Goal: Task Accomplishment & Management: Complete application form

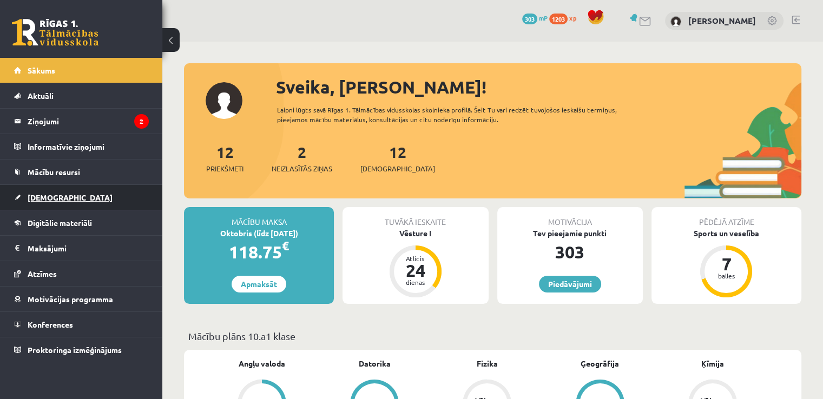
click at [58, 198] on span "[DEMOGRAPHIC_DATA]" at bounding box center [70, 198] width 85 height 10
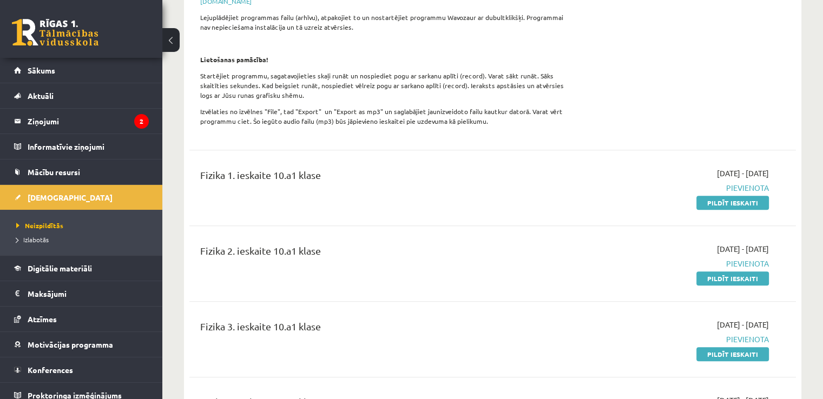
scroll to position [440, 0]
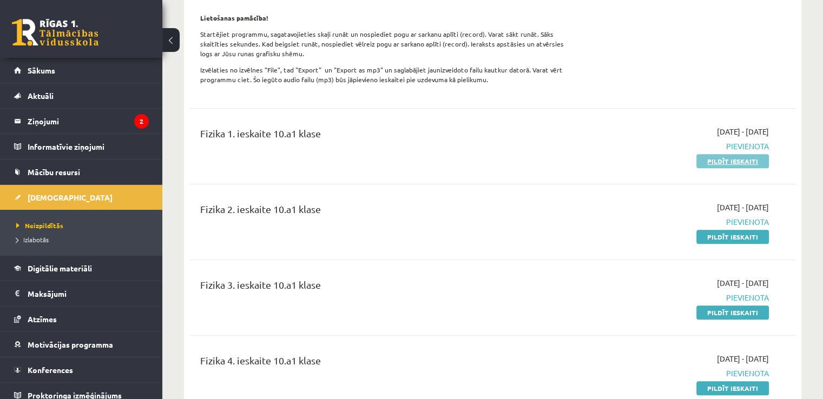
click at [715, 154] on link "Pildīt ieskaiti" at bounding box center [732, 161] width 73 height 14
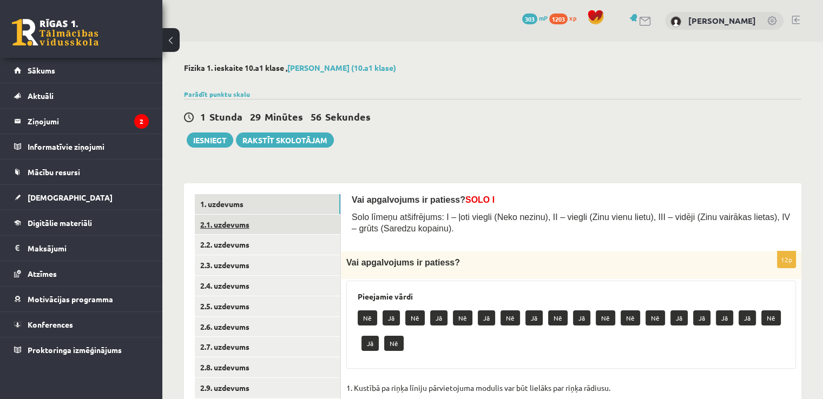
click at [249, 221] on link "2.1. uzdevums" at bounding box center [268, 225] width 146 height 20
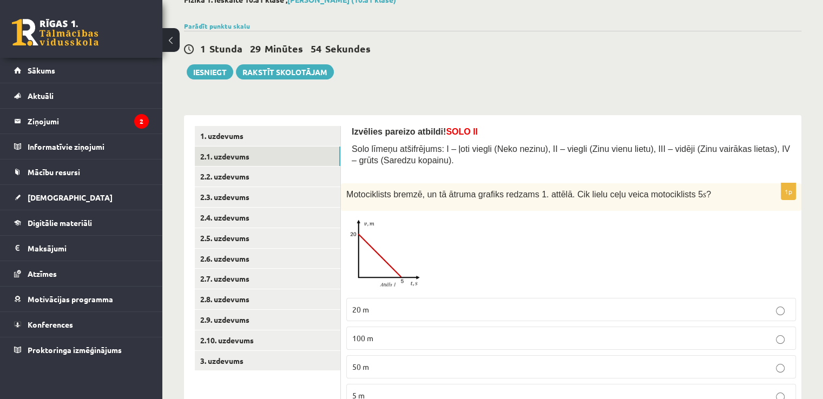
scroll to position [116, 0]
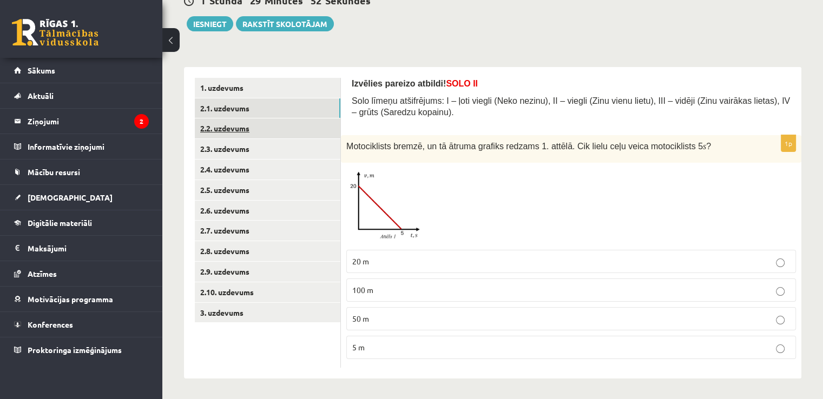
click at [229, 126] on link "2.2. uzdevums" at bounding box center [268, 129] width 146 height 20
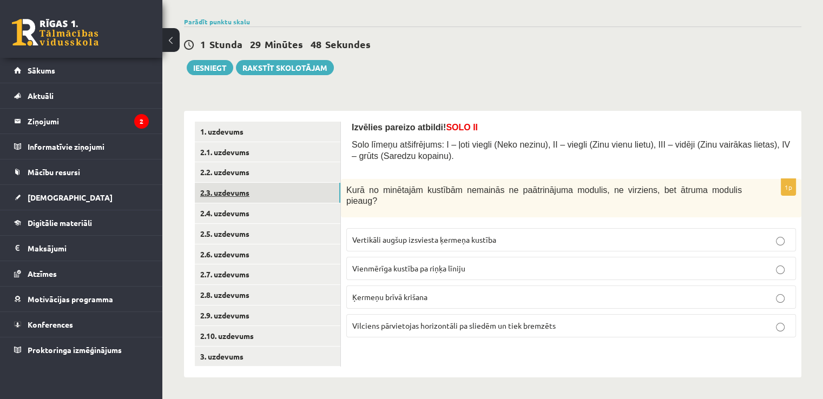
click at [225, 194] on link "2.3. uzdevums" at bounding box center [268, 193] width 146 height 20
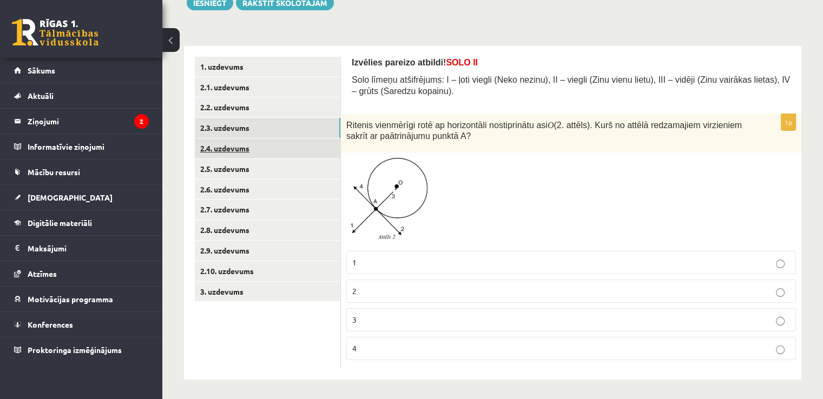
scroll to position [139, 0]
click at [242, 154] on link "2.4. uzdevums" at bounding box center [268, 147] width 146 height 20
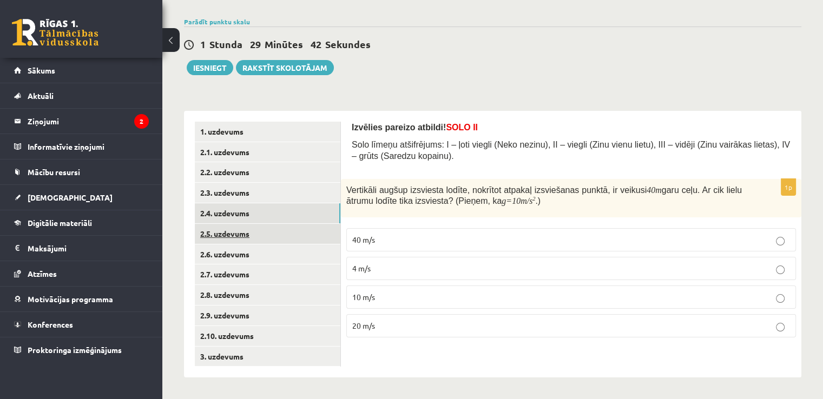
click at [240, 229] on link "2.5. uzdevums" at bounding box center [268, 234] width 146 height 20
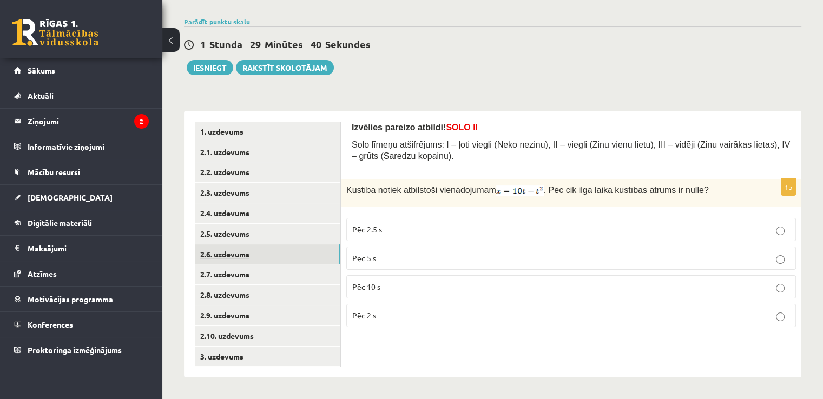
click at [233, 255] on link "2.6. uzdevums" at bounding box center [268, 255] width 146 height 20
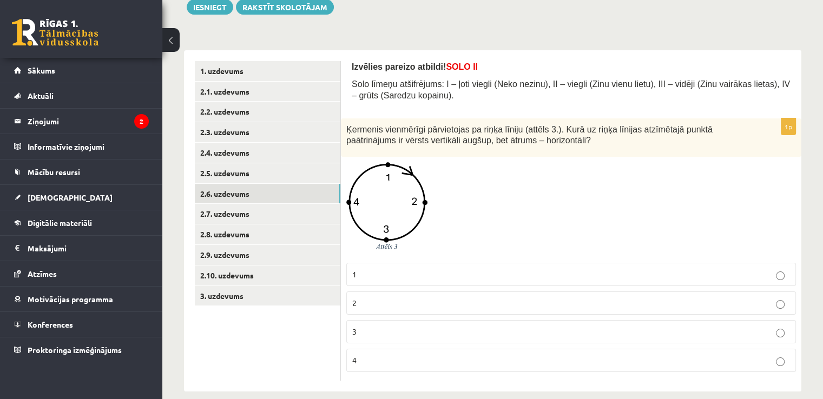
scroll to position [146, 0]
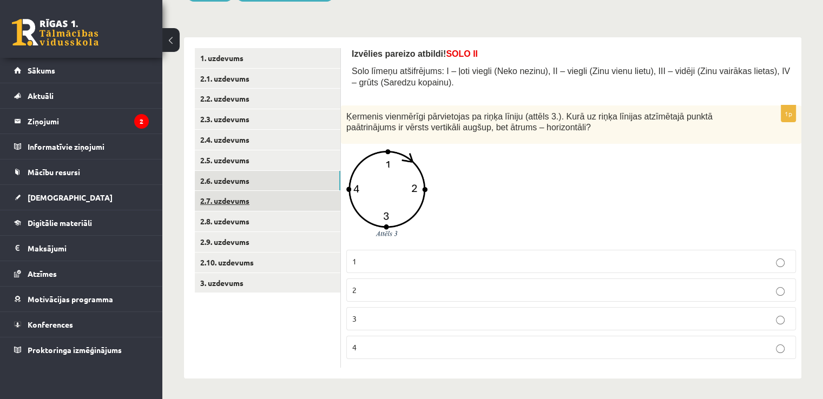
click at [236, 197] on link "2.7. uzdevums" at bounding box center [268, 201] width 146 height 20
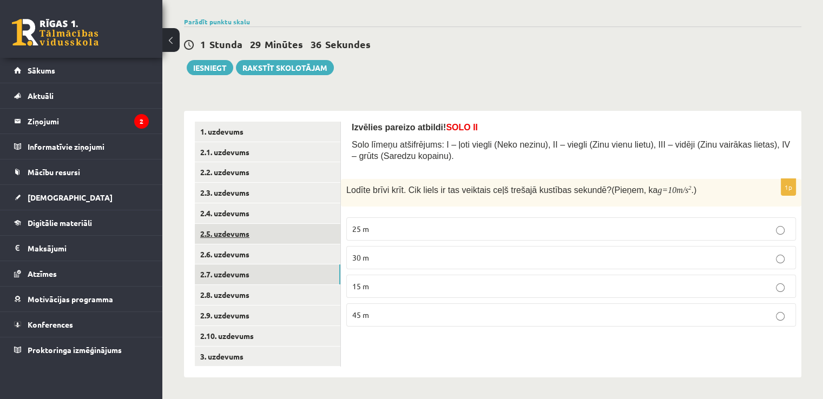
scroll to position [73, 0]
click at [222, 288] on link "2.8. uzdevums" at bounding box center [268, 295] width 146 height 20
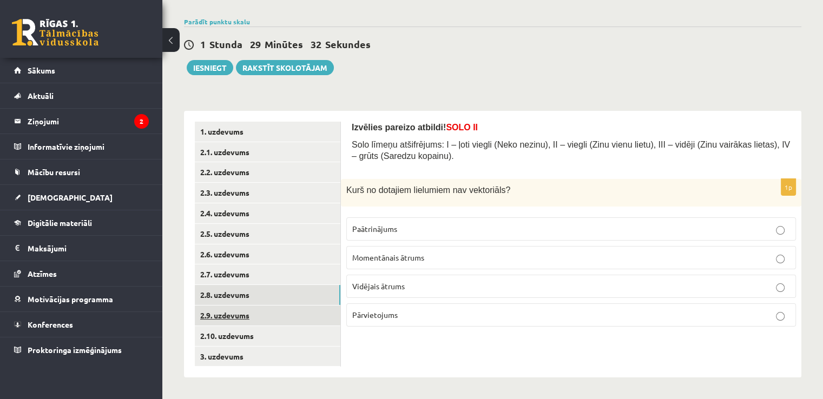
click at [254, 314] on link "2.9. uzdevums" at bounding box center [268, 316] width 146 height 20
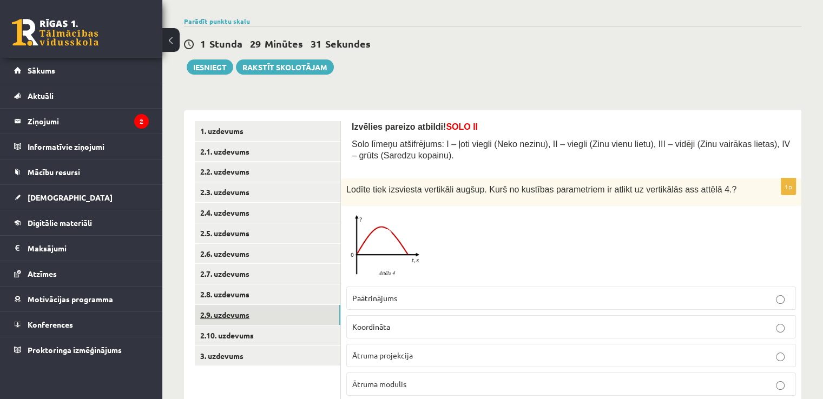
scroll to position [110, 0]
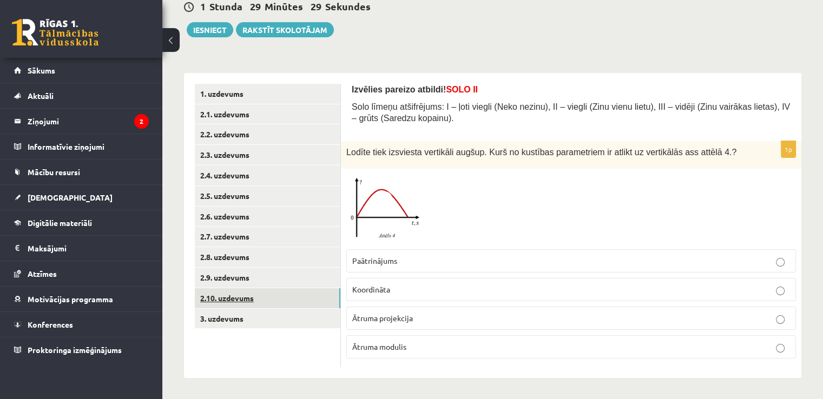
click at [231, 294] on link "2.10. uzdevums" at bounding box center [268, 298] width 146 height 20
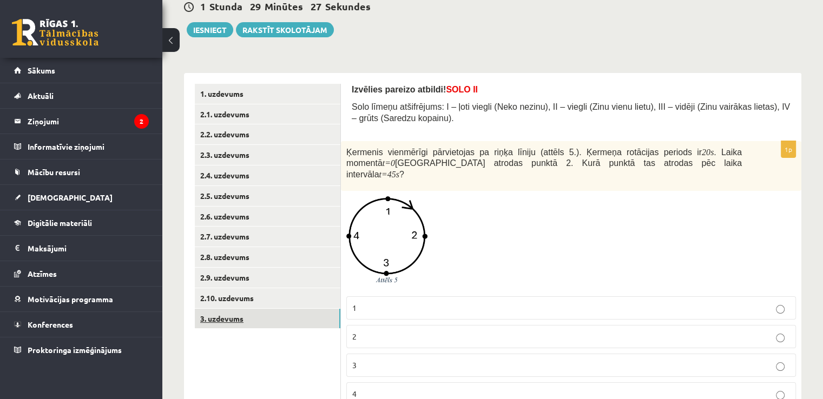
click at [232, 314] on link "3. uzdevums" at bounding box center [268, 319] width 146 height 20
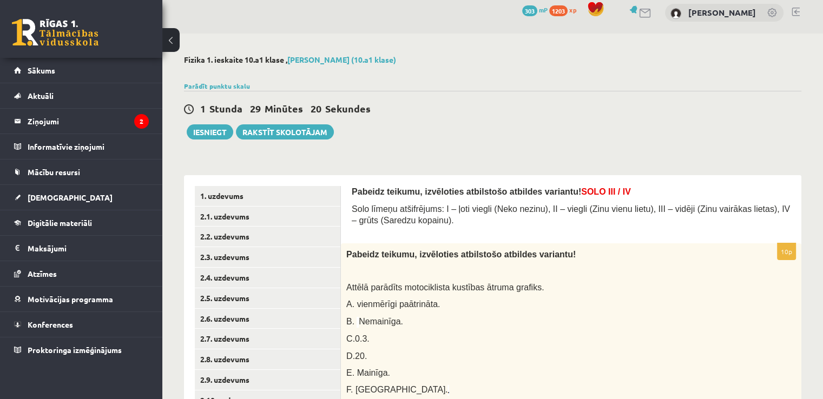
scroll to position [11, 0]
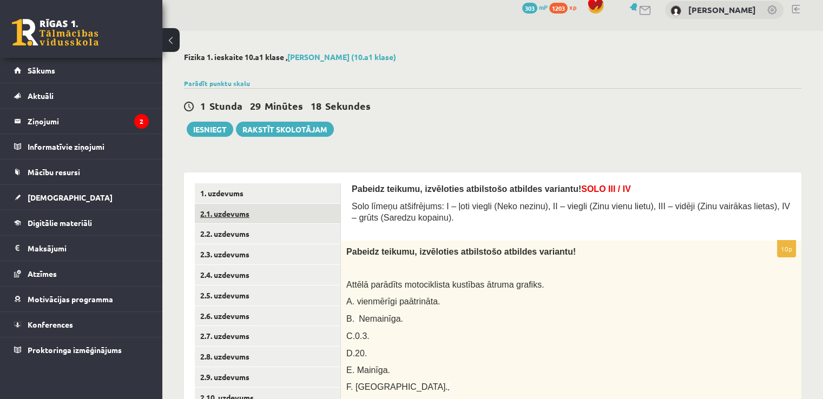
click at [233, 211] on link "2.1. uzdevums" at bounding box center [268, 214] width 146 height 20
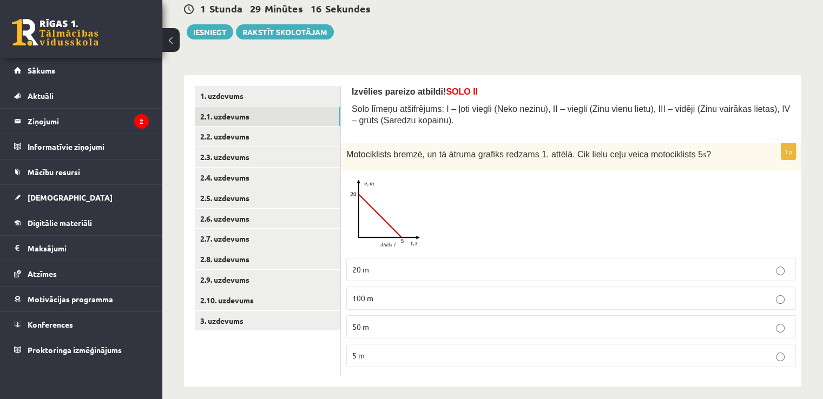
scroll to position [116, 0]
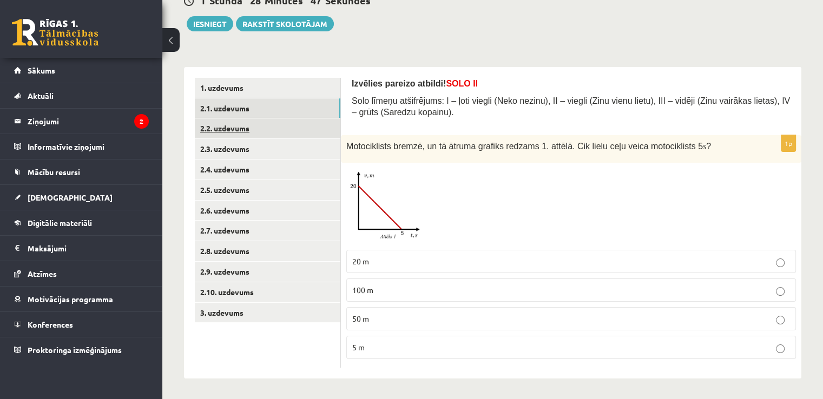
click at [234, 126] on link "2.2. uzdevums" at bounding box center [268, 129] width 146 height 20
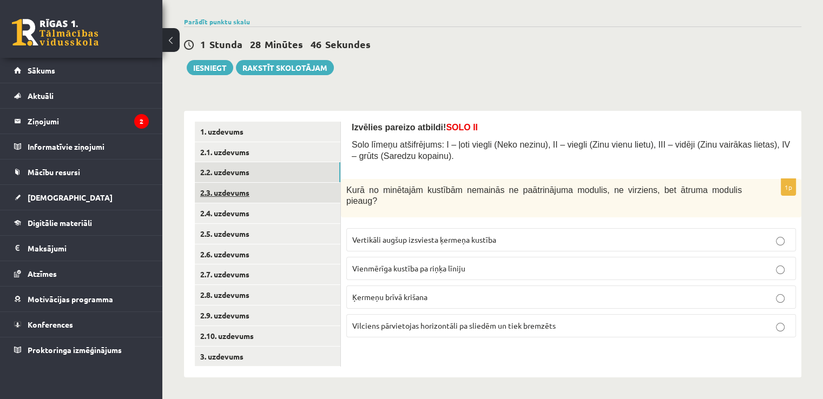
click at [226, 188] on link "2.3. uzdevums" at bounding box center [268, 193] width 146 height 20
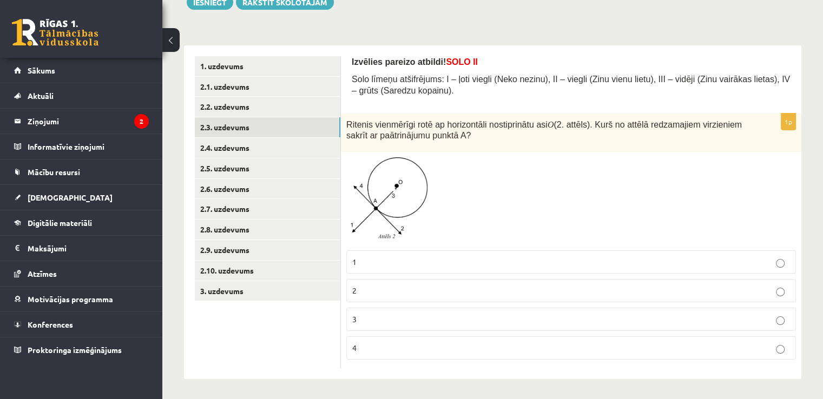
scroll to position [139, 0]
click at [226, 148] on link "2.4. uzdevums" at bounding box center [268, 147] width 146 height 20
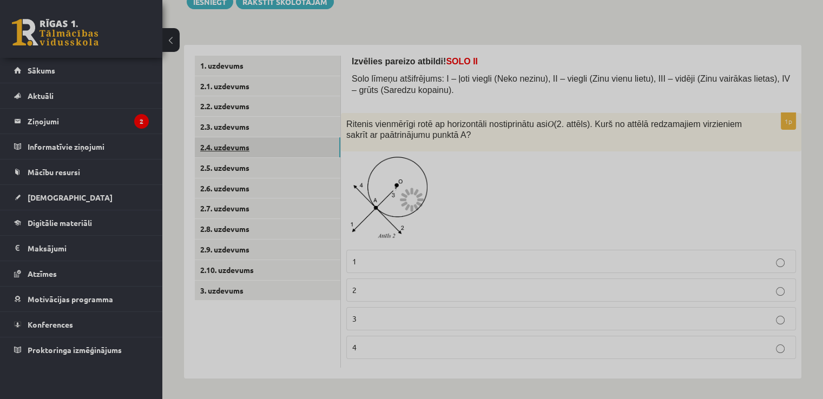
scroll to position [73, 0]
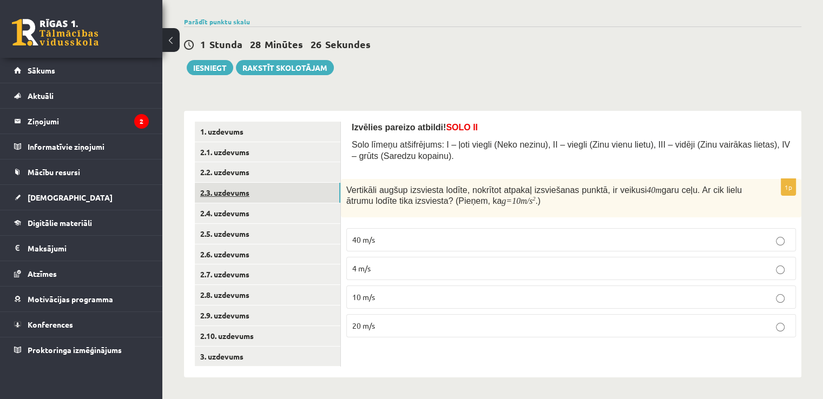
click at [222, 198] on link "2.3. uzdevums" at bounding box center [268, 193] width 146 height 20
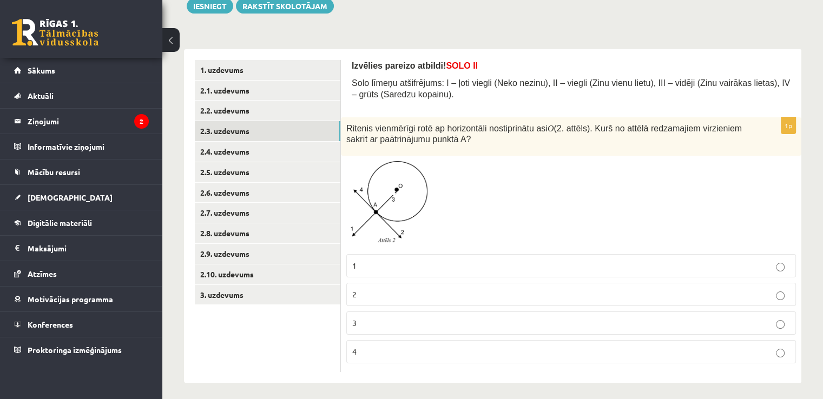
scroll to position [139, 0]
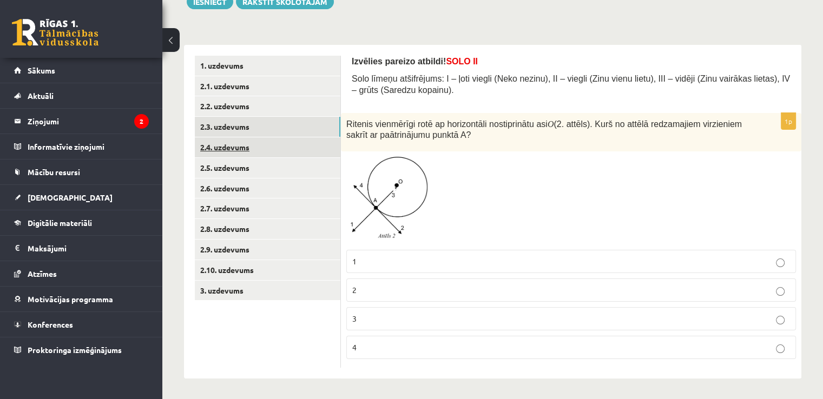
click at [226, 154] on link "2.4. uzdevums" at bounding box center [268, 147] width 146 height 20
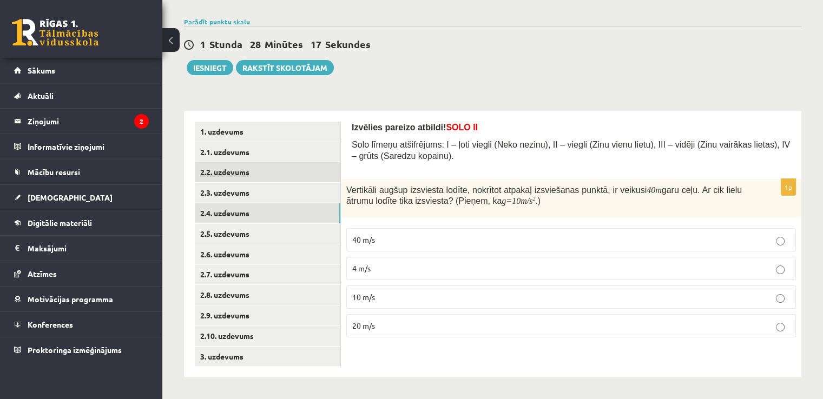
scroll to position [73, 0]
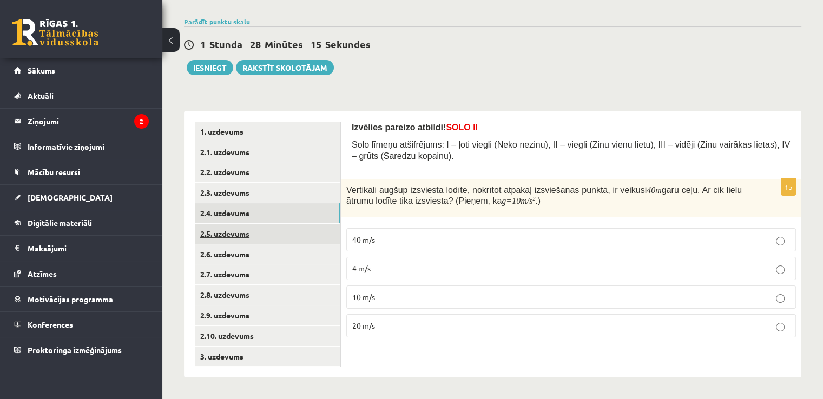
click at [244, 234] on link "2.5. uzdevums" at bounding box center [268, 234] width 146 height 20
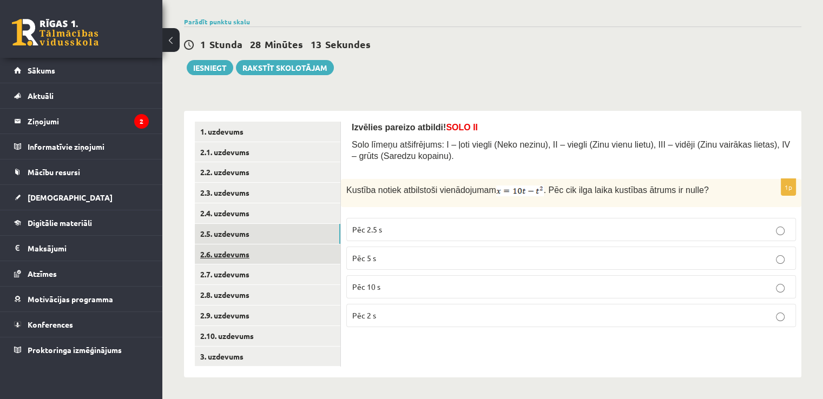
click at [249, 258] on link "2.6. uzdevums" at bounding box center [268, 255] width 146 height 20
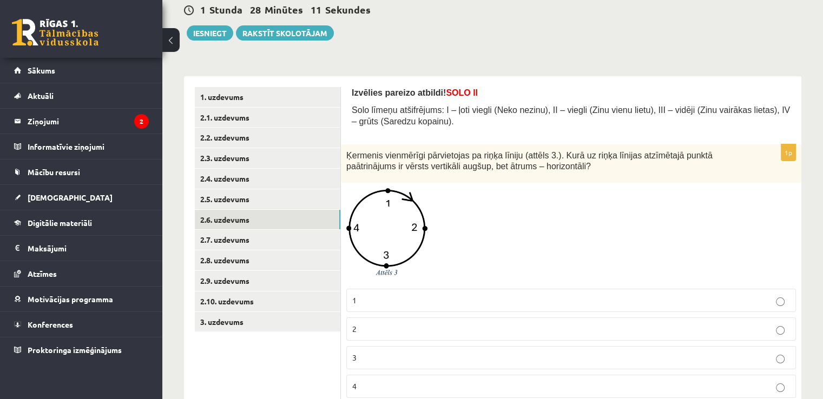
scroll to position [146, 0]
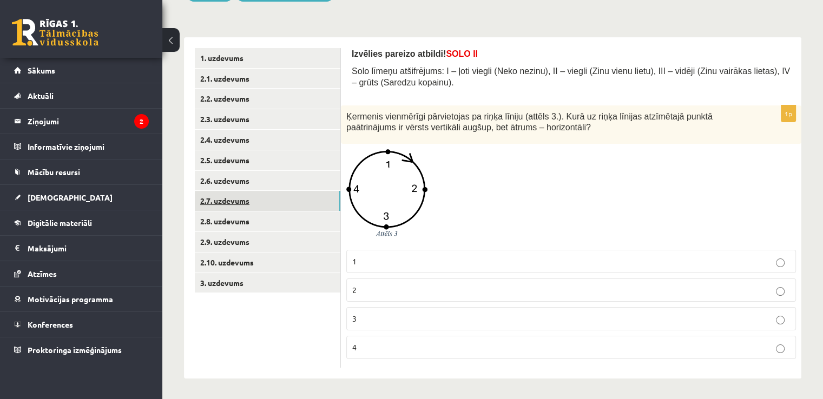
click at [233, 206] on link "2.7. uzdevums" at bounding box center [268, 201] width 146 height 20
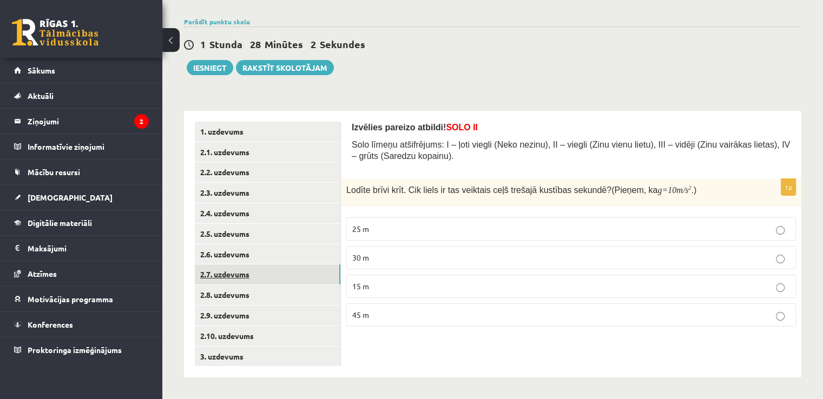
scroll to position [73, 0]
click at [242, 291] on link "2.8. uzdevums" at bounding box center [268, 295] width 146 height 20
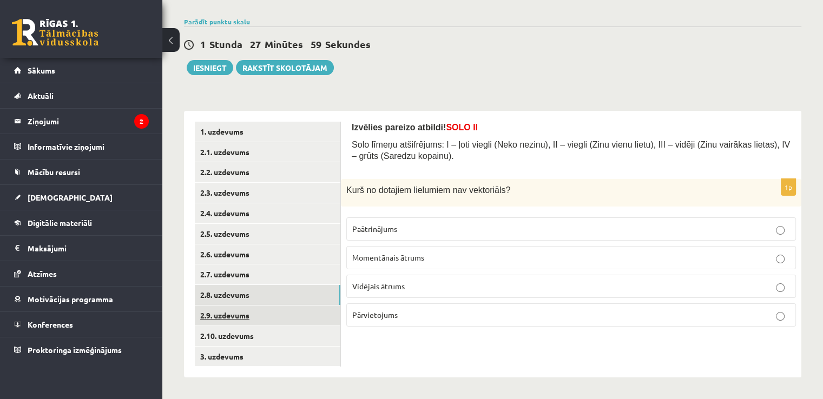
click at [234, 323] on link "2.9. uzdevums" at bounding box center [268, 316] width 146 height 20
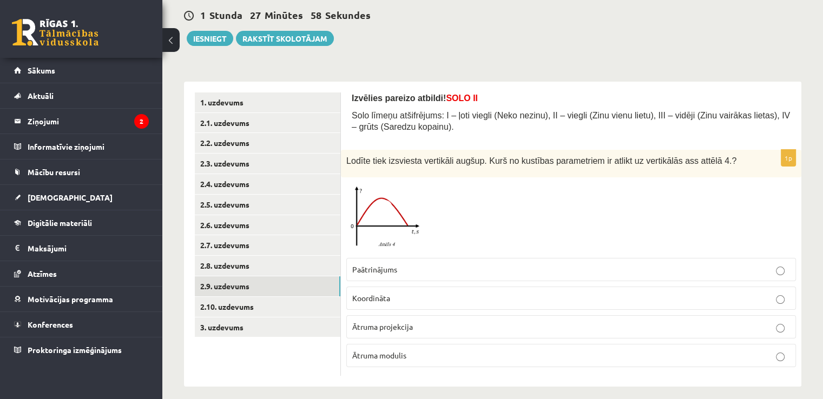
scroll to position [110, 0]
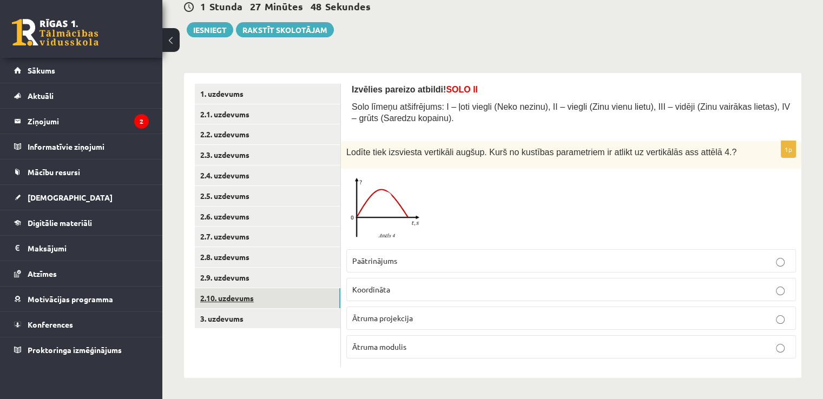
click at [221, 302] on link "2.10. uzdevums" at bounding box center [268, 298] width 146 height 20
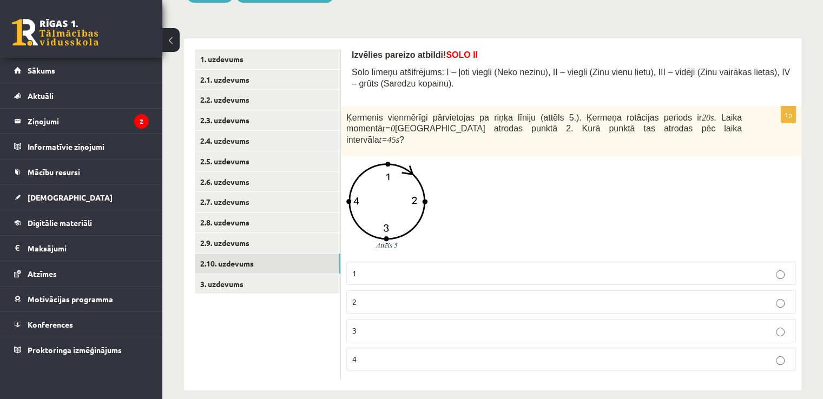
scroll to position [146, 0]
click at [234, 51] on link "1. uzdevums" at bounding box center [268, 58] width 146 height 20
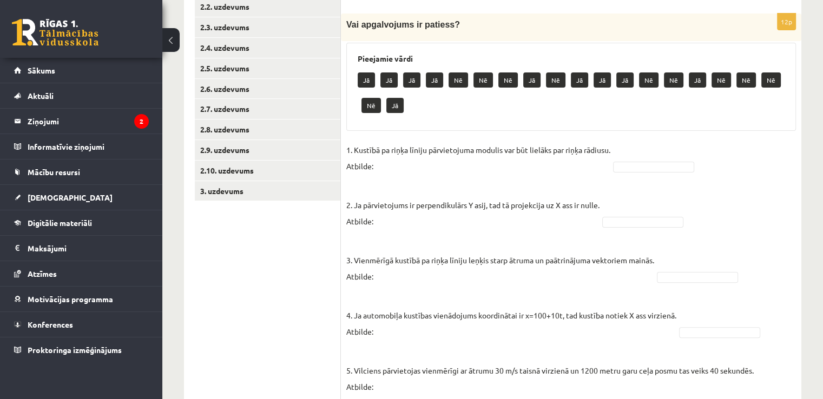
scroll to position [258, 0]
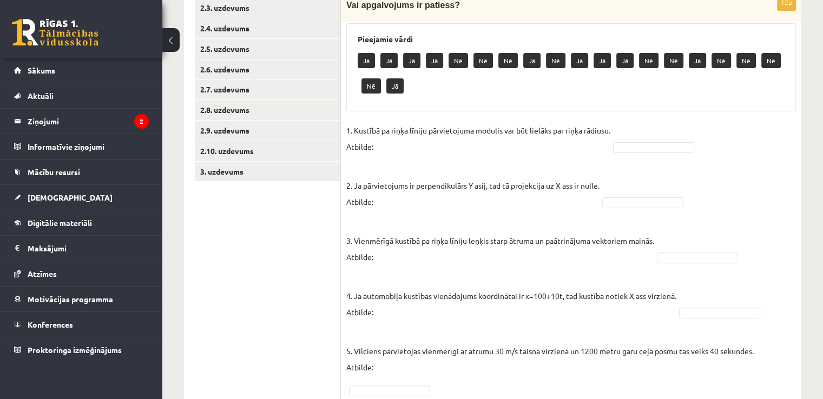
click at [391, 59] on p "Jā" at bounding box center [388, 60] width 17 height 15
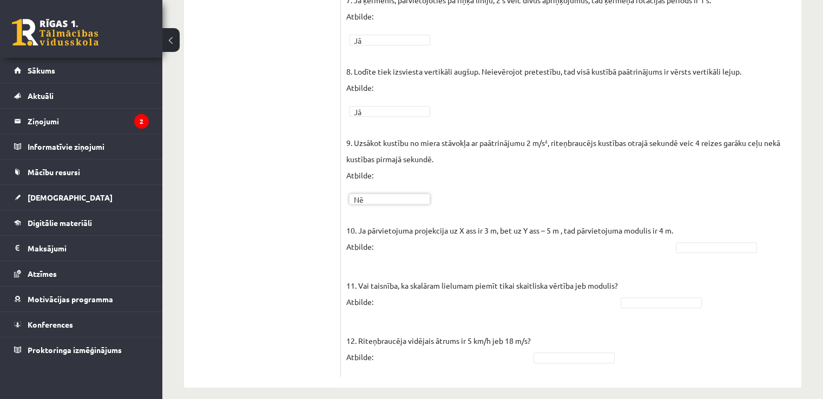
scroll to position [720, 0]
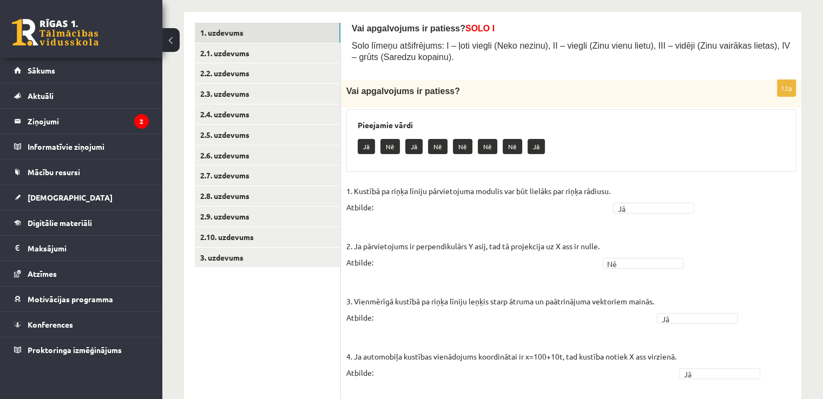
scroll to position [152, 0]
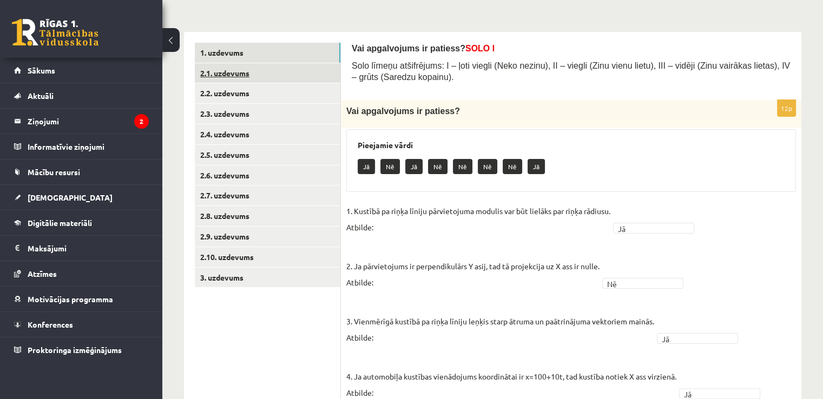
click at [236, 74] on link "2.1. uzdevums" at bounding box center [268, 73] width 146 height 20
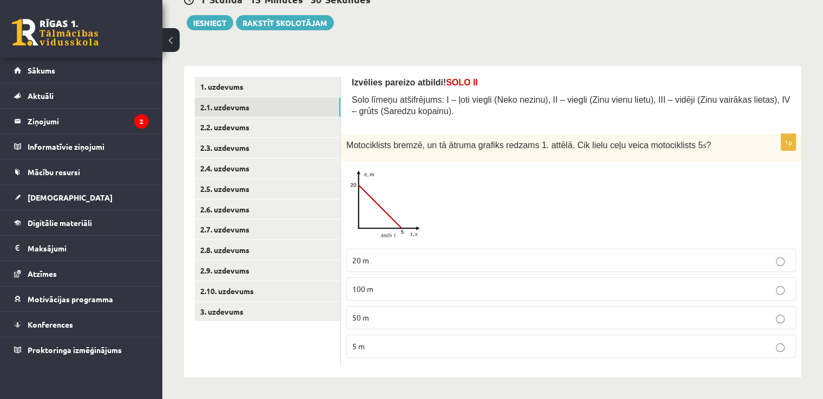
scroll to position [116, 0]
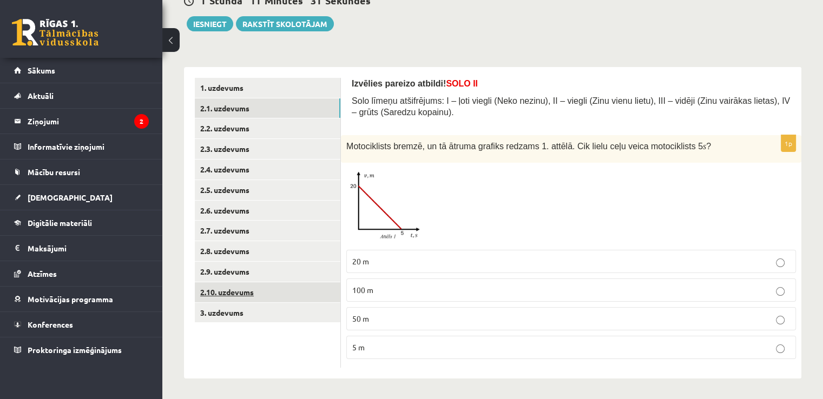
click at [240, 293] on link "2.10. uzdevums" at bounding box center [268, 292] width 146 height 20
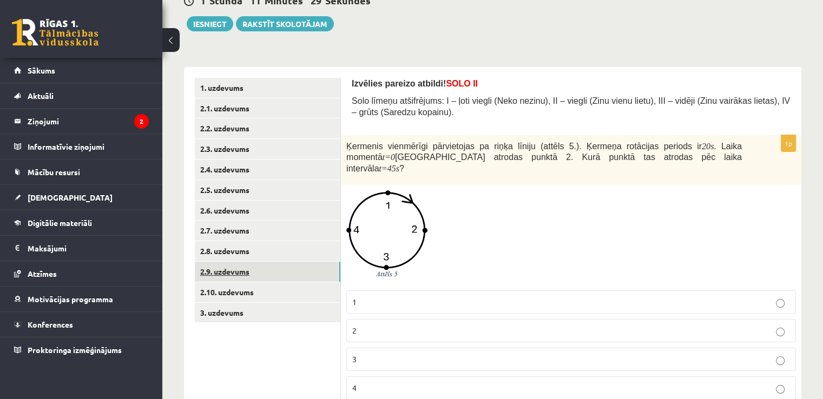
click at [249, 269] on link "2.9. uzdevums" at bounding box center [268, 272] width 146 height 20
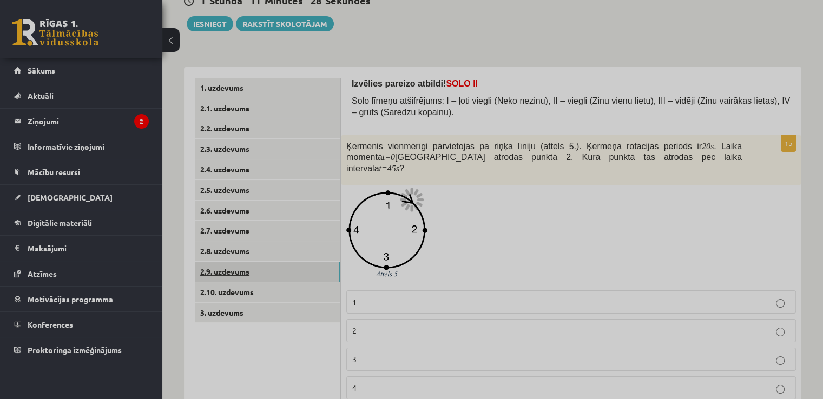
scroll to position [110, 0]
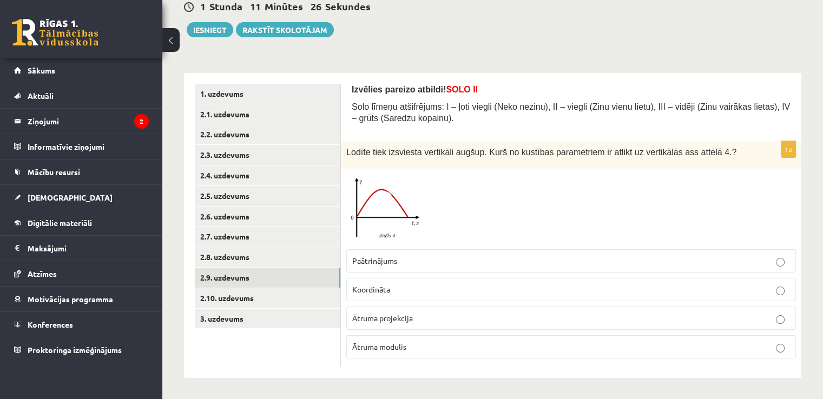
click at [426, 291] on p "Koordināta" at bounding box center [571, 289] width 438 height 11
click at [255, 299] on link "2.10. uzdevums" at bounding box center [268, 298] width 146 height 20
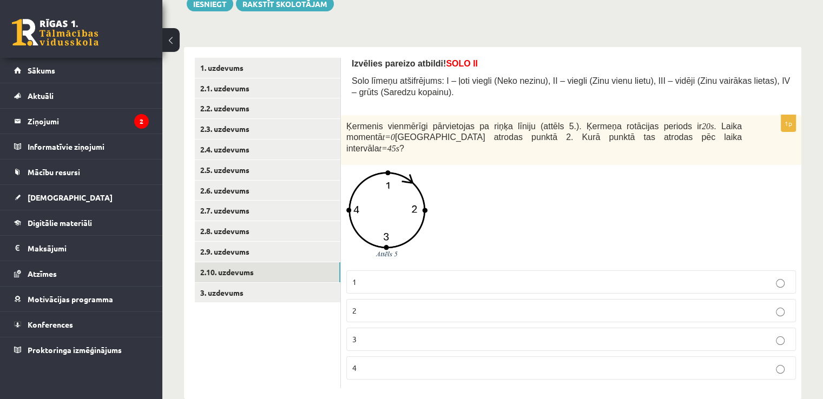
scroll to position [146, 0]
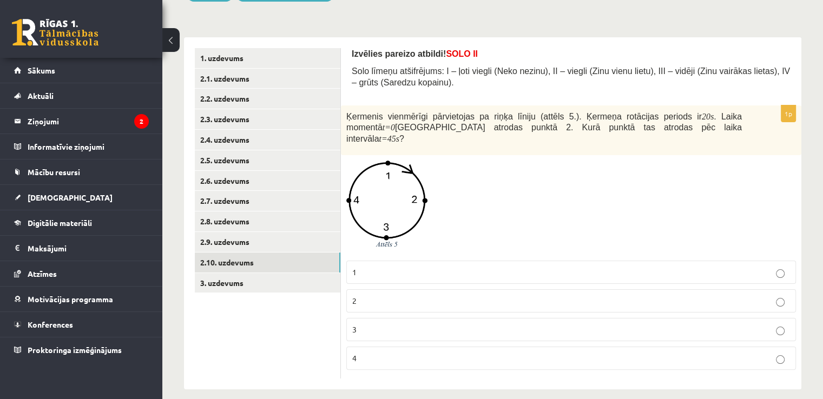
click at [389, 324] on p "3" at bounding box center [571, 329] width 438 height 11
click at [246, 242] on link "2.9. uzdevums" at bounding box center [268, 242] width 146 height 20
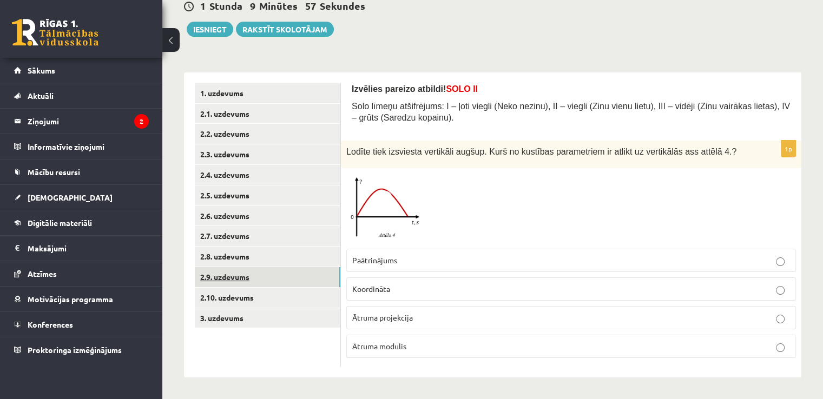
scroll to position [110, 0]
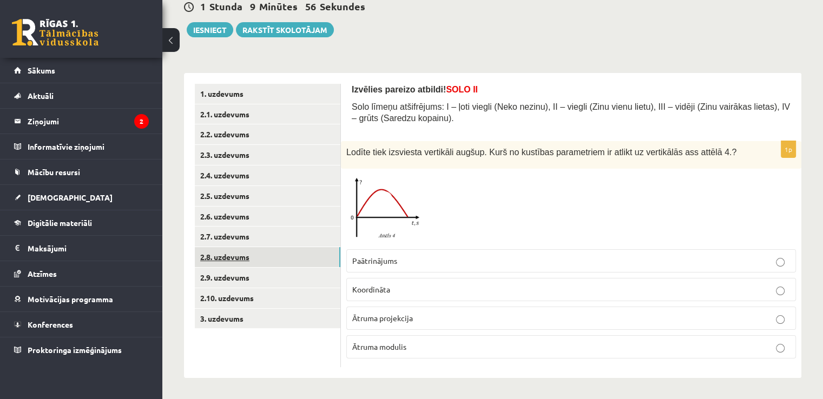
click at [239, 255] on link "2.8. uzdevums" at bounding box center [268, 257] width 146 height 20
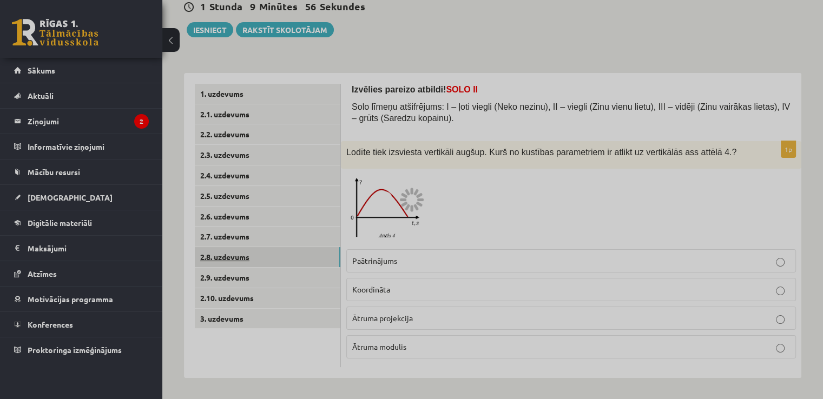
scroll to position [73, 0]
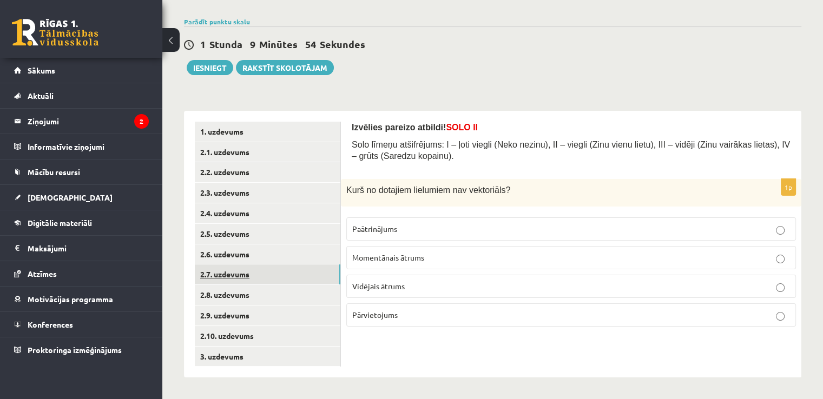
click at [236, 274] on link "2.7. uzdevums" at bounding box center [268, 275] width 146 height 20
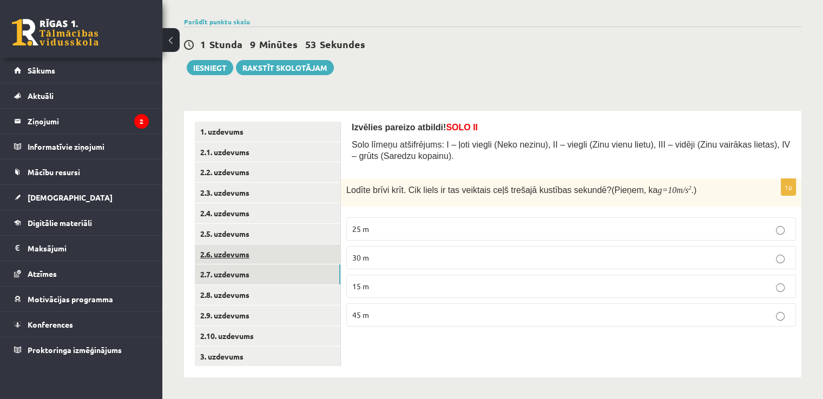
click at [235, 259] on link "2.6. uzdevums" at bounding box center [268, 255] width 146 height 20
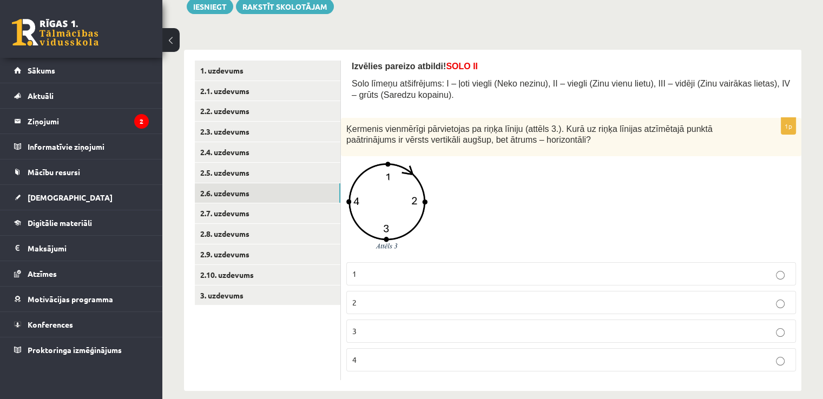
scroll to position [146, 0]
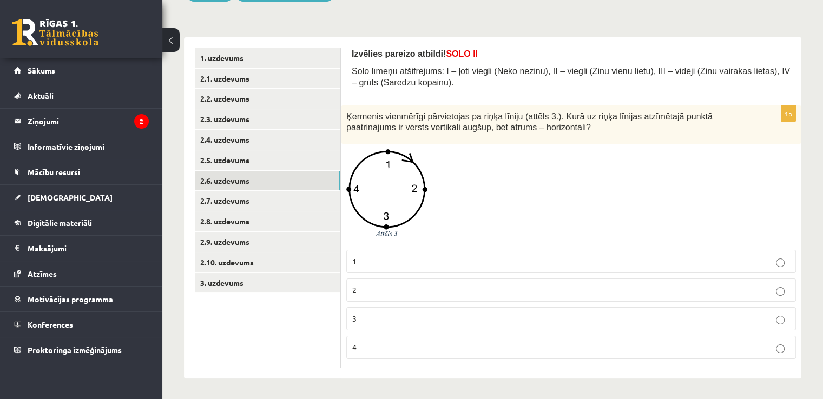
drag, startPoint x: 425, startPoint y: 344, endPoint x: 670, endPoint y: 207, distance: 280.5
click at [670, 207] on div at bounding box center [571, 196] width 450 height 95
click at [787, 347] on p "4" at bounding box center [571, 347] width 438 height 11
click at [234, 55] on link "1. uzdevums" at bounding box center [268, 58] width 146 height 20
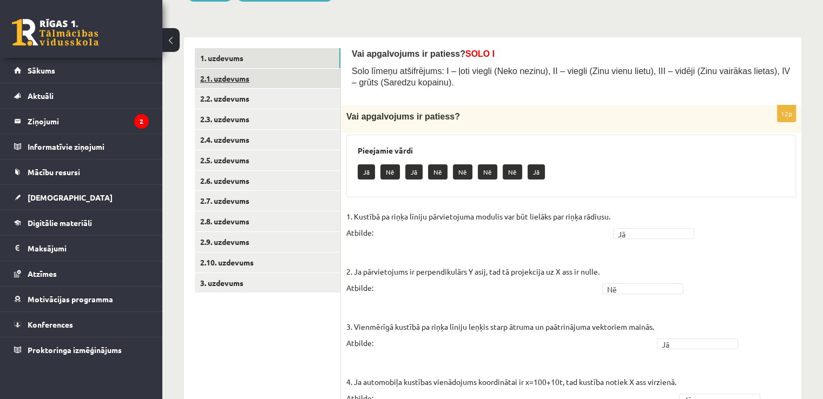
click at [232, 76] on link "2.1. uzdevums" at bounding box center [268, 79] width 146 height 20
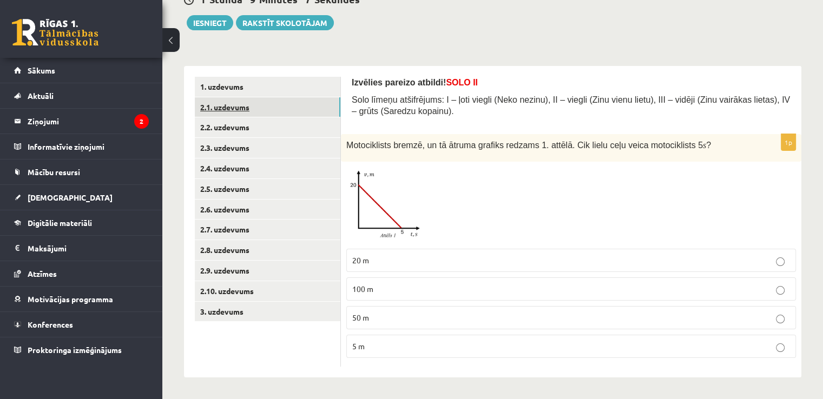
scroll to position [116, 0]
click at [415, 313] on p "50 m" at bounding box center [571, 318] width 438 height 11
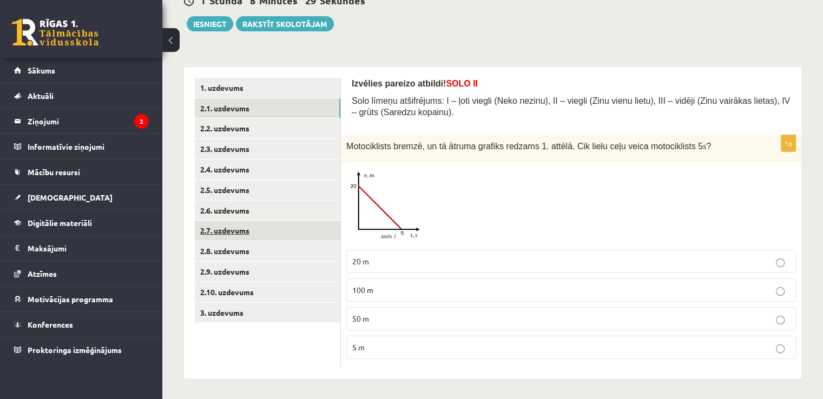
click at [233, 230] on link "2.7. uzdevums" at bounding box center [268, 231] width 146 height 20
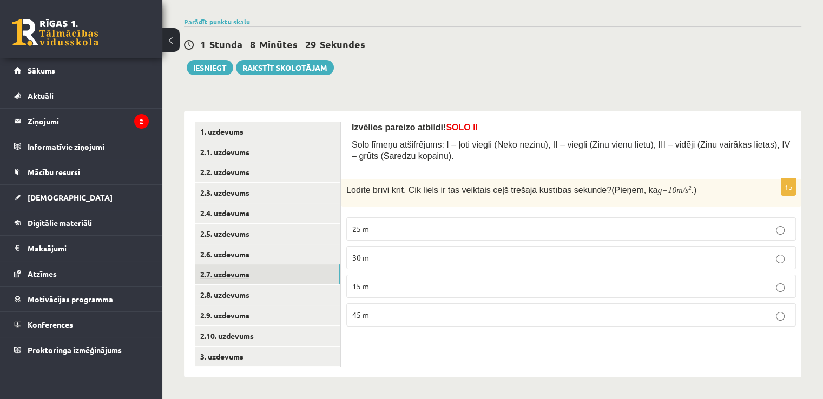
scroll to position [73, 0]
click at [240, 290] on link "2.8. uzdevums" at bounding box center [268, 295] width 146 height 20
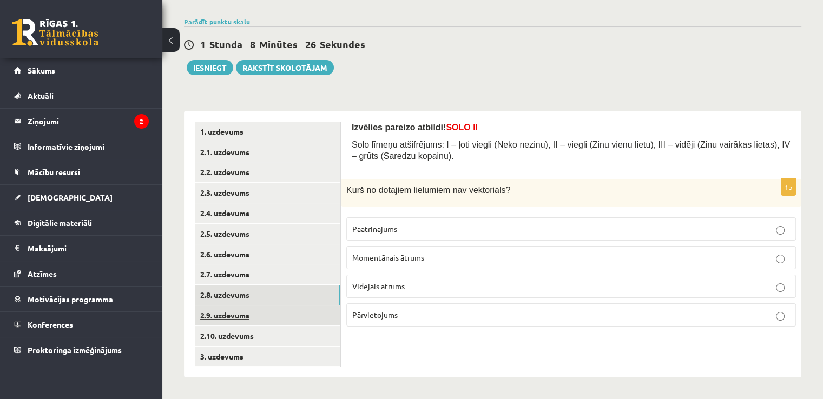
click at [235, 313] on link "2.9. uzdevums" at bounding box center [268, 316] width 146 height 20
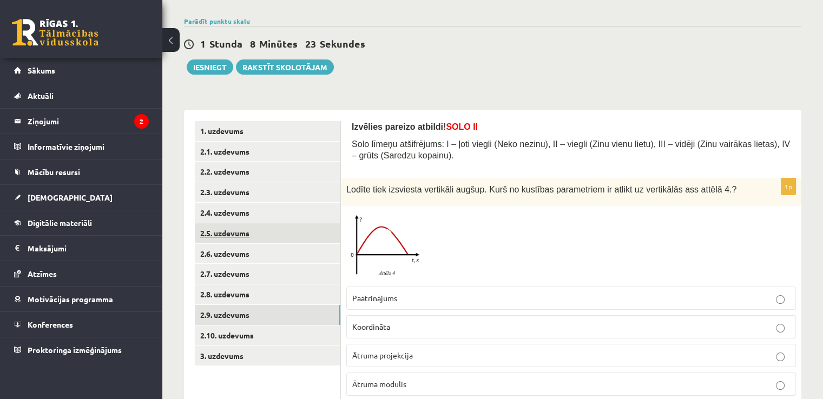
click at [239, 231] on link "2.5. uzdevums" at bounding box center [268, 233] width 146 height 20
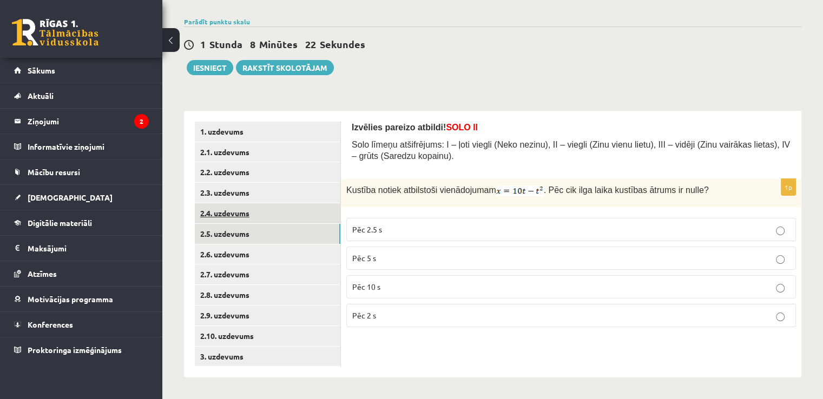
click at [239, 214] on link "2.4. uzdevums" at bounding box center [268, 213] width 146 height 20
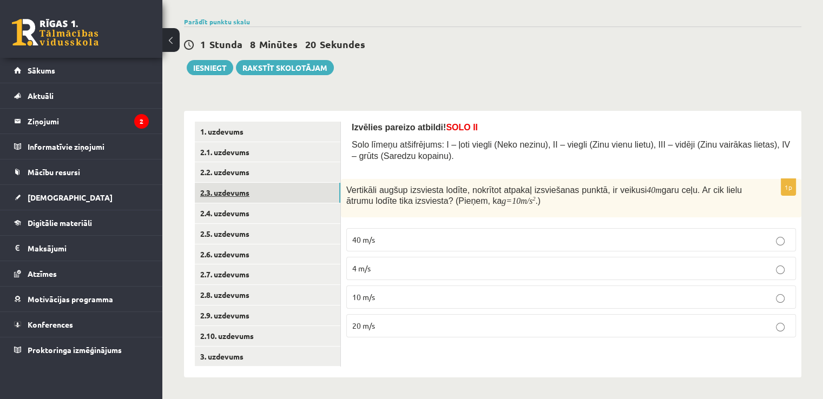
click at [239, 193] on link "2.3. uzdevums" at bounding box center [268, 193] width 146 height 20
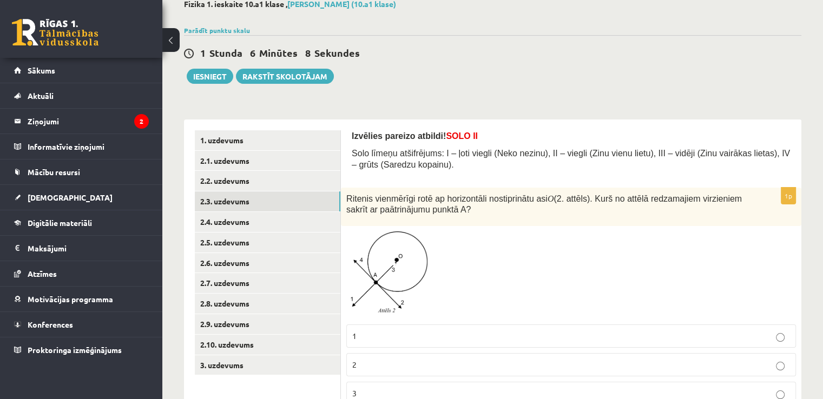
scroll to position [111, 0]
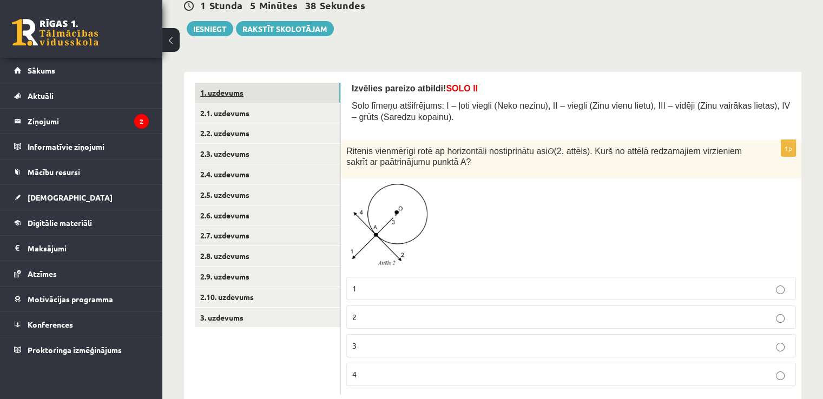
click at [233, 97] on link "1. uzdevums" at bounding box center [268, 93] width 146 height 20
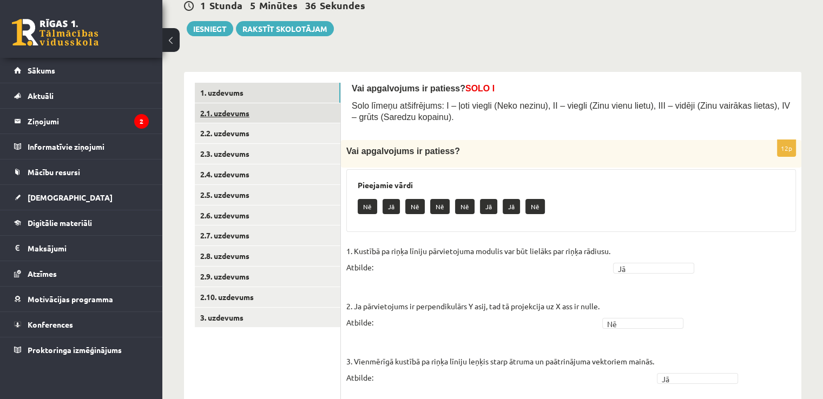
click at [232, 115] on link "2.1. uzdevums" at bounding box center [268, 113] width 146 height 20
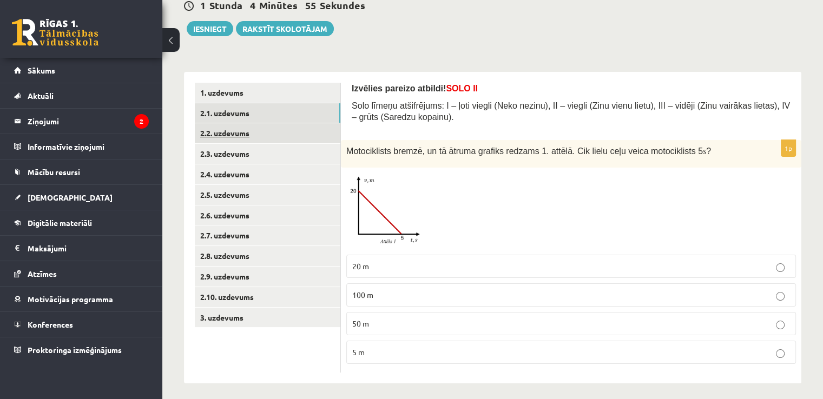
click at [237, 128] on link "2.2. uzdevums" at bounding box center [268, 133] width 146 height 20
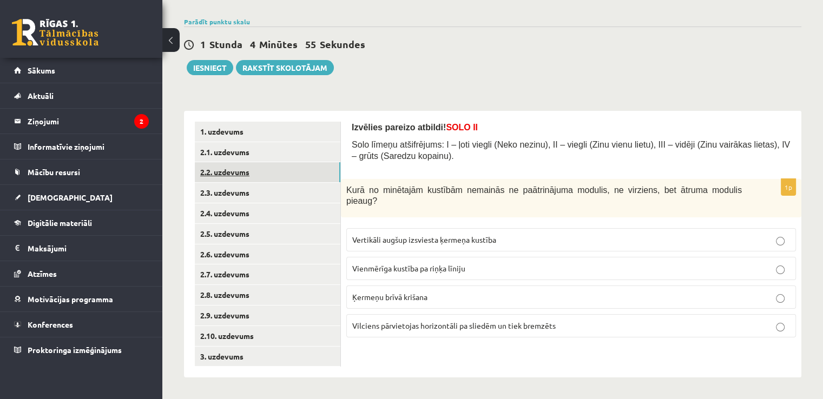
scroll to position [73, 0]
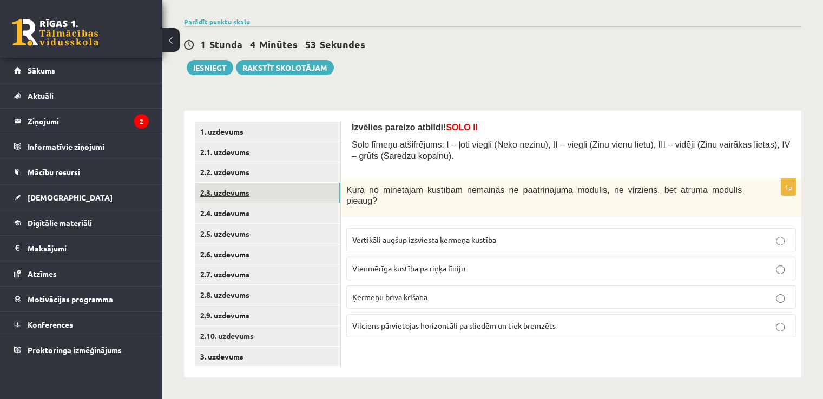
click at [235, 190] on link "2.3. uzdevums" at bounding box center [268, 193] width 146 height 20
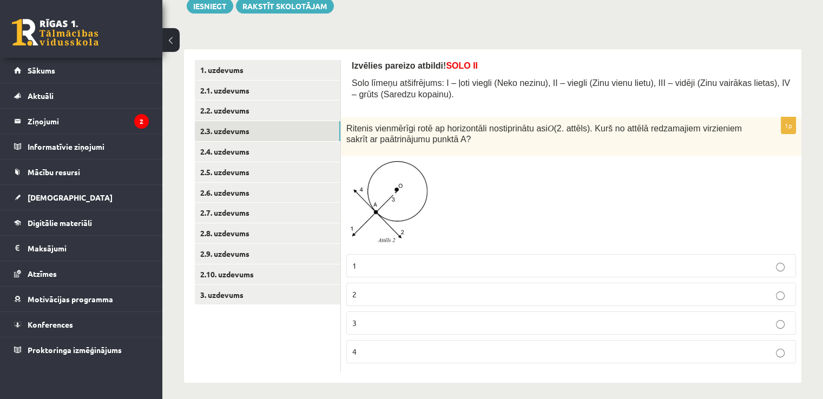
scroll to position [139, 0]
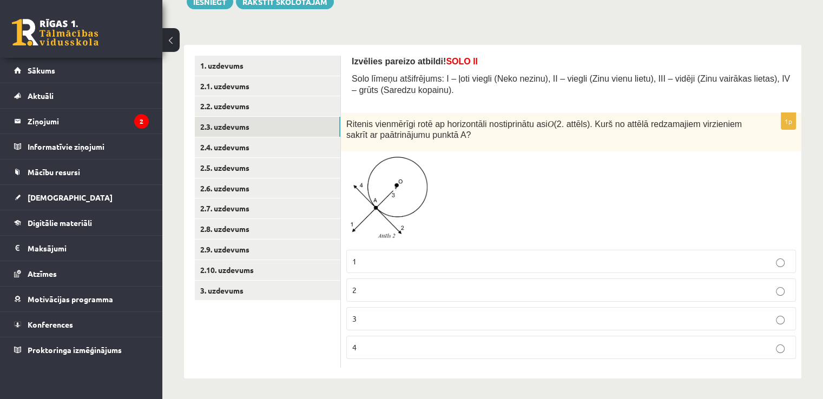
click at [445, 317] on p "3" at bounding box center [571, 318] width 438 height 11
click at [242, 146] on link "2.4. uzdevums" at bounding box center [268, 147] width 146 height 20
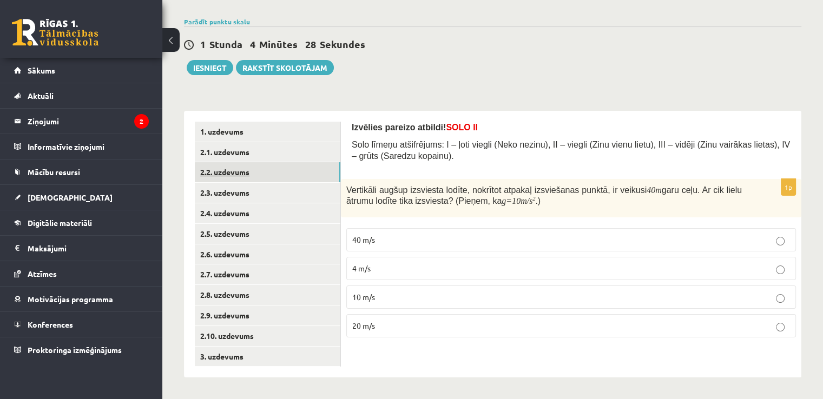
click at [247, 168] on link "2.2. uzdevums" at bounding box center [268, 172] width 146 height 20
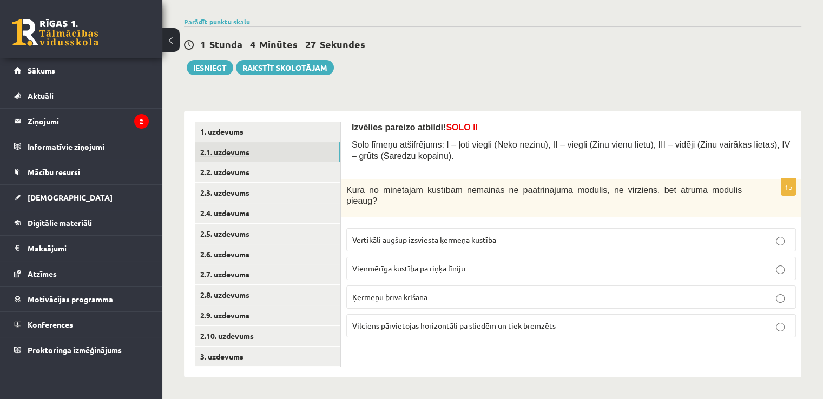
click at [237, 156] on link "2.1. uzdevums" at bounding box center [268, 152] width 146 height 20
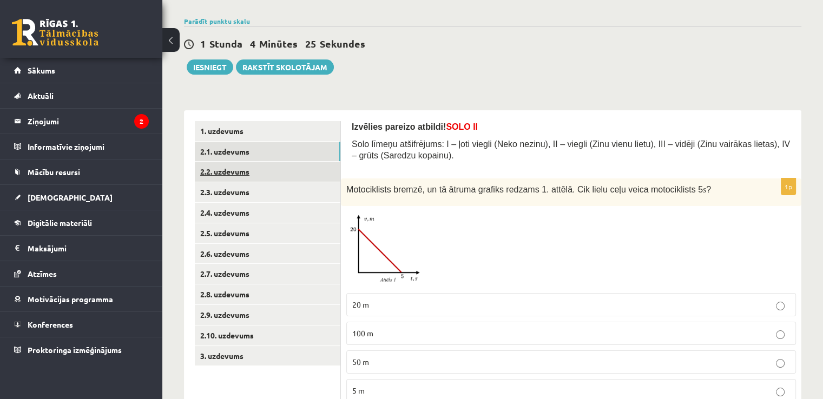
click at [239, 168] on link "2.2. uzdevums" at bounding box center [268, 172] width 146 height 20
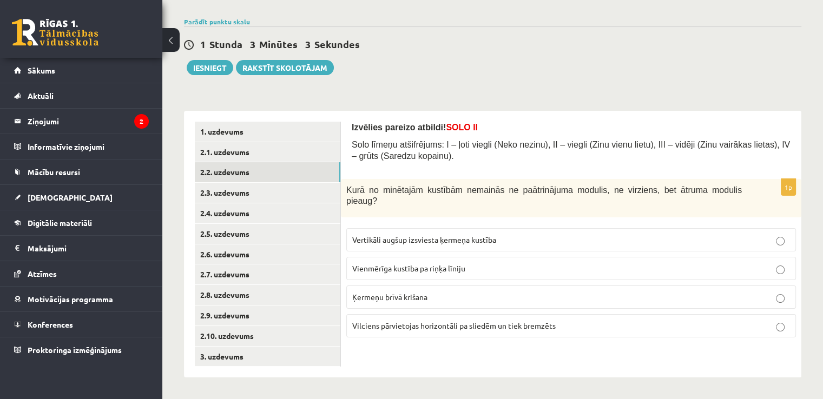
click at [502, 292] on p "Ķermeņu brīvā krišana" at bounding box center [571, 297] width 438 height 11
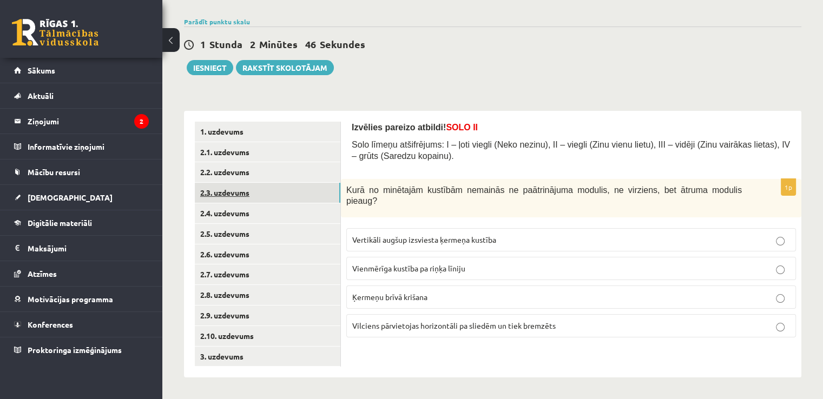
click at [232, 194] on link "2.3. uzdevums" at bounding box center [268, 193] width 146 height 20
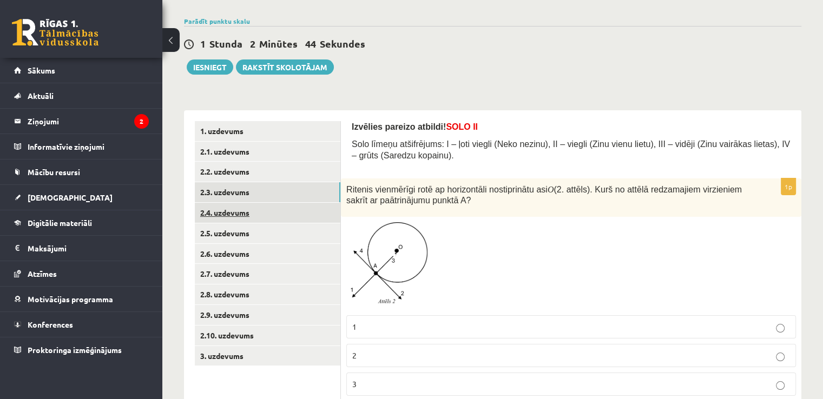
click at [236, 213] on link "2.4. uzdevums" at bounding box center [268, 213] width 146 height 20
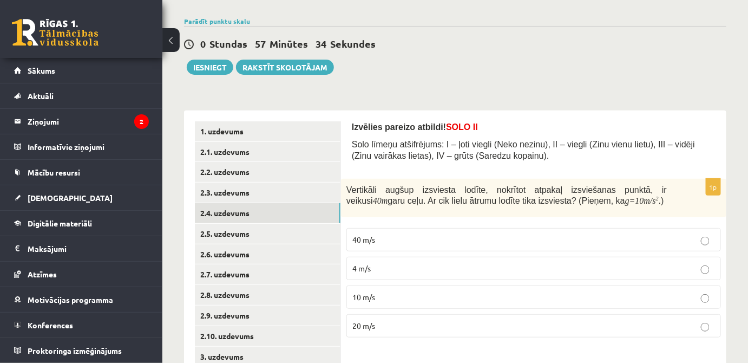
click at [456, 322] on p "20 m/s" at bounding box center [533, 325] width 363 height 11
click at [247, 229] on link "2.5. uzdevums" at bounding box center [268, 233] width 146 height 20
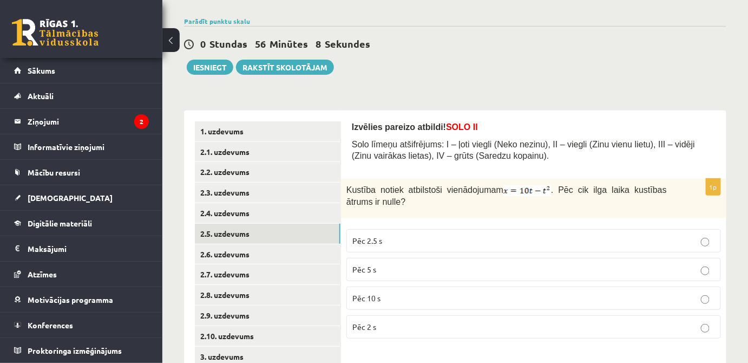
click at [417, 274] on label "Pēc 5 s" at bounding box center [533, 269] width 374 height 23
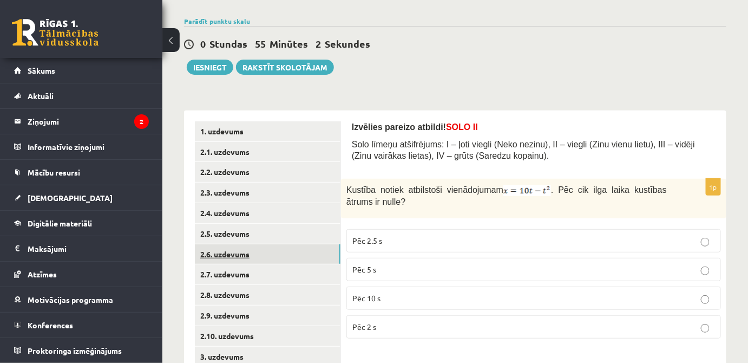
click at [251, 257] on link "2.6. uzdevums" at bounding box center [268, 254] width 146 height 20
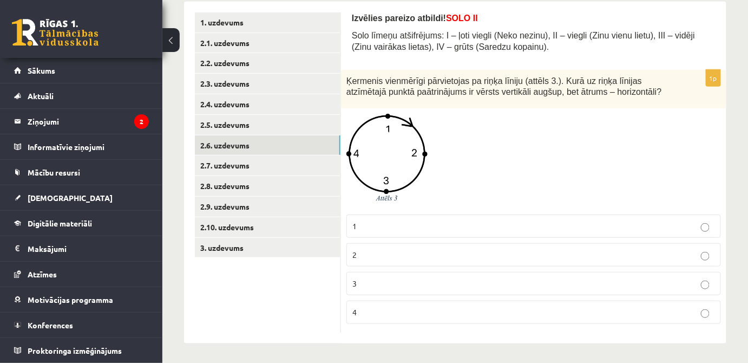
scroll to position [179, 0]
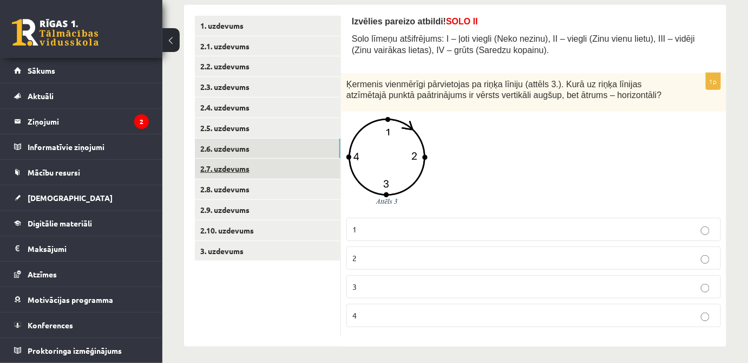
click at [251, 171] on link "2.7. uzdevums" at bounding box center [268, 169] width 146 height 20
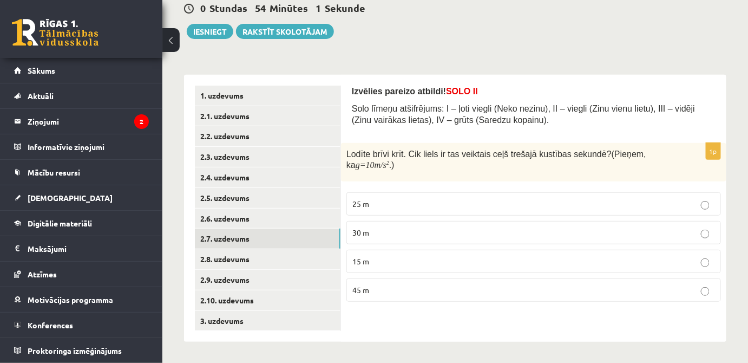
click at [398, 206] on p "25 m" at bounding box center [533, 203] width 363 height 11
click at [246, 259] on link "2.8. uzdevums" at bounding box center [268, 259] width 146 height 20
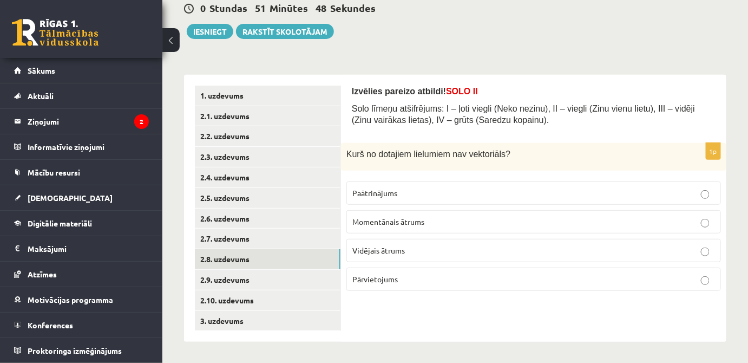
click at [424, 245] on p "Vidējais ātrums" at bounding box center [533, 250] width 363 height 11
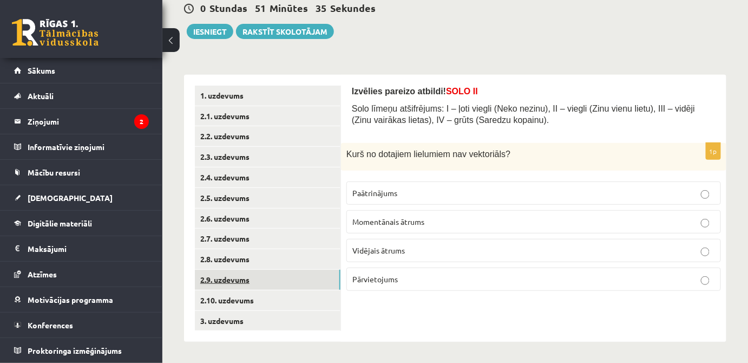
click at [245, 277] on link "2.9. uzdevums" at bounding box center [268, 279] width 146 height 20
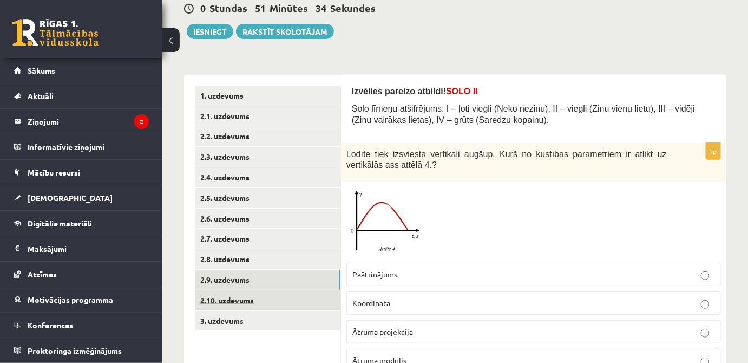
click at [247, 295] on link "2.10. uzdevums" at bounding box center [268, 300] width 146 height 20
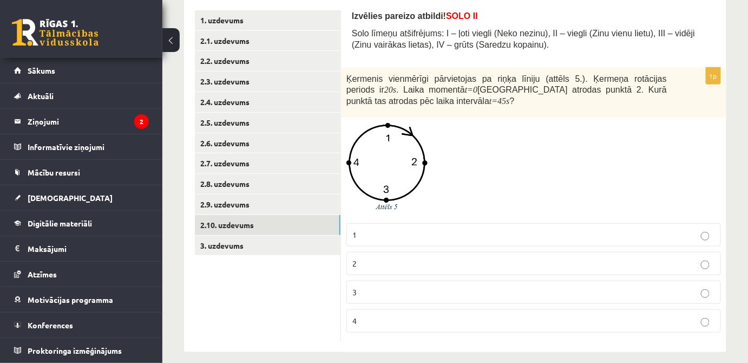
scroll to position [193, 0]
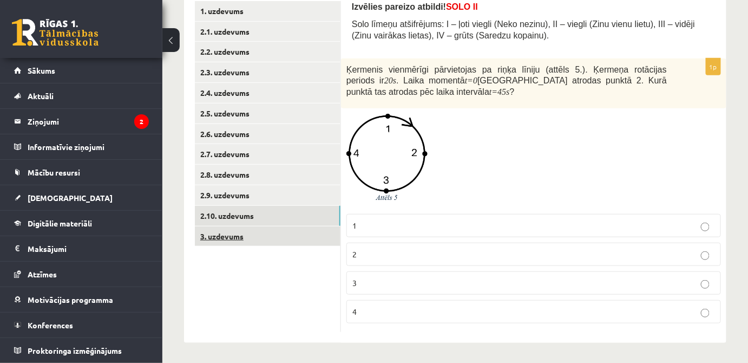
click at [248, 233] on link "3. uzdevums" at bounding box center [268, 236] width 146 height 20
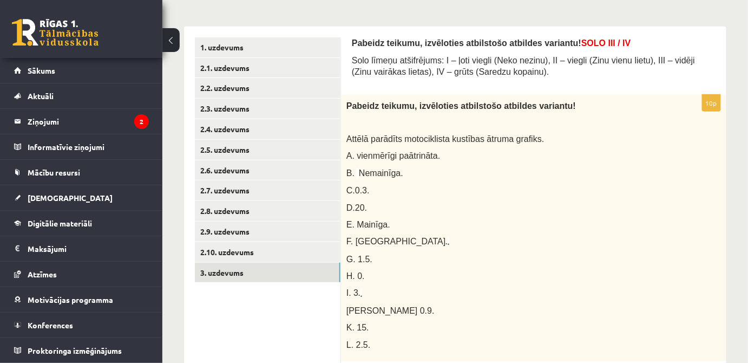
scroll to position [169, 0]
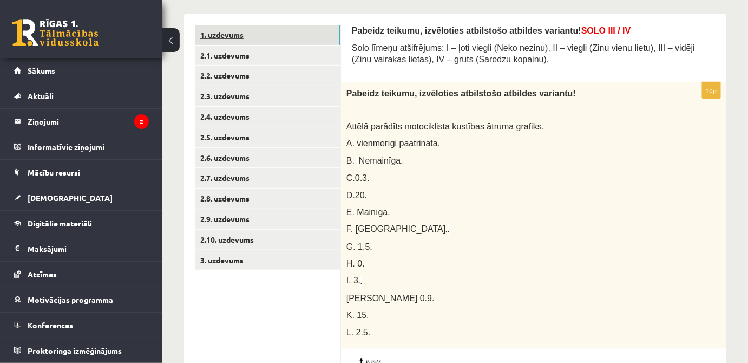
click at [232, 32] on link "1. uzdevums" at bounding box center [268, 35] width 146 height 20
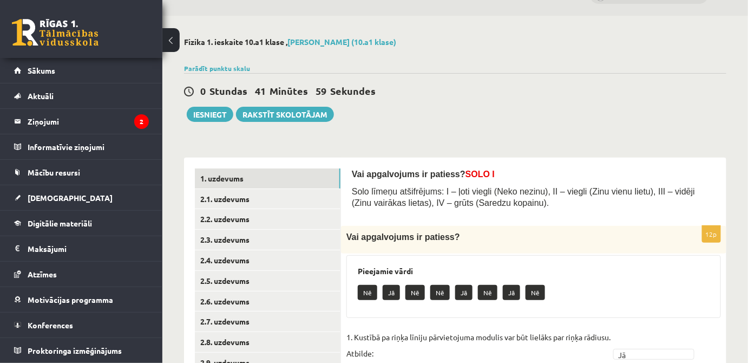
scroll to position [0, 0]
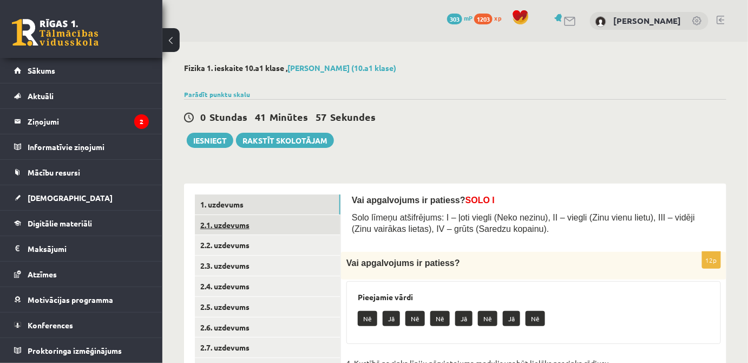
click at [245, 228] on link "2.1. uzdevums" at bounding box center [268, 225] width 146 height 20
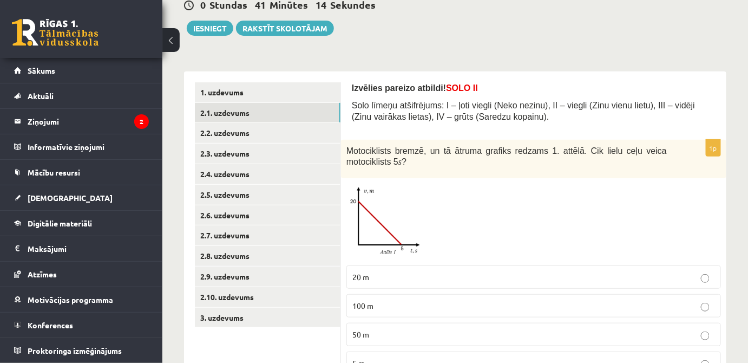
scroll to position [163, 0]
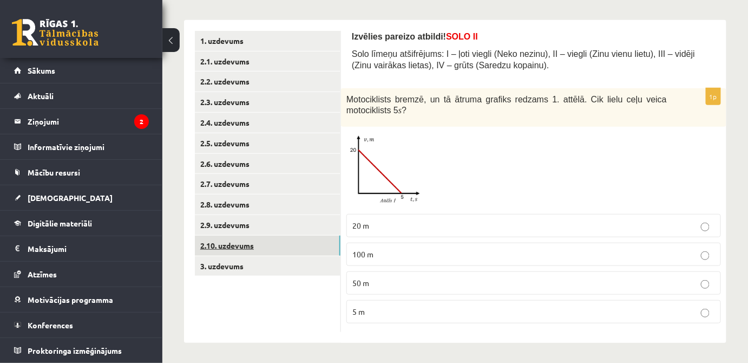
click at [244, 244] on link "2.10. uzdevums" at bounding box center [268, 245] width 146 height 20
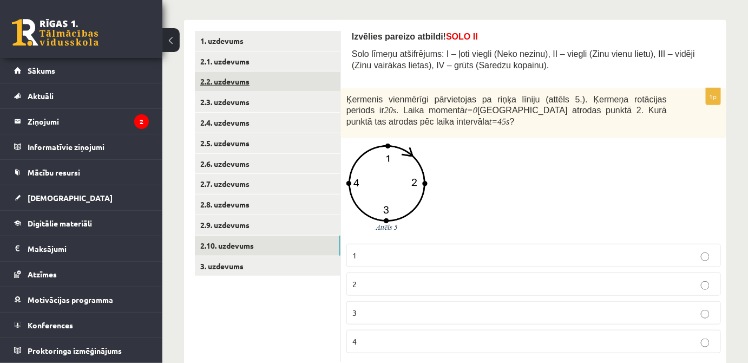
click at [238, 77] on link "2.2. uzdevums" at bounding box center [268, 81] width 146 height 20
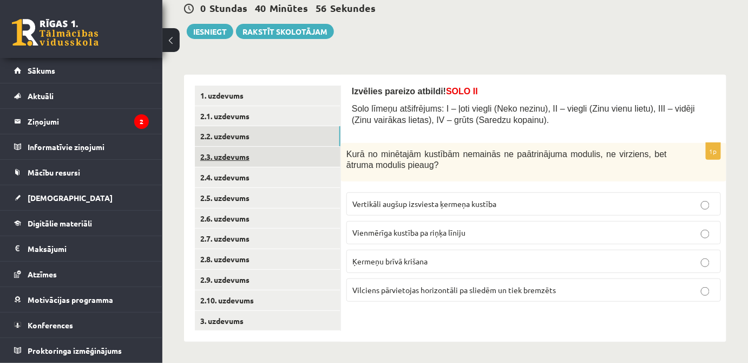
click at [235, 153] on link "2.3. uzdevums" at bounding box center [268, 157] width 146 height 20
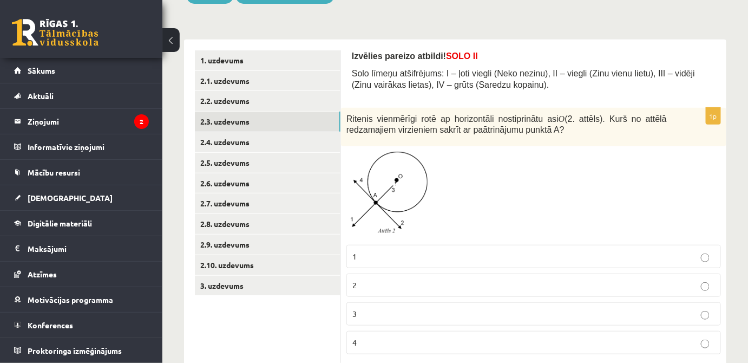
scroll to position [174, 0]
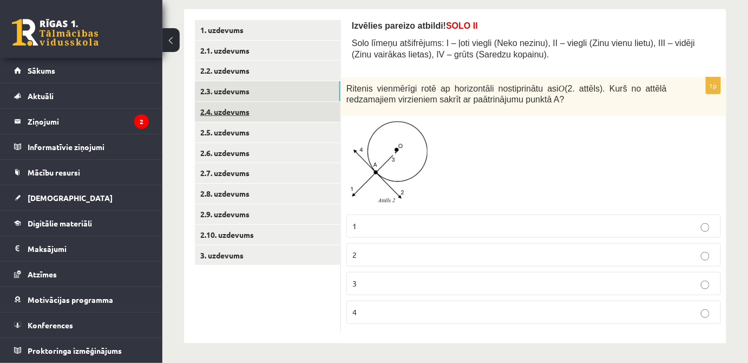
click at [241, 116] on link "2.4. uzdevums" at bounding box center [268, 112] width 146 height 20
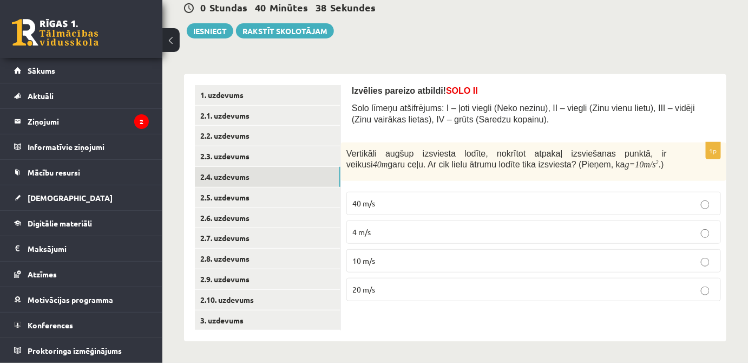
scroll to position [109, 0]
click at [238, 199] on link "2.5. uzdevums" at bounding box center [268, 198] width 146 height 20
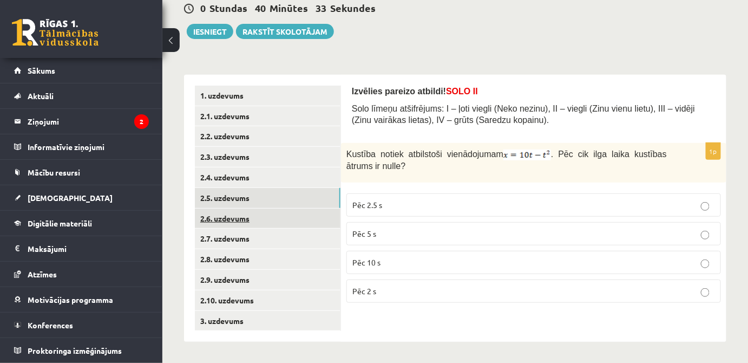
click at [224, 222] on link "2.6. uzdevums" at bounding box center [268, 218] width 146 height 20
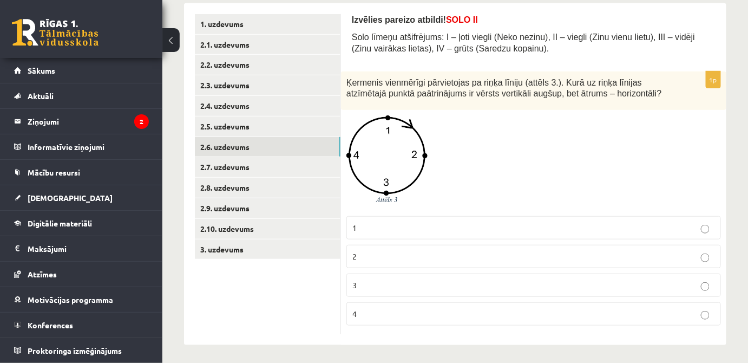
scroll to position [182, 0]
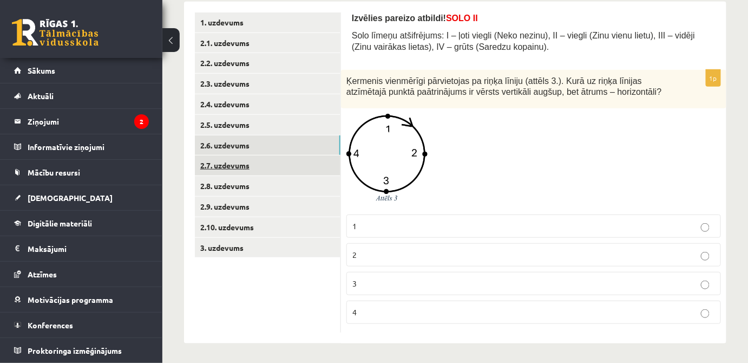
click at [245, 163] on link "2.7. uzdevums" at bounding box center [268, 165] width 146 height 20
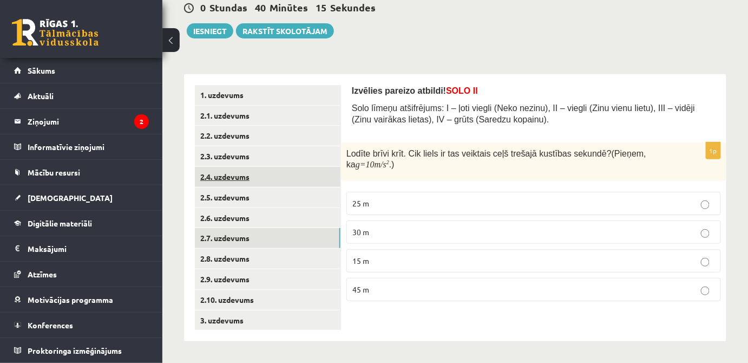
scroll to position [109, 0]
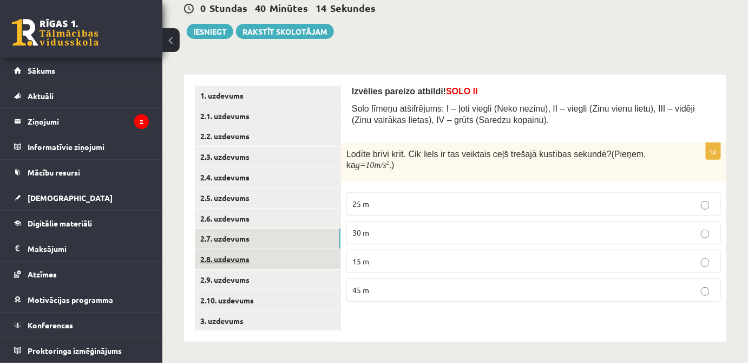
click at [235, 255] on link "2.8. uzdevums" at bounding box center [268, 259] width 146 height 20
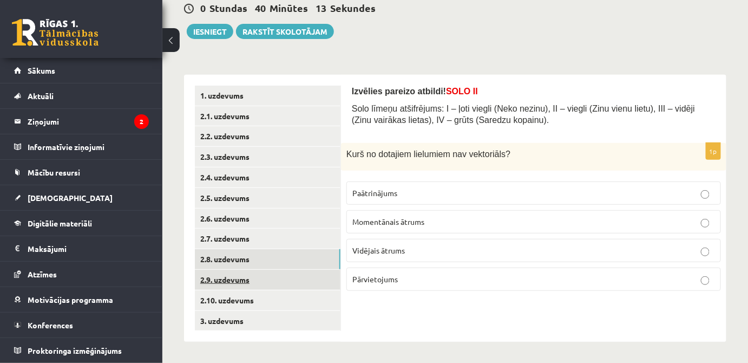
click at [236, 280] on link "2.9. uzdevums" at bounding box center [268, 279] width 146 height 20
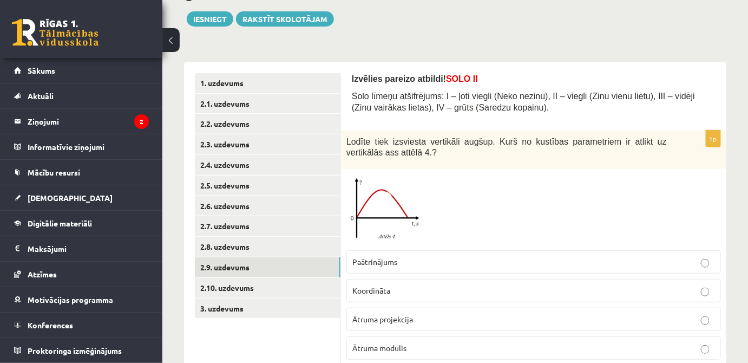
scroll to position [157, 0]
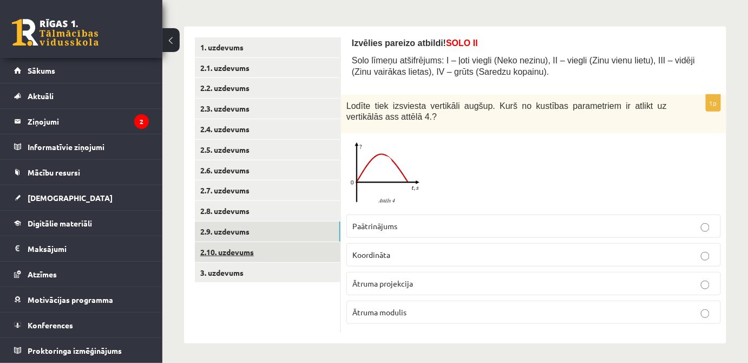
click at [255, 248] on link "2.10. uzdevums" at bounding box center [268, 252] width 146 height 20
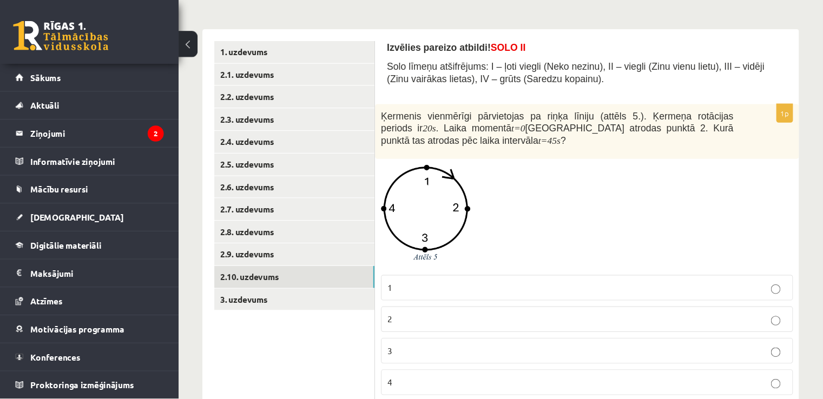
scroll to position [146, 0]
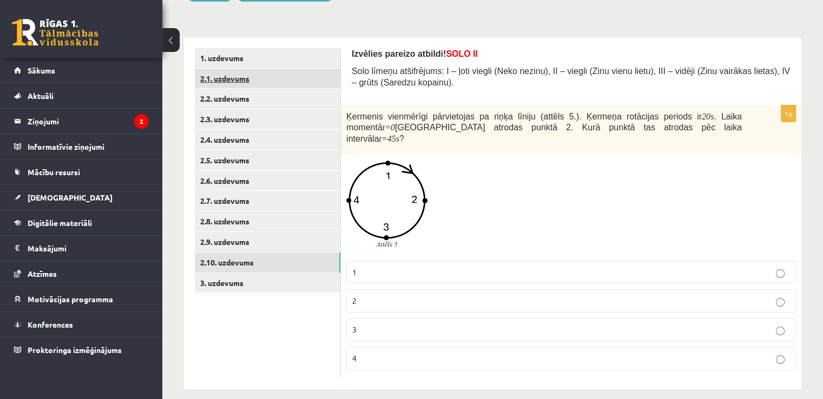
click at [234, 78] on link "2.1. uzdevums" at bounding box center [268, 79] width 146 height 20
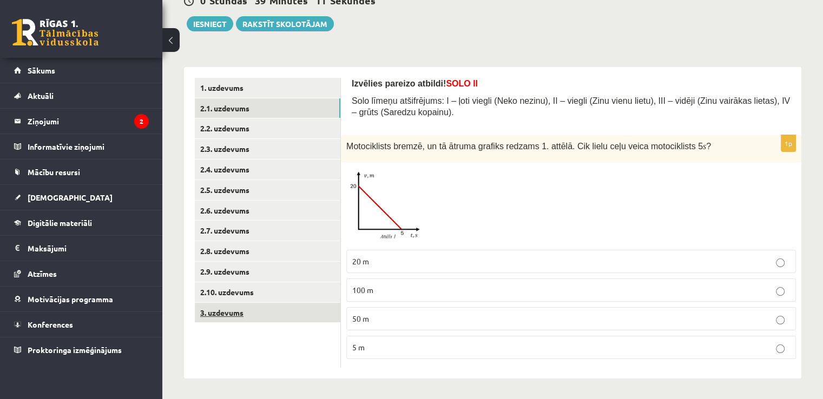
click at [240, 306] on link "3. uzdevums" at bounding box center [268, 313] width 146 height 20
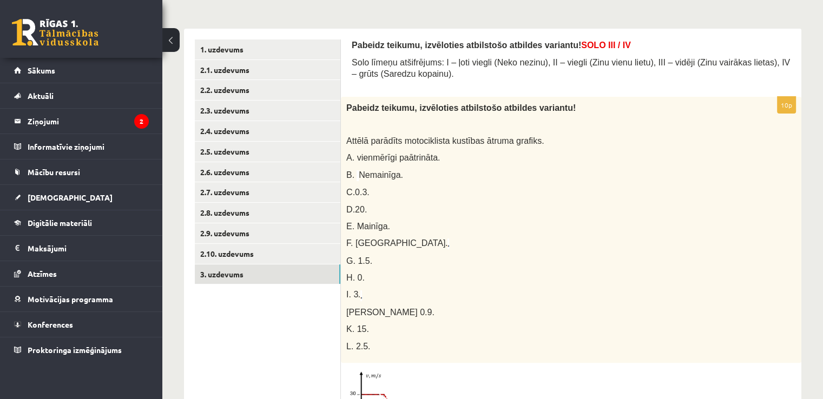
scroll to position [169, 0]
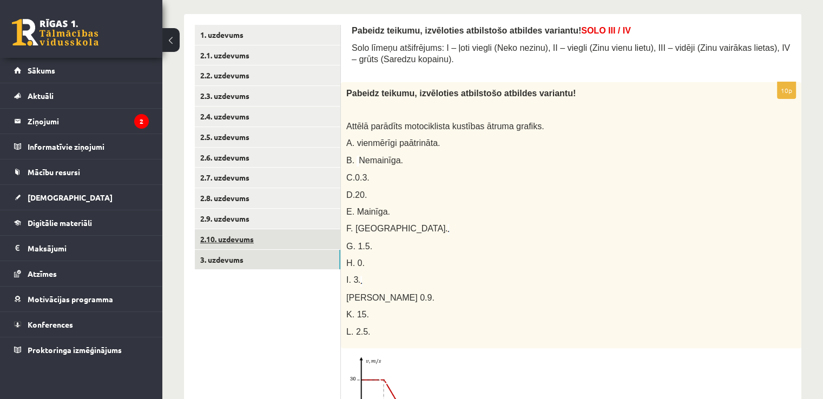
click at [228, 241] on link "2.10. uzdevums" at bounding box center [268, 239] width 146 height 20
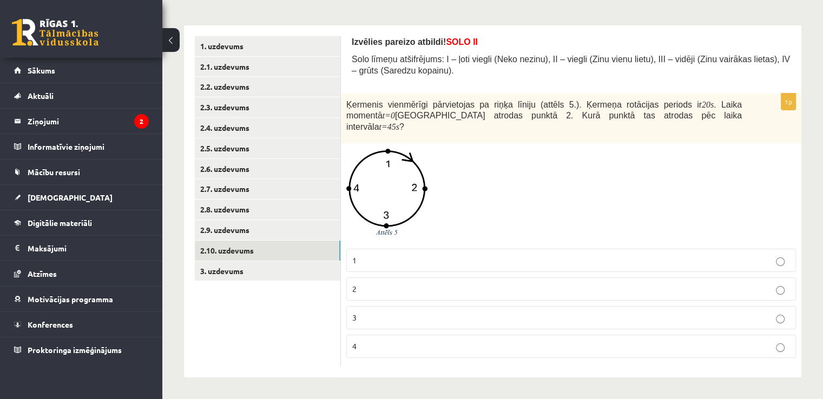
scroll to position [146, 0]
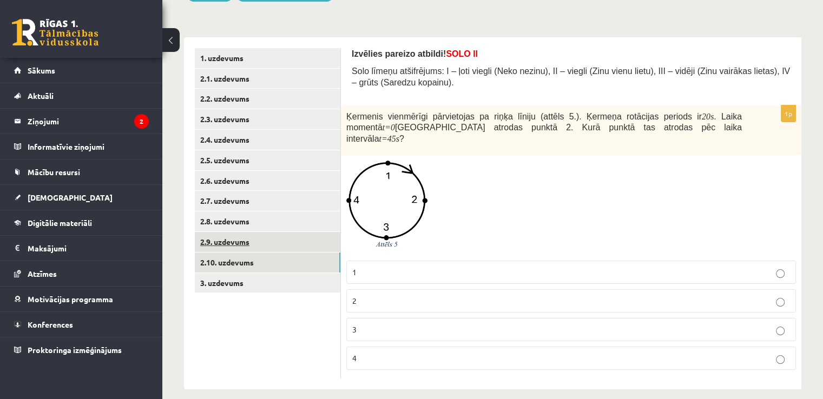
click at [242, 238] on link "2.9. uzdevums" at bounding box center [268, 242] width 146 height 20
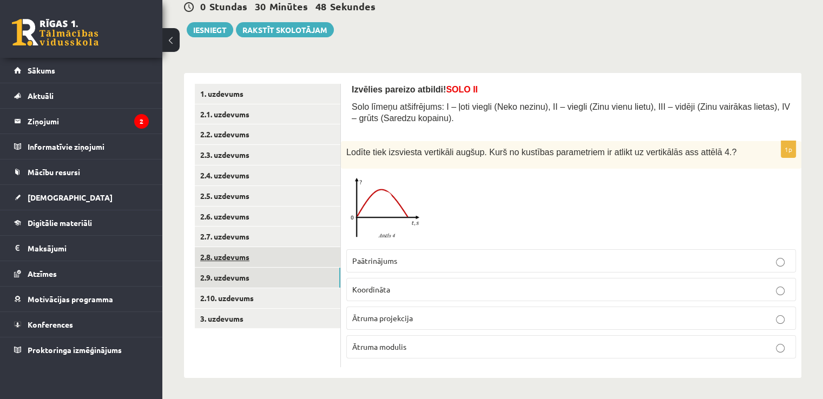
click at [241, 254] on link "2.8. uzdevums" at bounding box center [268, 257] width 146 height 20
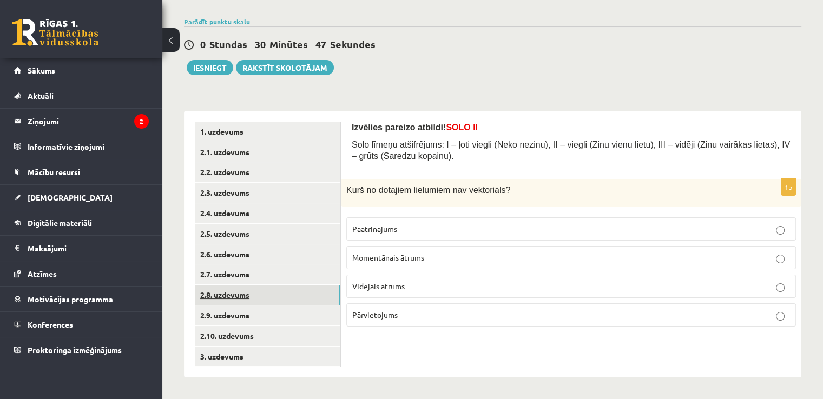
scroll to position [73, 0]
click at [239, 280] on link "2.7. uzdevums" at bounding box center [268, 275] width 146 height 20
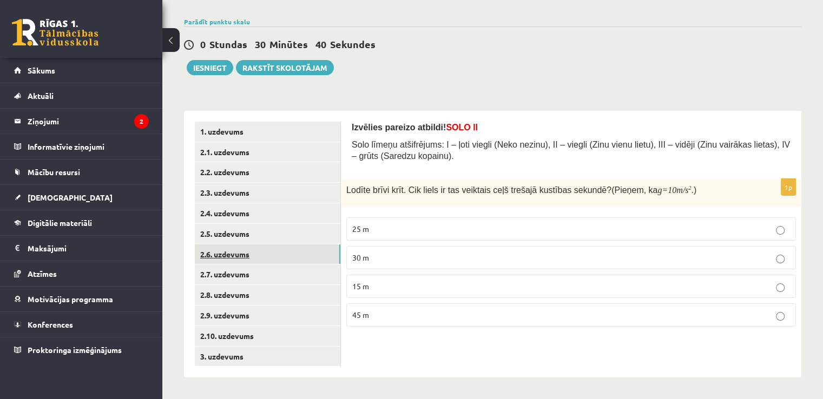
click at [244, 257] on link "2.6. uzdevums" at bounding box center [268, 255] width 146 height 20
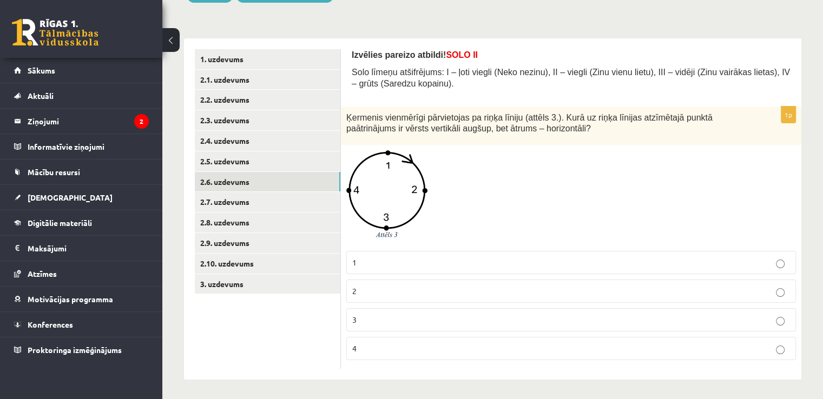
scroll to position [146, 0]
click at [272, 161] on link "2.5. uzdevums" at bounding box center [268, 160] width 146 height 20
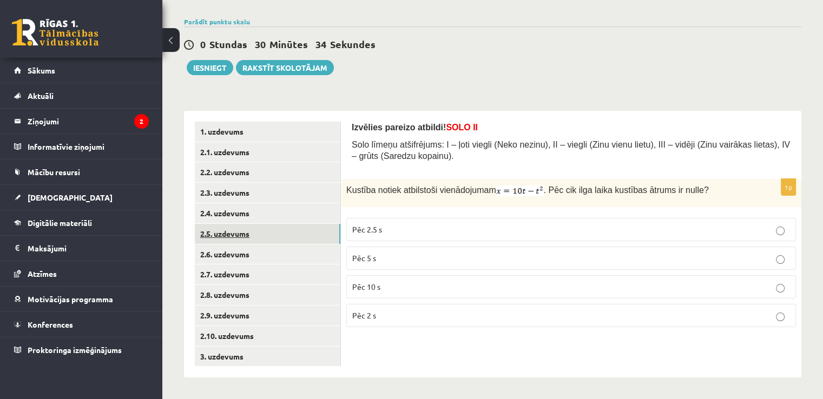
scroll to position [73, 0]
click at [231, 209] on link "2.4. uzdevums" at bounding box center [268, 213] width 146 height 20
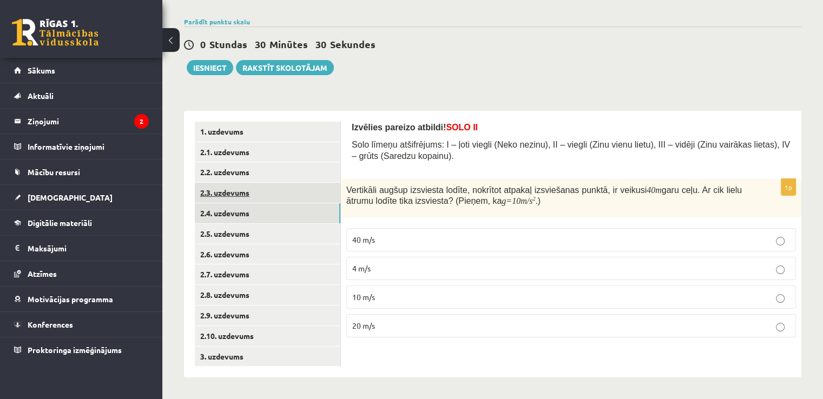
click at [239, 190] on link "2.3. uzdevums" at bounding box center [268, 193] width 146 height 20
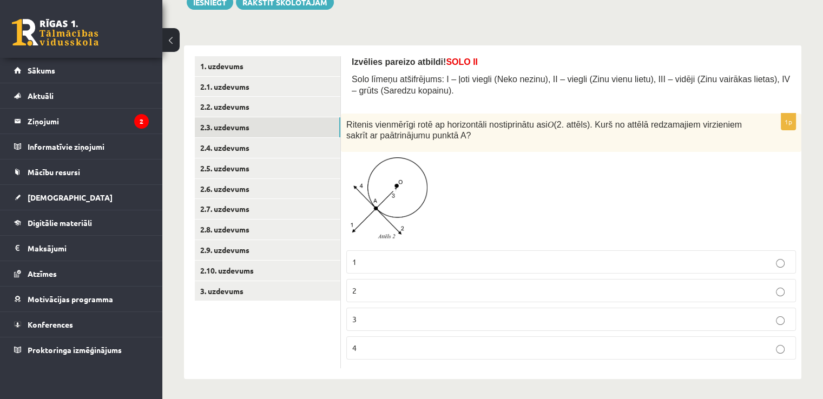
scroll to position [139, 0]
click at [238, 107] on link "2.2. uzdevums" at bounding box center [268, 106] width 146 height 20
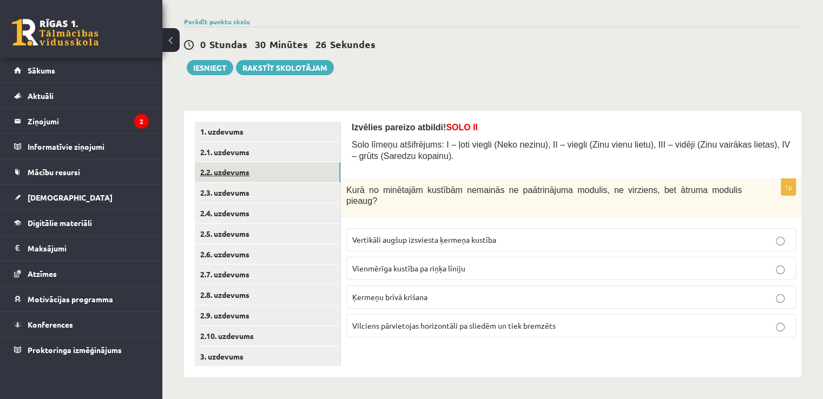
scroll to position [73, 0]
click at [245, 148] on link "2.1. uzdevums" at bounding box center [268, 152] width 146 height 20
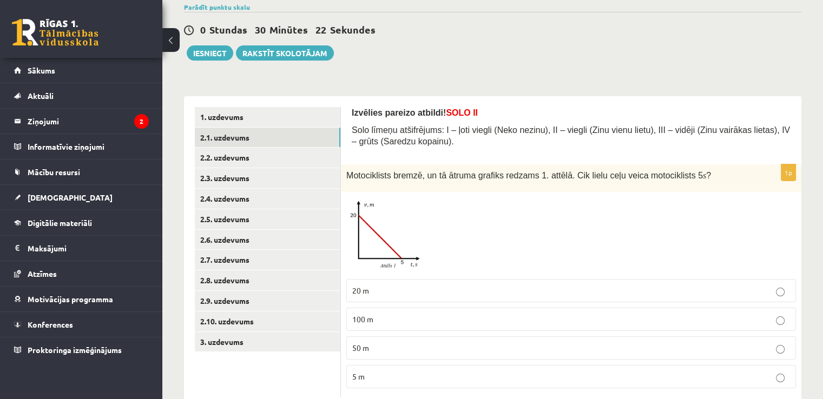
scroll to position [116, 0]
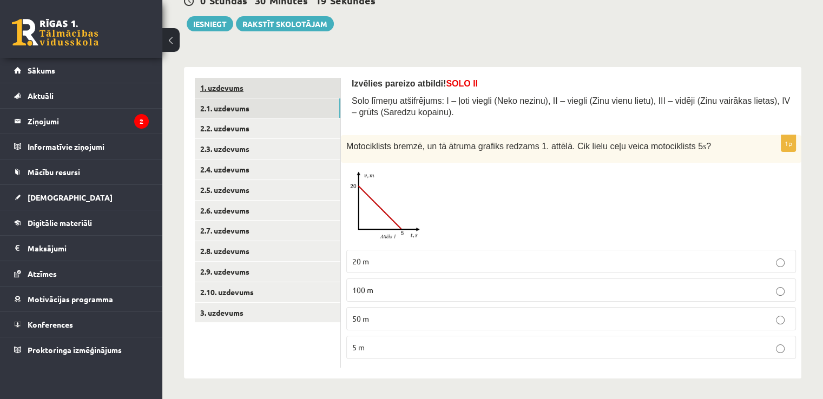
click at [232, 85] on link "1. uzdevums" at bounding box center [268, 88] width 146 height 20
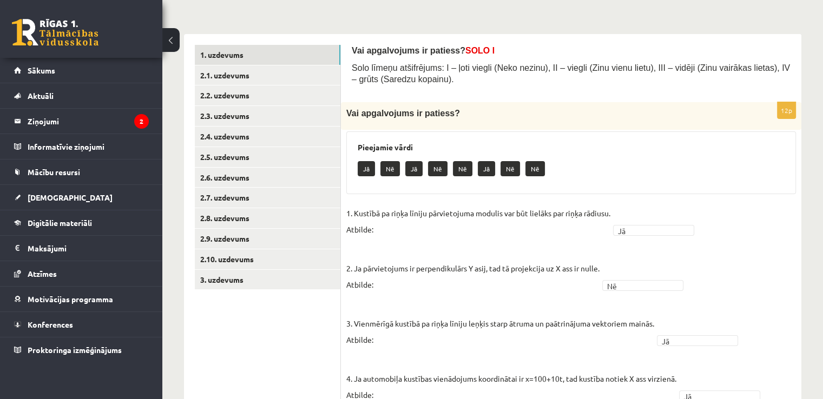
scroll to position [0, 0]
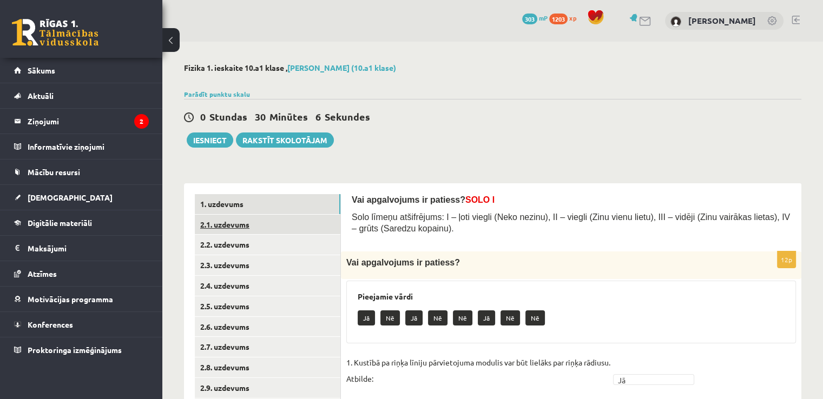
click at [269, 223] on link "2.1. uzdevums" at bounding box center [268, 225] width 146 height 20
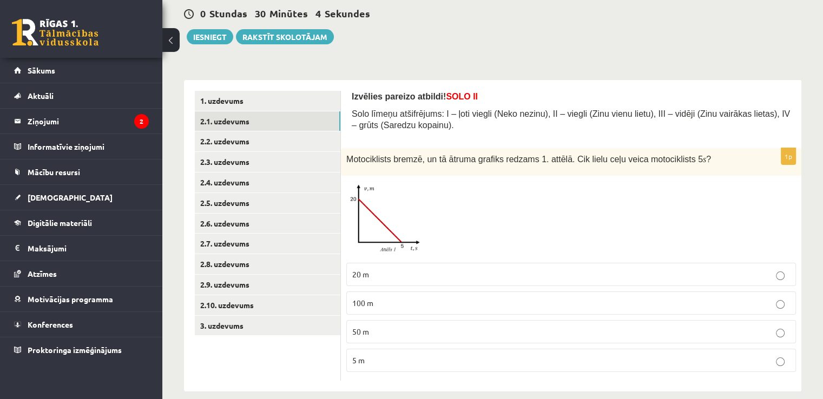
scroll to position [116, 0]
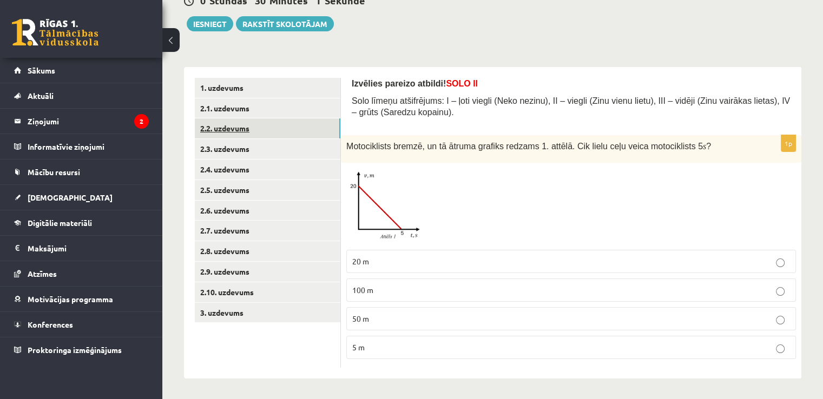
click at [240, 125] on link "2.2. uzdevums" at bounding box center [268, 129] width 146 height 20
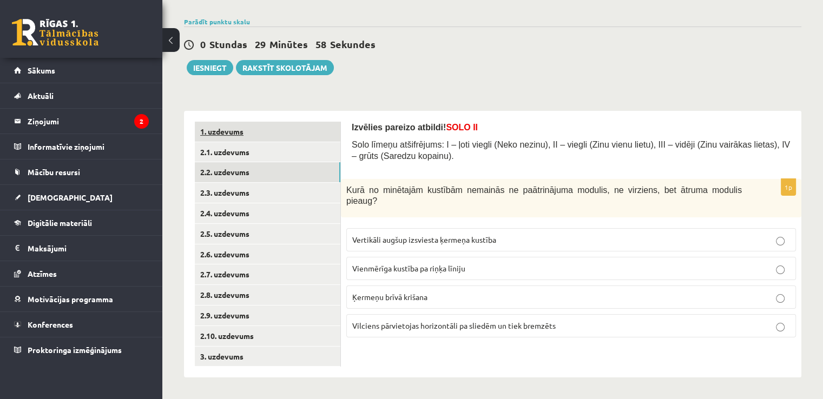
click at [231, 134] on link "1. uzdevums" at bounding box center [268, 132] width 146 height 20
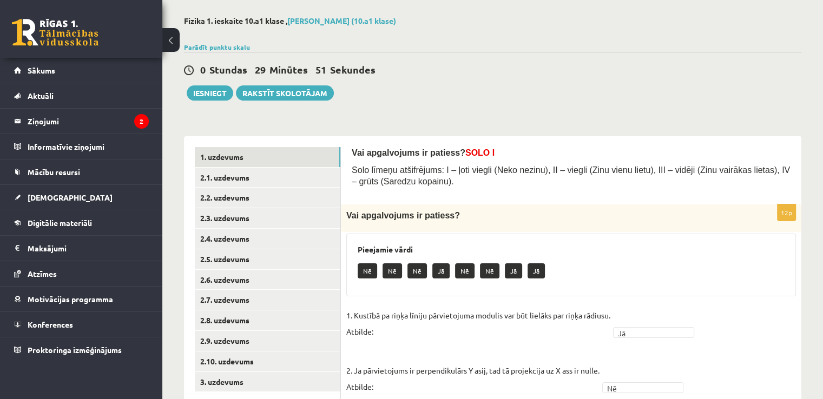
scroll to position [57, 0]
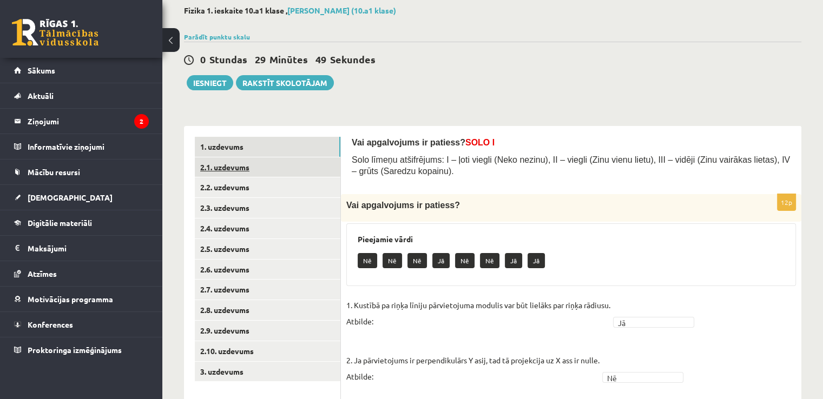
click at [242, 174] on link "2.1. uzdevums" at bounding box center [268, 167] width 146 height 20
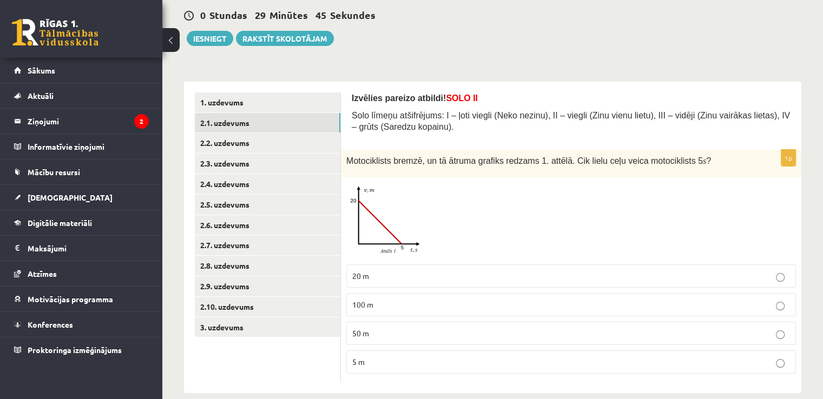
scroll to position [116, 0]
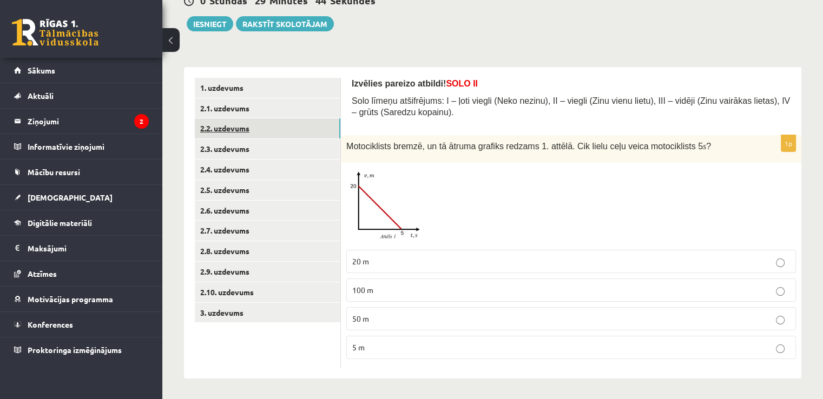
click at [253, 135] on link "2.2. uzdevums" at bounding box center [268, 129] width 146 height 20
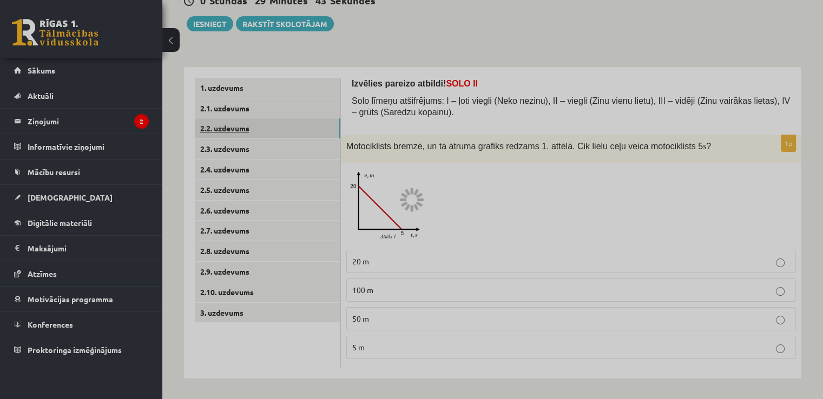
scroll to position [73, 0]
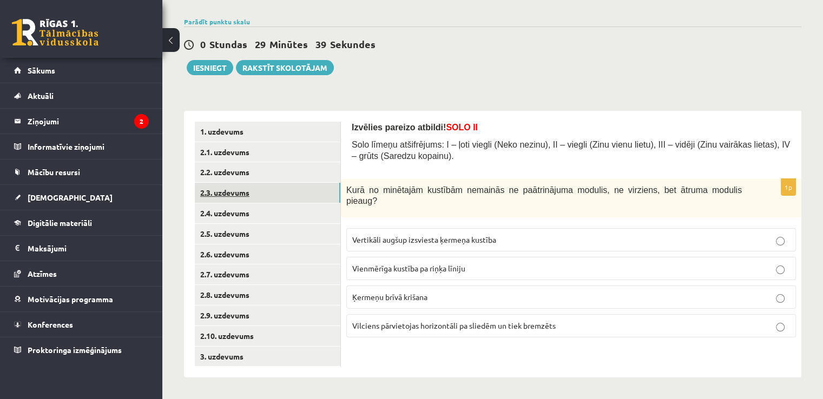
click at [234, 194] on link "2.3. uzdevums" at bounding box center [268, 193] width 146 height 20
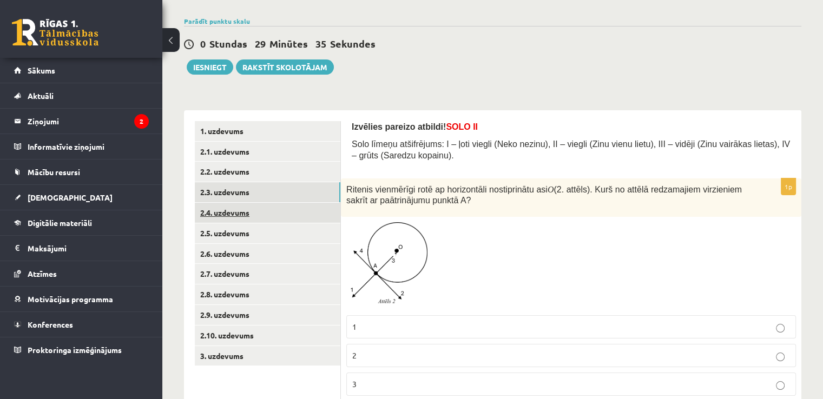
click at [249, 211] on link "2.4. uzdevums" at bounding box center [268, 213] width 146 height 20
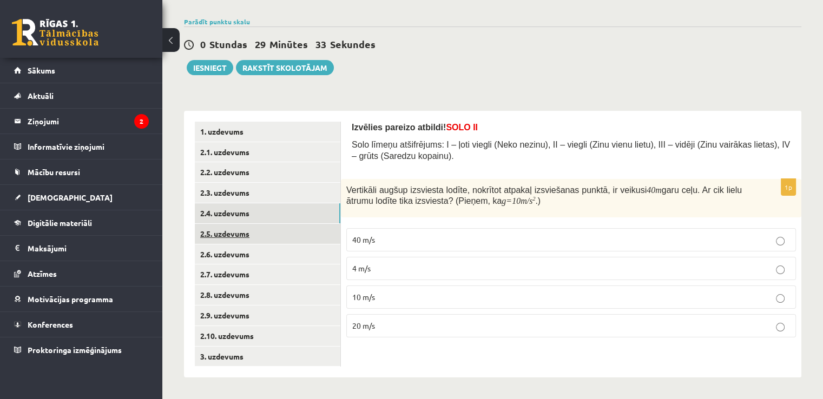
click at [246, 231] on link "2.5. uzdevums" at bounding box center [268, 234] width 146 height 20
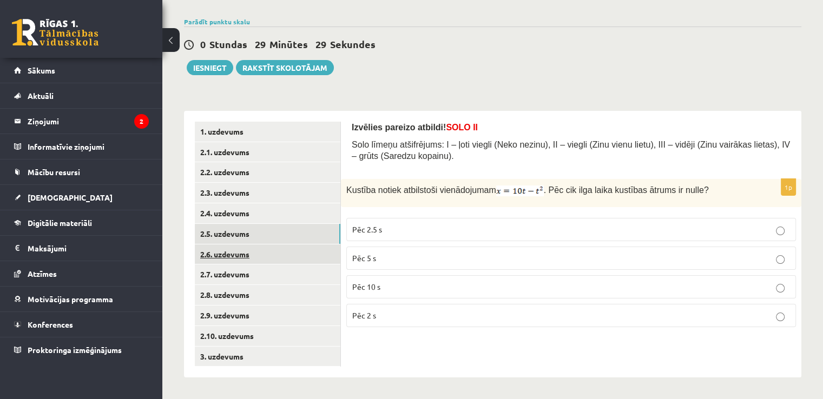
click at [241, 257] on link "2.6. uzdevums" at bounding box center [268, 255] width 146 height 20
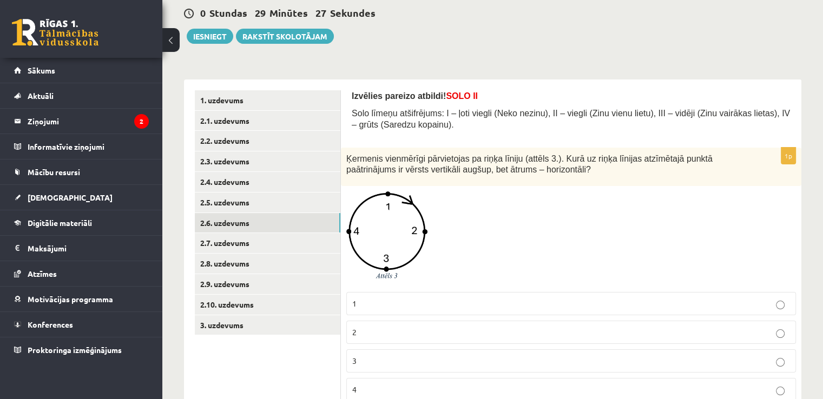
scroll to position [127, 0]
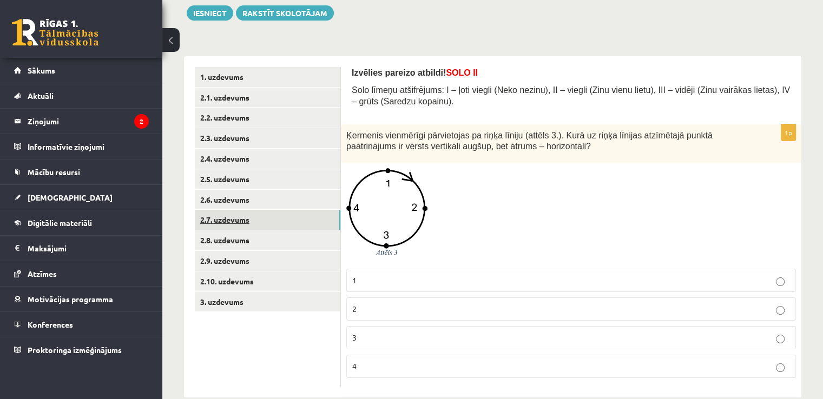
click at [245, 216] on link "2.7. uzdevums" at bounding box center [268, 220] width 146 height 20
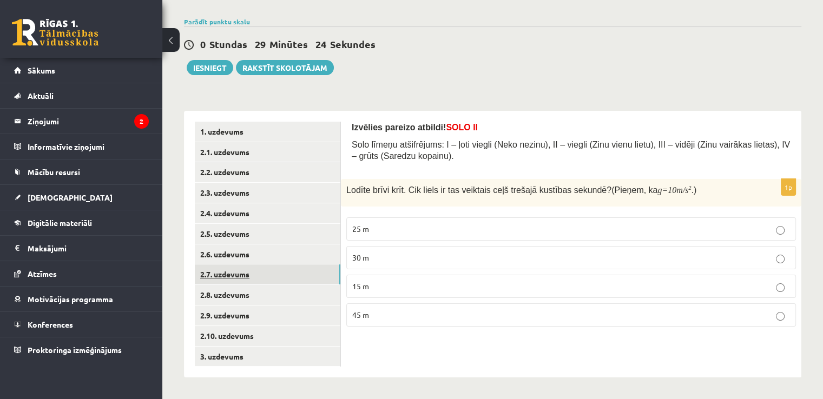
scroll to position [73, 0]
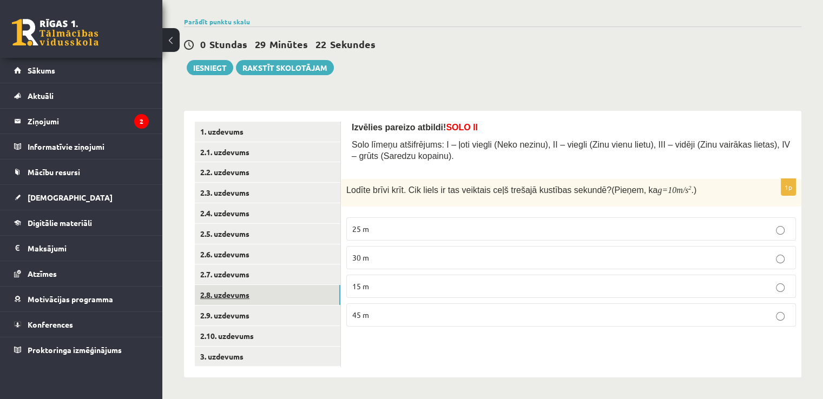
click at [247, 291] on link "2.8. uzdevums" at bounding box center [268, 295] width 146 height 20
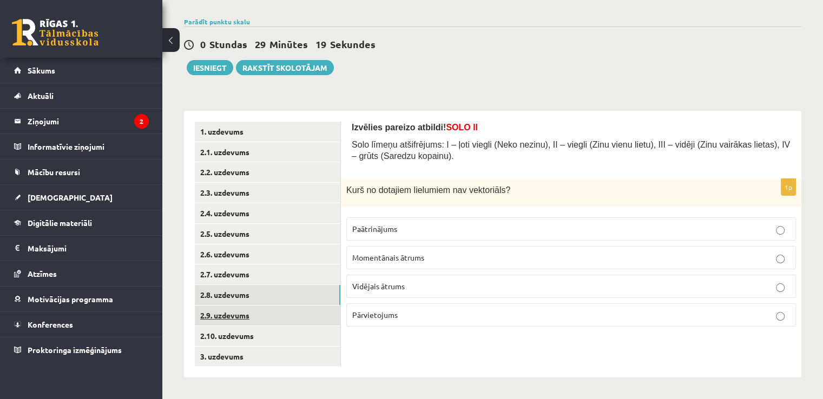
click at [236, 313] on link "2.9. uzdevums" at bounding box center [268, 316] width 146 height 20
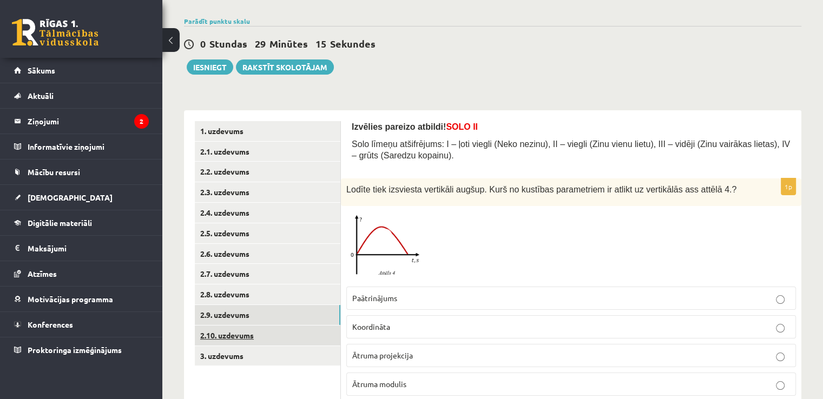
click at [248, 334] on link "2.10. uzdevums" at bounding box center [268, 336] width 146 height 20
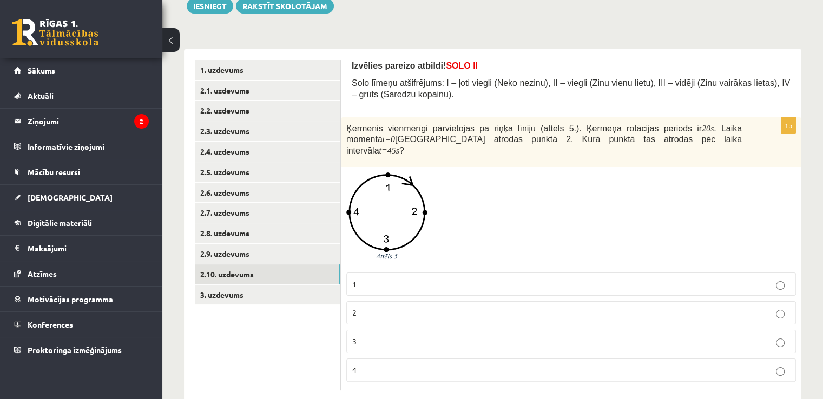
scroll to position [138, 0]
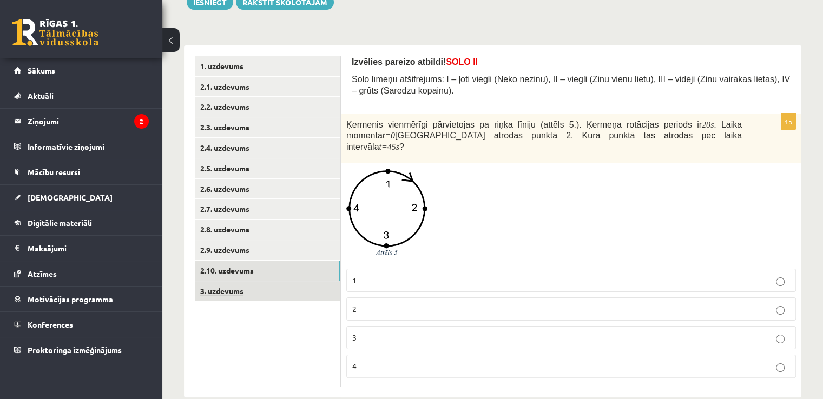
click at [264, 294] on link "3. uzdevums" at bounding box center [268, 291] width 146 height 20
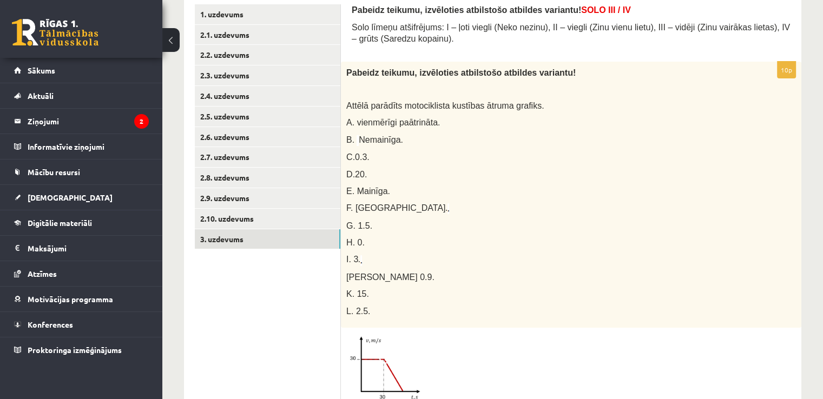
scroll to position [0, 0]
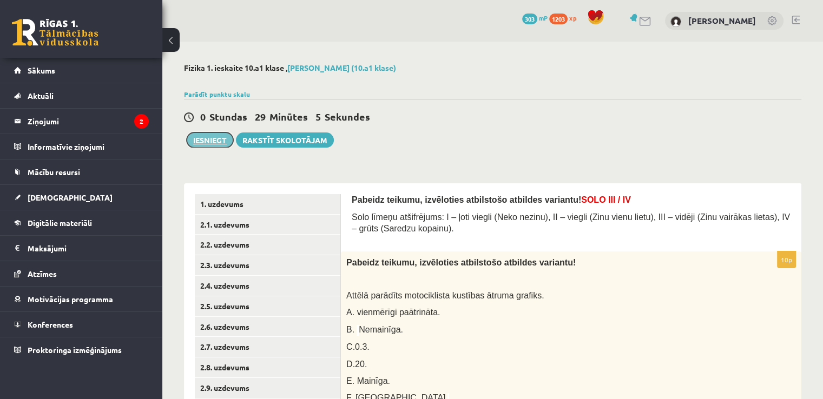
click at [218, 145] on button "Iesniegt" at bounding box center [210, 140] width 47 height 15
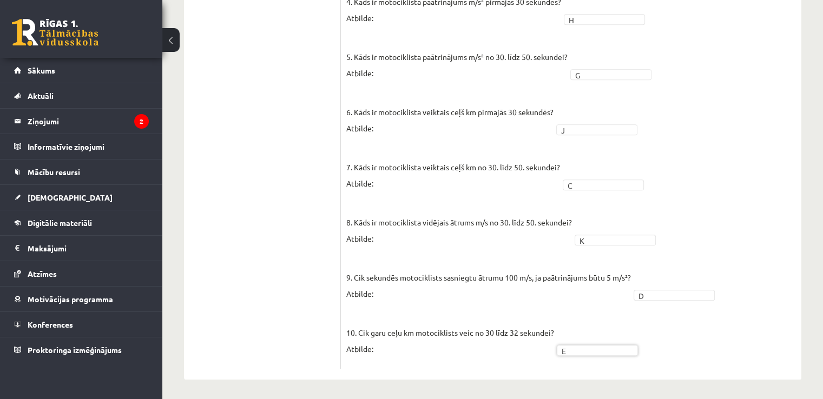
scroll to position [856, 0]
click at [608, 354] on fieldset "1. Kāda ir motociklista kustības pirmajās 30 sekundēs? Atbilde: B * 2. Kāda ir …" at bounding box center [571, 95] width 450 height 536
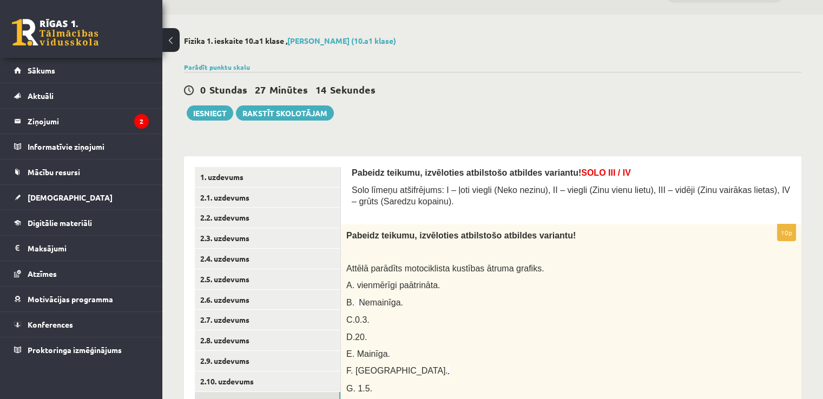
scroll to position [15, 0]
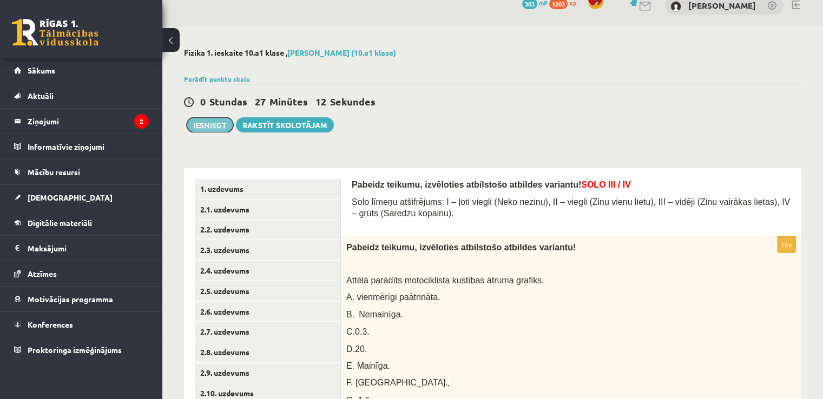
click at [216, 122] on button "Iesniegt" at bounding box center [210, 124] width 47 height 15
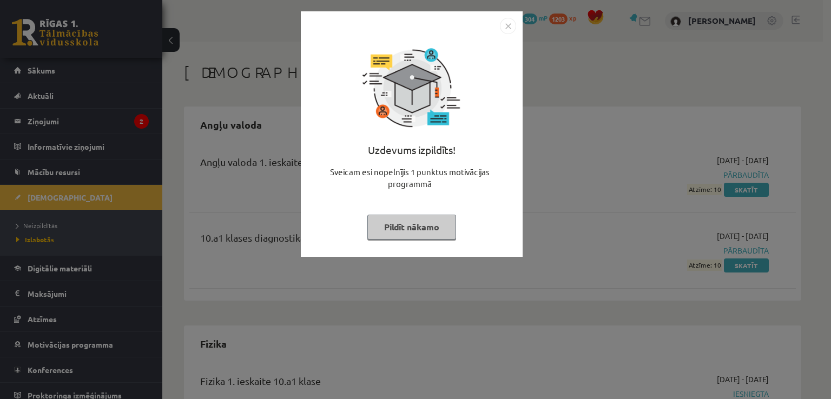
click at [512, 23] on img "Close" at bounding box center [508, 26] width 16 height 16
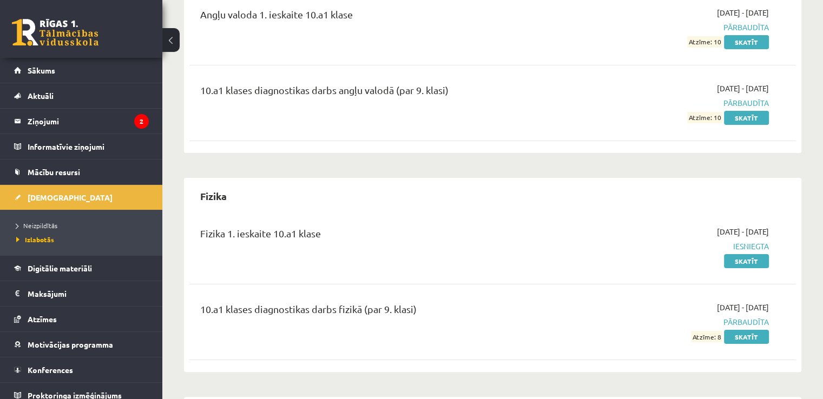
scroll to position [141, 0]
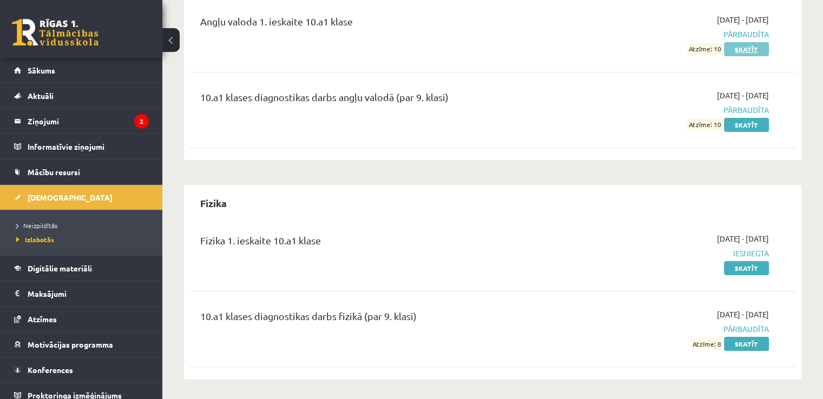
click at [752, 51] on link "Skatīt" at bounding box center [746, 49] width 45 height 14
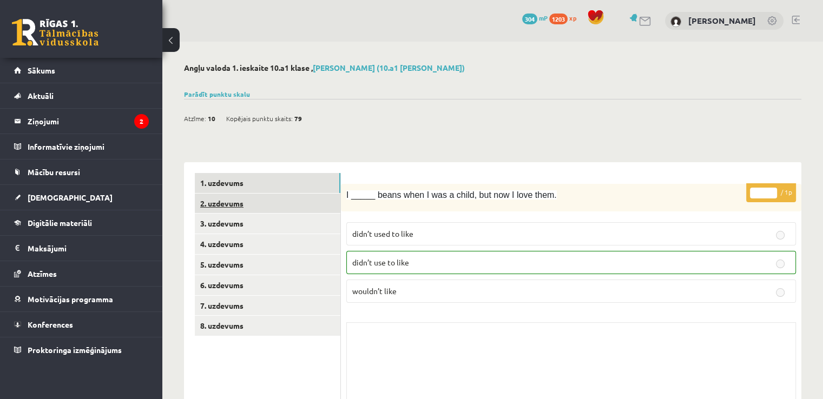
click at [236, 198] on link "2. uzdevums" at bounding box center [268, 204] width 146 height 20
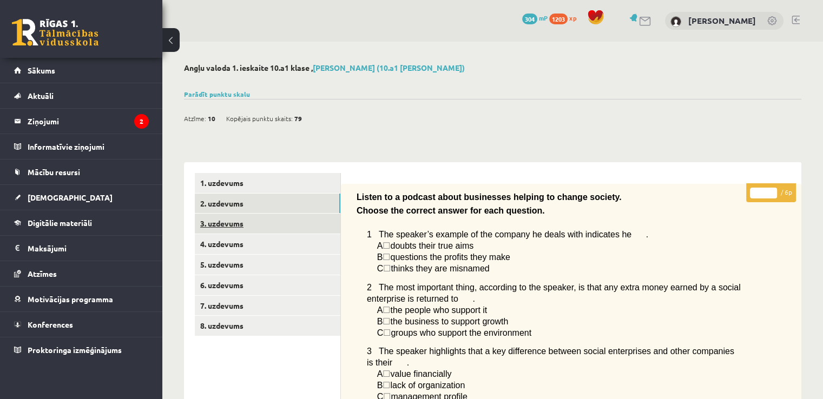
click at [228, 219] on link "3. uzdevums" at bounding box center [268, 224] width 146 height 20
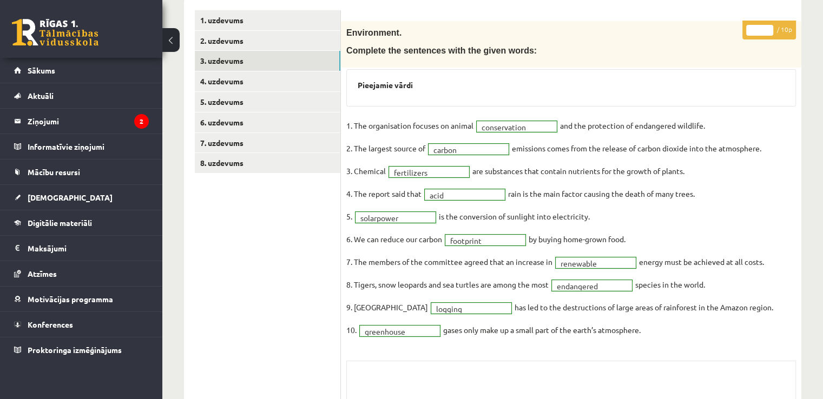
scroll to position [176, 0]
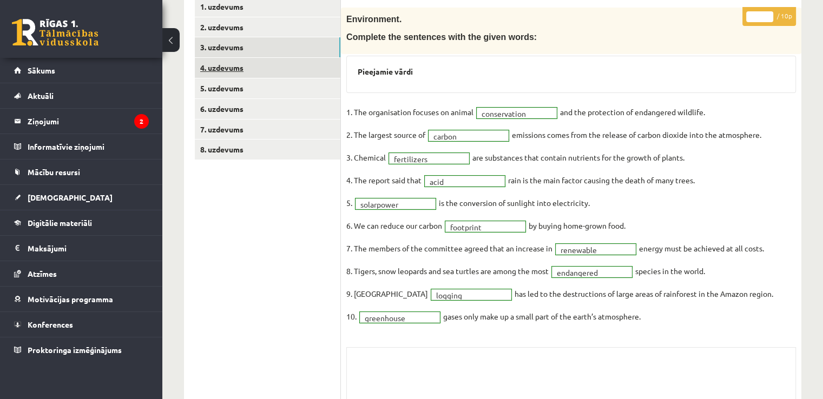
click at [240, 61] on link "4. uzdevums" at bounding box center [268, 68] width 146 height 20
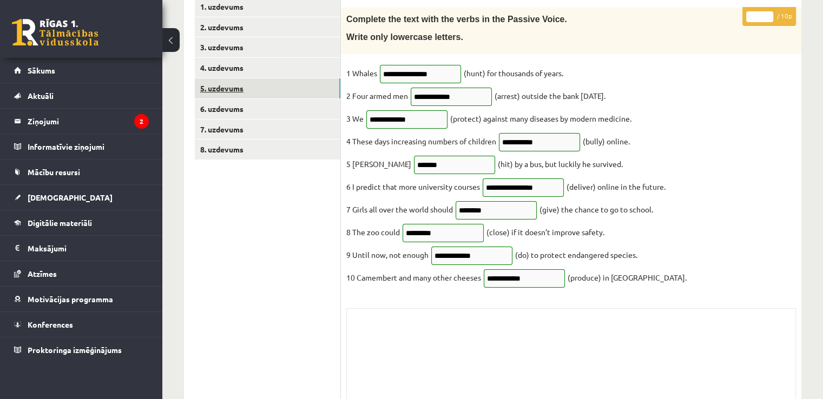
click at [236, 87] on link "5. uzdevums" at bounding box center [268, 88] width 146 height 20
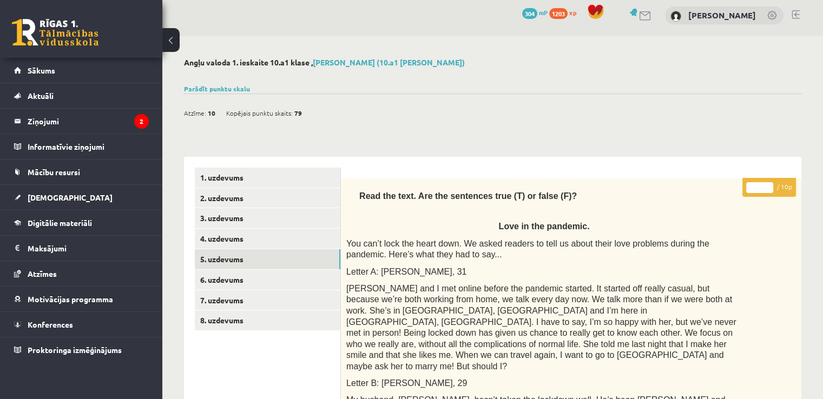
scroll to position [0, 0]
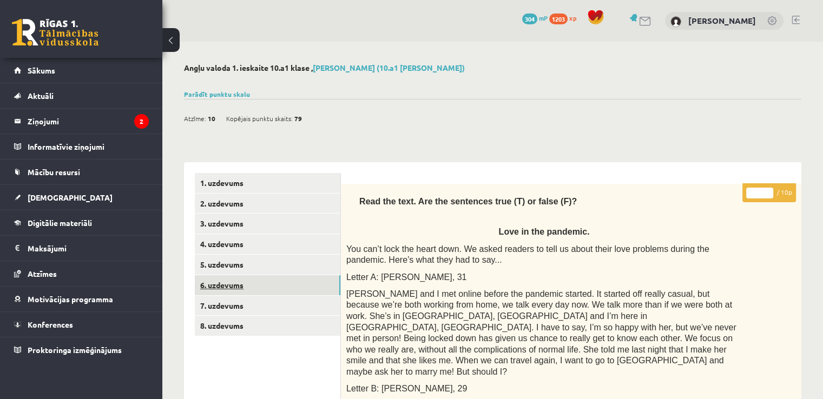
click at [252, 288] on link "6. uzdevums" at bounding box center [268, 285] width 146 height 20
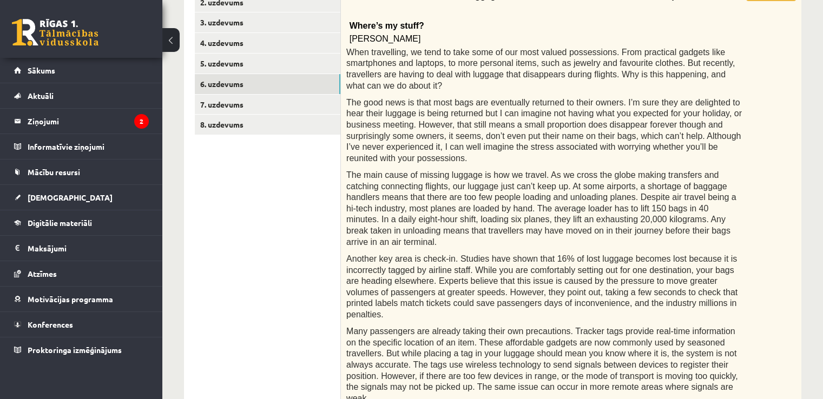
scroll to position [198, 0]
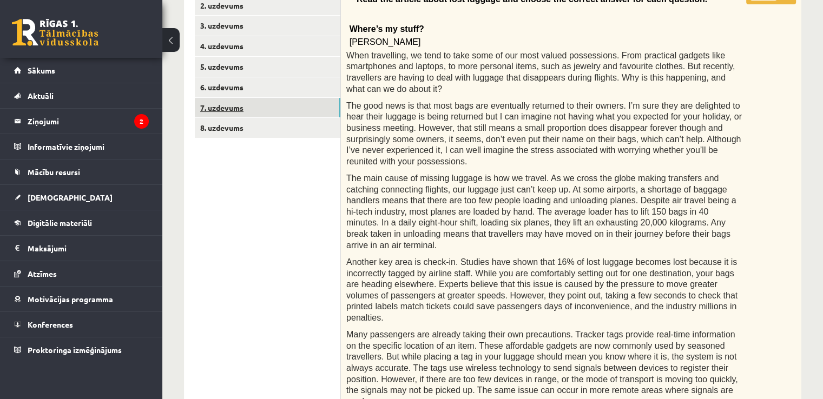
click at [238, 113] on link "7. uzdevums" at bounding box center [268, 108] width 146 height 20
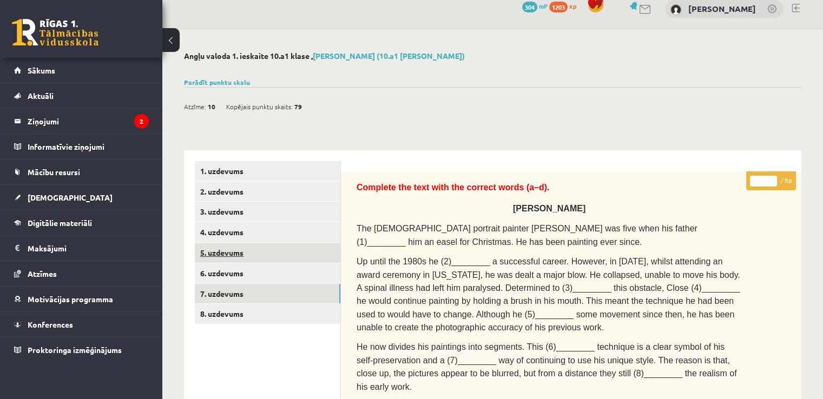
scroll to position [0, 0]
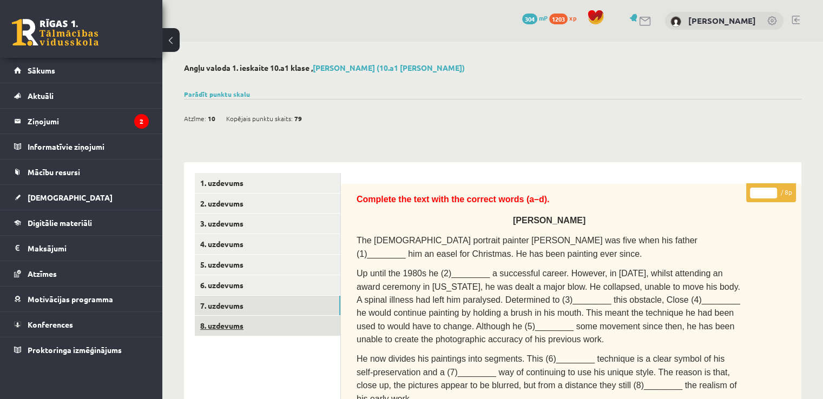
click at [253, 326] on link "8. uzdevums" at bounding box center [268, 326] width 146 height 20
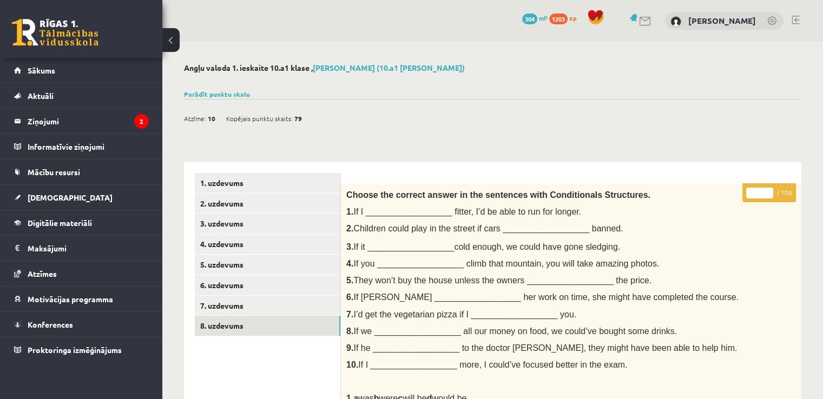
click at [78, 37] on link at bounding box center [55, 32] width 87 height 27
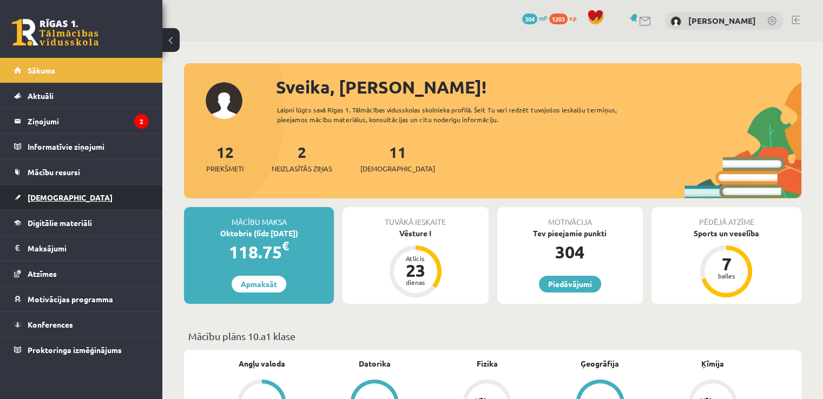
click at [56, 197] on span "[DEMOGRAPHIC_DATA]" at bounding box center [70, 198] width 85 height 10
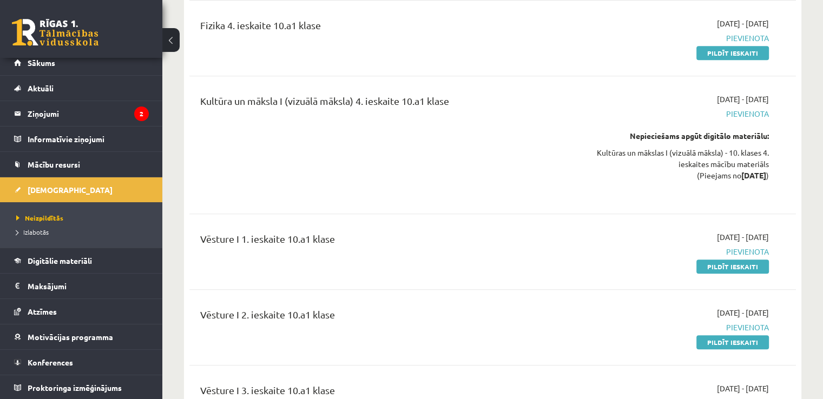
scroll to position [765, 0]
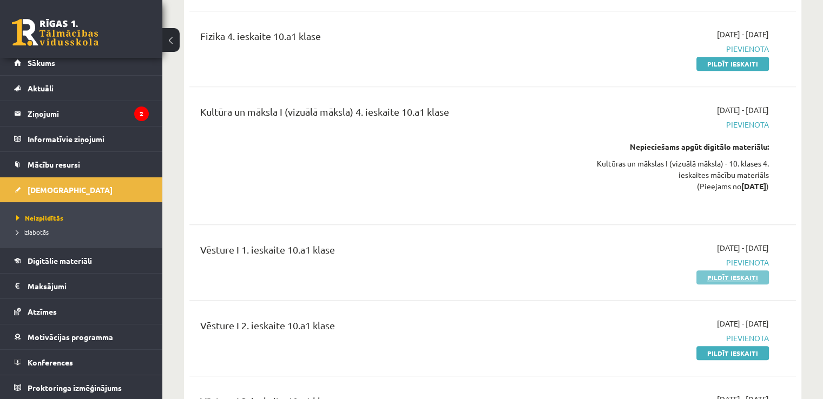
click at [721, 271] on link "Pildīt ieskaiti" at bounding box center [732, 278] width 73 height 14
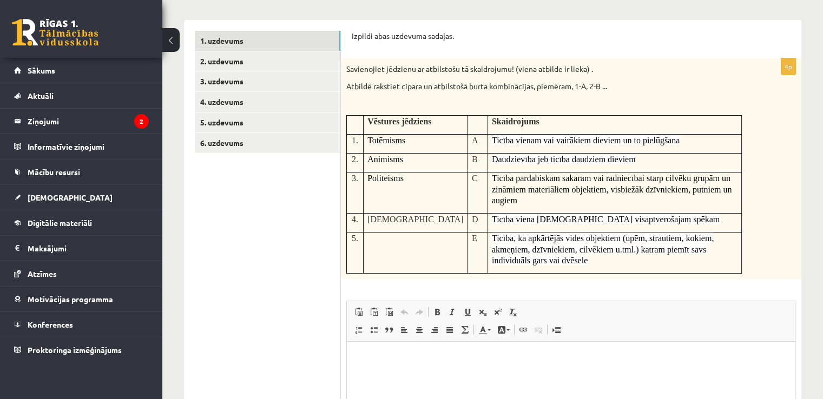
scroll to position [162, 0]
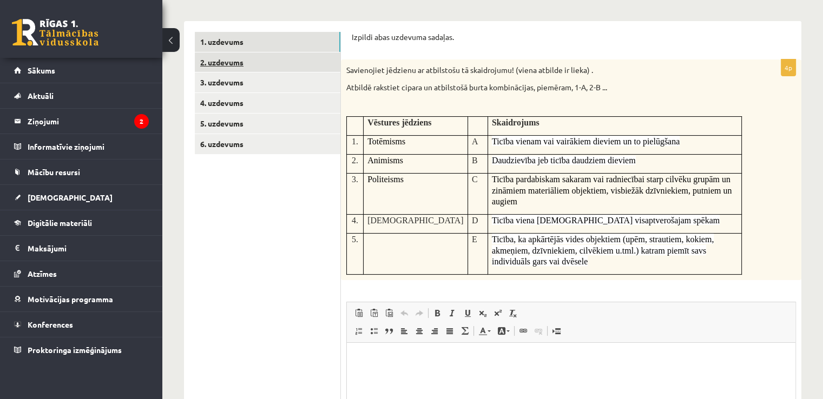
click at [244, 60] on link "2. uzdevums" at bounding box center [268, 62] width 146 height 20
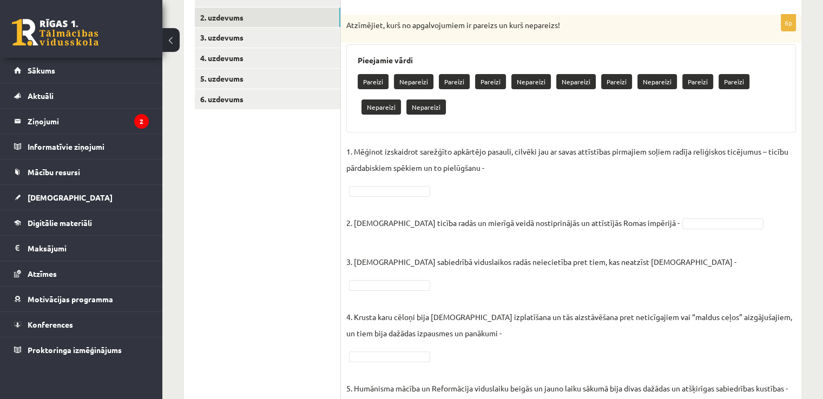
scroll to position [132, 0]
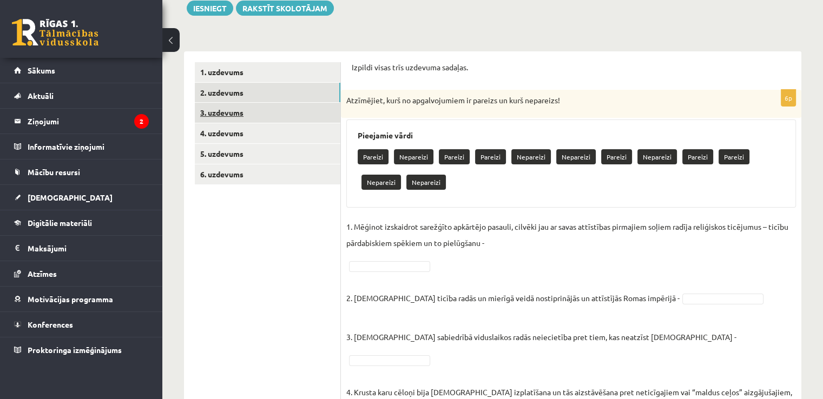
click at [245, 117] on link "3. uzdevums" at bounding box center [268, 113] width 146 height 20
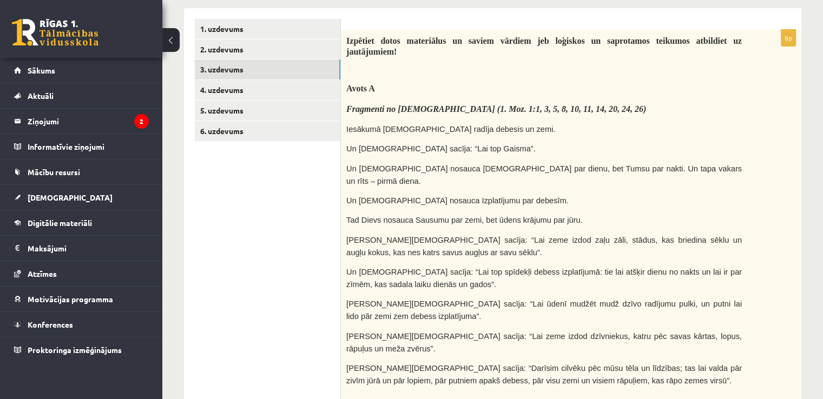
scroll to position [0, 0]
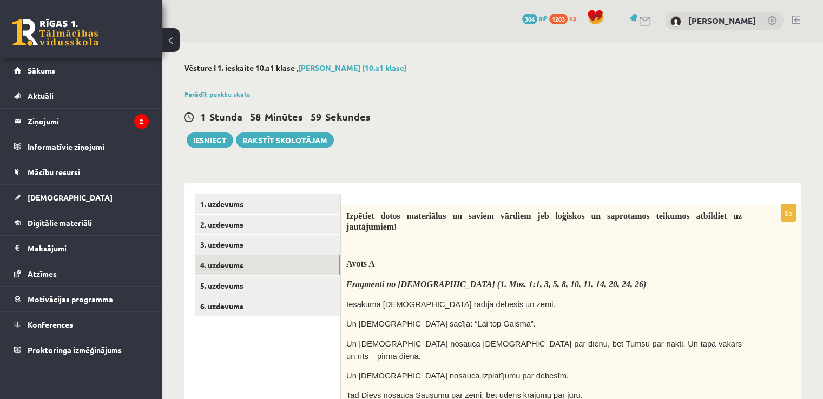
click at [254, 265] on link "4. uzdevums" at bounding box center [268, 265] width 146 height 20
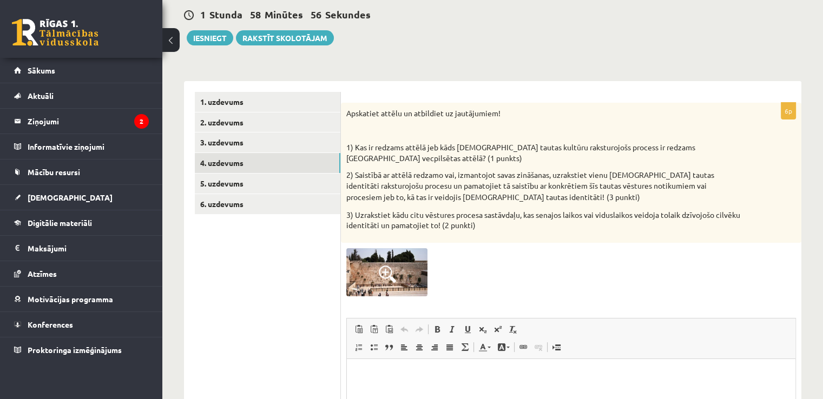
scroll to position [206, 0]
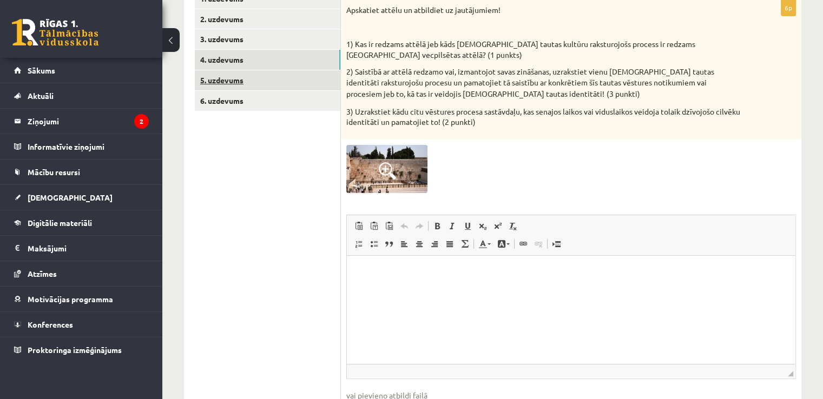
click at [242, 77] on link "5. uzdevums" at bounding box center [268, 80] width 146 height 20
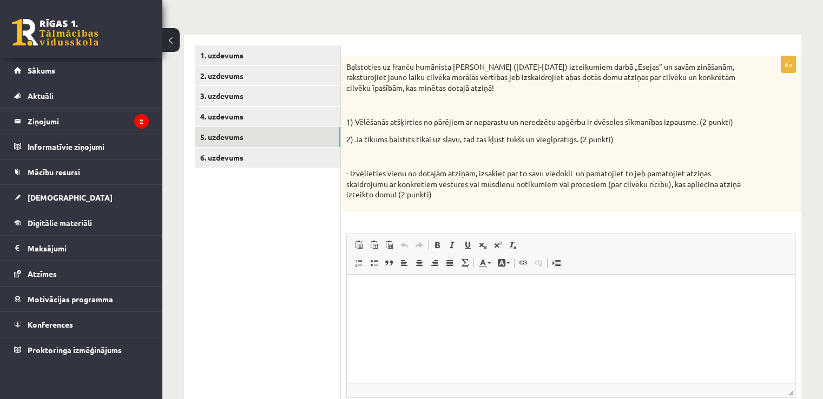
scroll to position [144, 0]
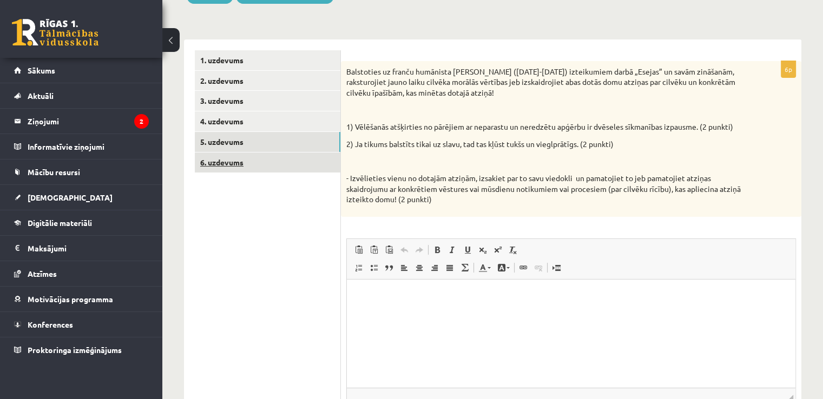
click at [243, 164] on link "6. uzdevums" at bounding box center [268, 163] width 146 height 20
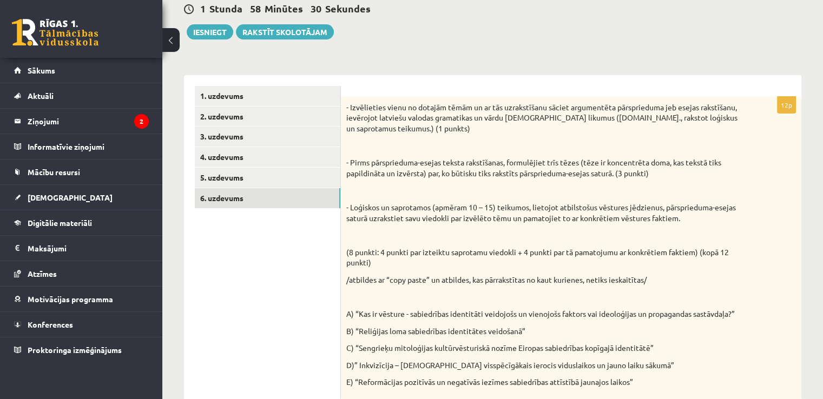
scroll to position [108, 0]
click at [247, 95] on link "1. uzdevums" at bounding box center [268, 96] width 146 height 20
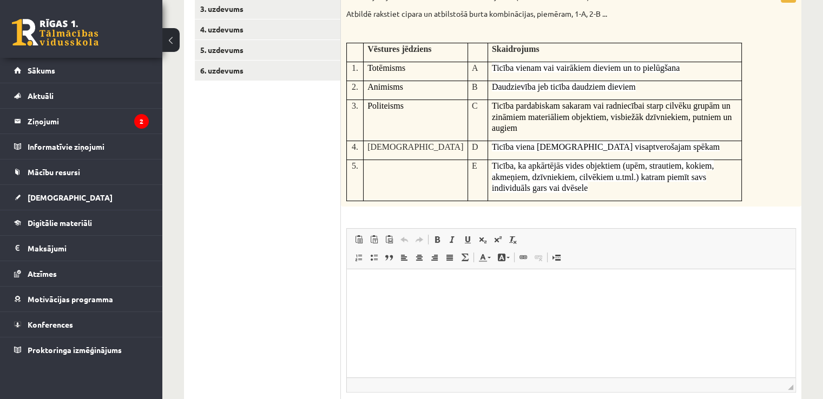
scroll to position [245, 0]
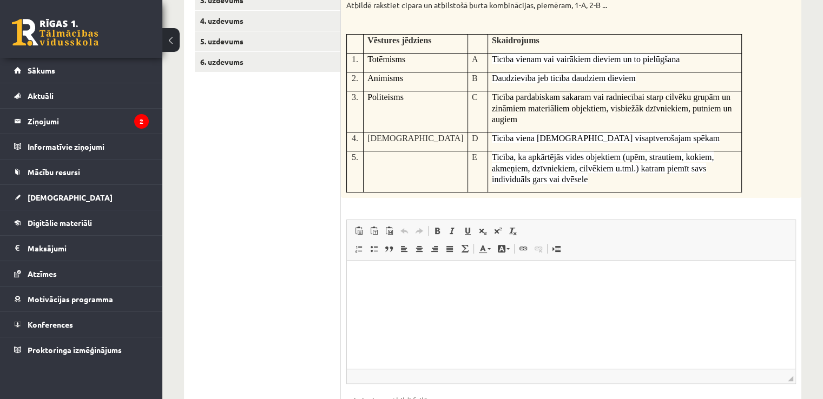
click at [494, 279] on p "Визуальный текстовый редактор, wiswyg-editor-user-answer-47433816034240" at bounding box center [571, 277] width 427 height 11
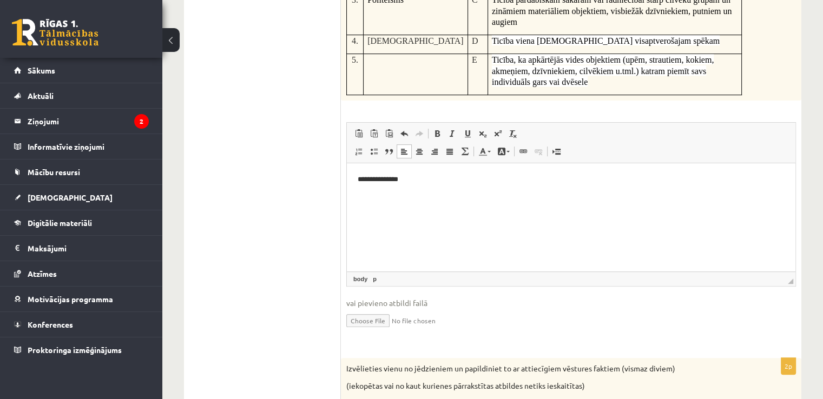
scroll to position [360, 0]
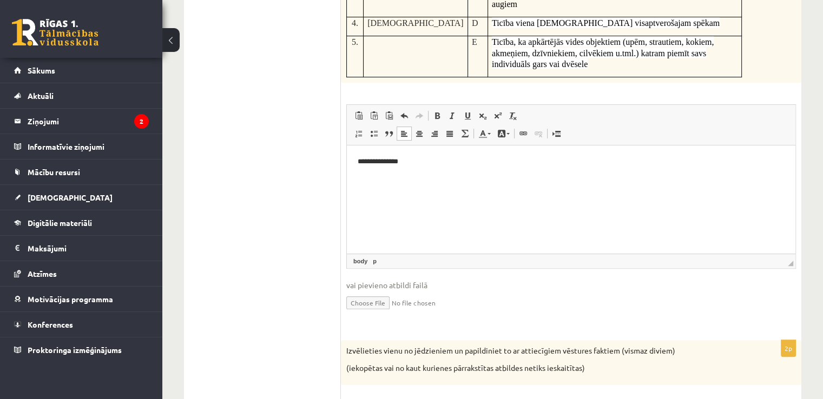
click at [384, 305] on input "file" at bounding box center [571, 302] width 450 height 22
click at [370, 258] on span "body p" at bounding box center [369, 261] width 36 height 10
click at [361, 262] on link "body" at bounding box center [360, 261] width 18 height 10
click at [334, 258] on ul "1. uzdevums 2. uzdevums 3. uzdevums 4. uzdevums 5. uzdevums 6. uzdevums" at bounding box center [268, 233] width 146 height 798
click at [468, 280] on span "vai pievieno atbildi failā" at bounding box center [571, 285] width 450 height 11
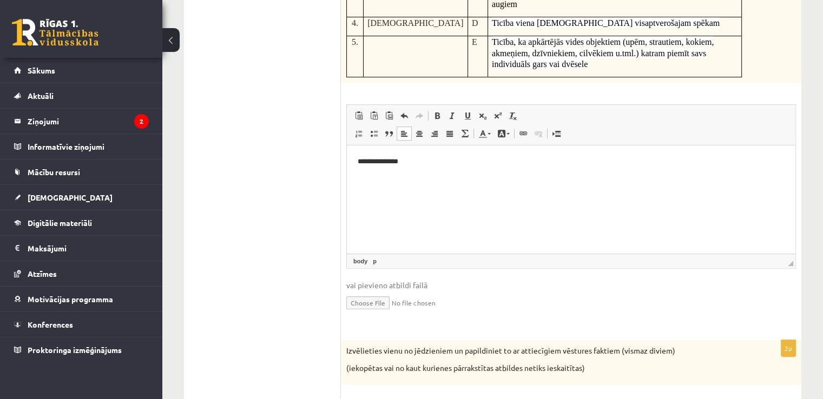
click at [379, 264] on span "body p" at bounding box center [369, 261] width 36 height 10
click at [404, 267] on fieldset "**********" at bounding box center [571, 214] width 450 height 220
click at [376, 260] on link "p" at bounding box center [375, 261] width 8 height 10
click at [363, 260] on link "body" at bounding box center [360, 261] width 18 height 10
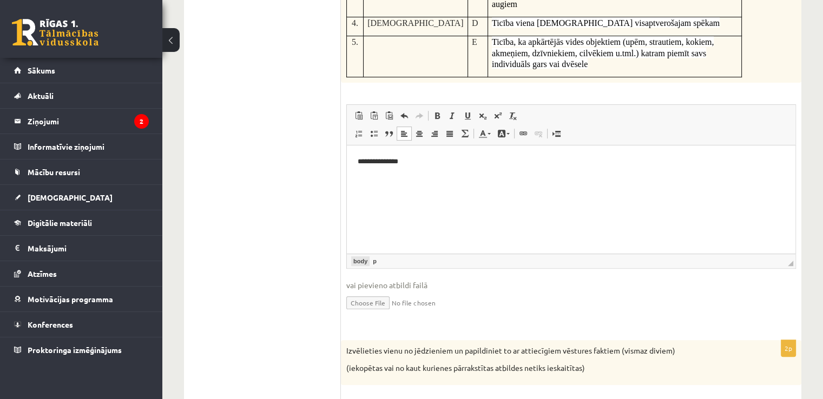
click at [363, 260] on link "body" at bounding box center [360, 261] width 18 height 10
click at [339, 265] on ul "1. uzdevums 2. uzdevums 3. uzdevums 4. uzdevums 5. uzdevums 6. uzdevums" at bounding box center [268, 233] width 146 height 798
click at [466, 179] on html "**********" at bounding box center [571, 162] width 449 height 33
click at [442, 170] on html "**********" at bounding box center [571, 162] width 449 height 33
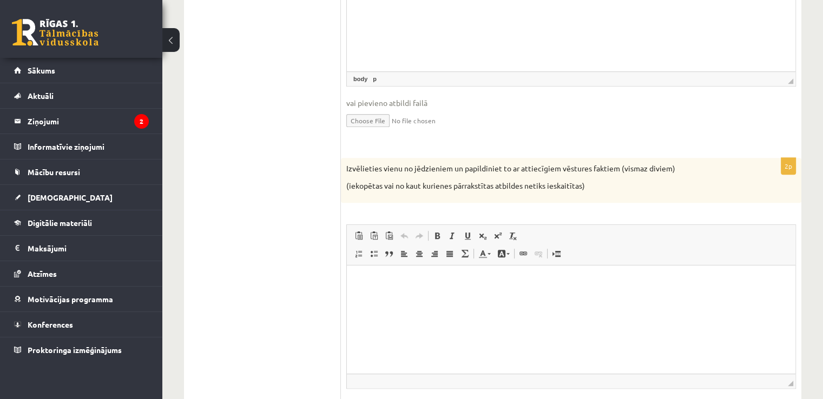
scroll to position [544, 0]
click at [467, 279] on p "Визуальный текстовый редактор, wiswyg-editor-user-answer-47433815721860" at bounding box center [571, 280] width 427 height 11
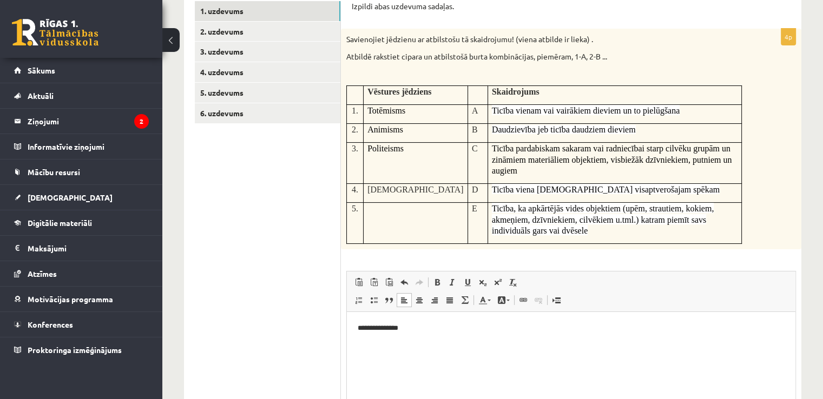
scroll to position [195, 0]
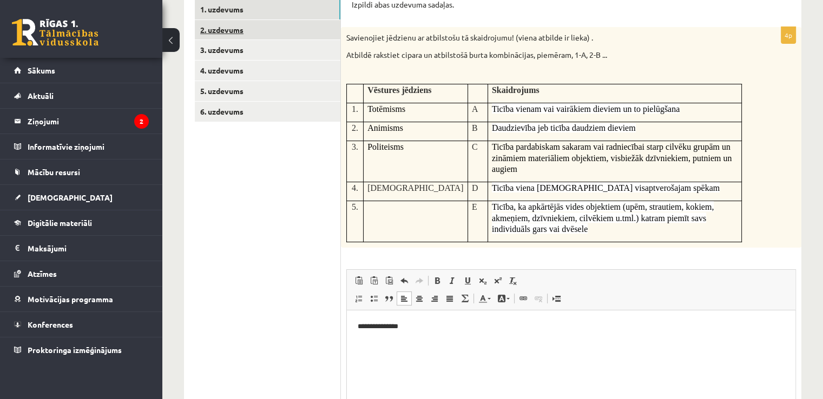
click at [240, 31] on link "2. uzdevums" at bounding box center [268, 30] width 146 height 20
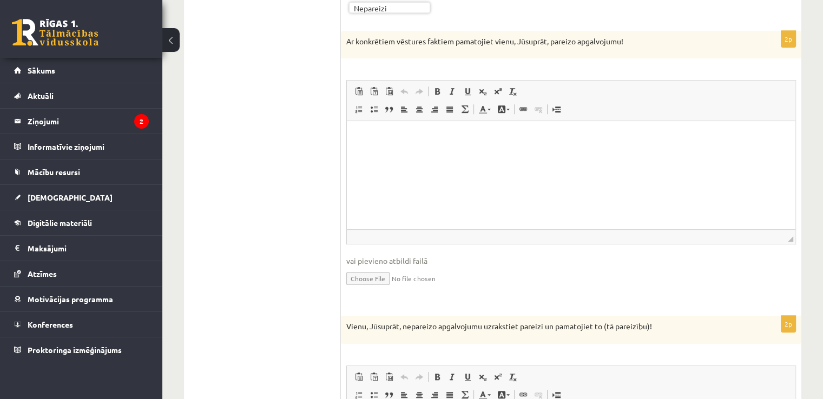
scroll to position [628, 0]
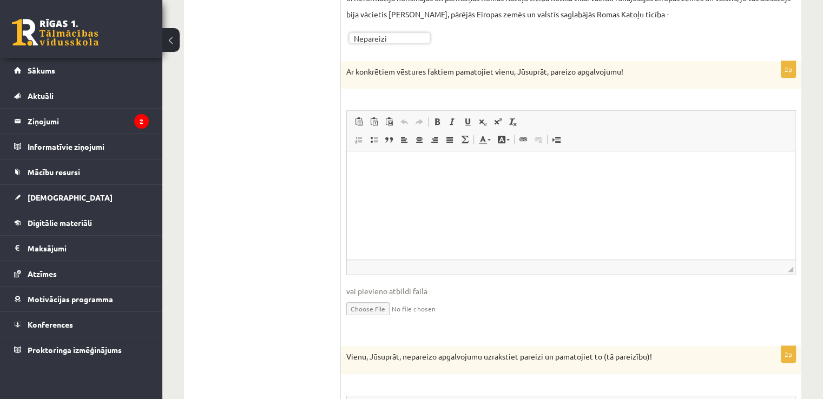
click at [471, 171] on p "Визуальный текстовый редактор, wiswyg-editor-user-answer-47433990253360" at bounding box center [571, 167] width 427 height 11
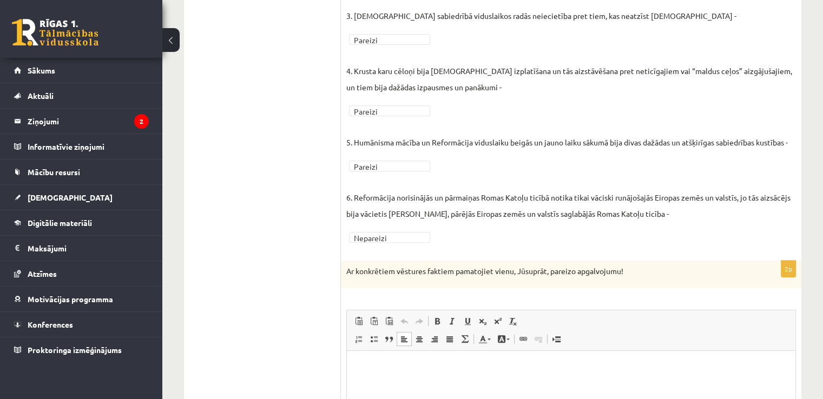
scroll to position [425, 0]
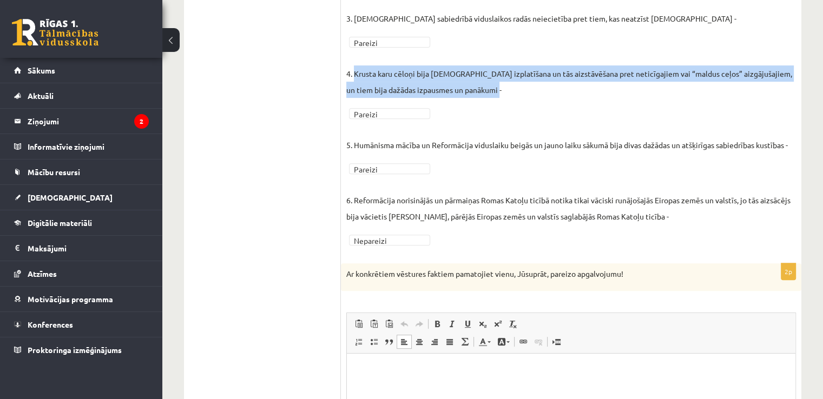
drag, startPoint x: 354, startPoint y: 57, endPoint x: 508, endPoint y: 72, distance: 154.4
click at [508, 72] on p "4. Krusta karu cēloņi bija kristīgās ticības izplatīšana un tās aizstāvēšana pr…" at bounding box center [571, 73] width 450 height 49
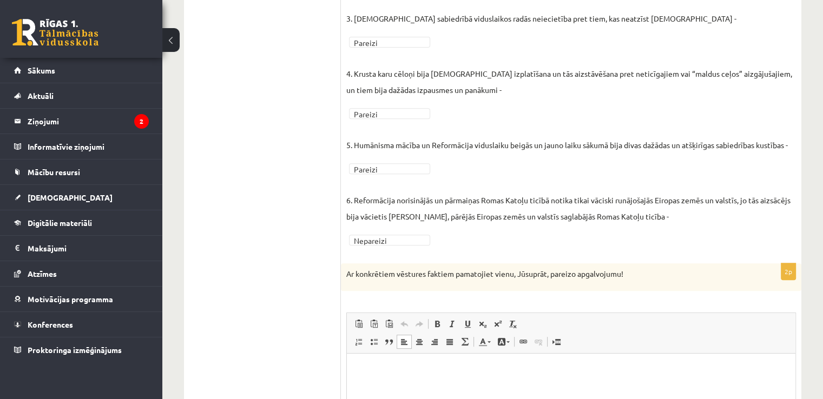
drag, startPoint x: 419, startPoint y: 56, endPoint x: 333, endPoint y: 82, distance: 89.7
click at [333, 81] on ul "1. uzdevums 2. uzdevums 3. uzdevums 4. uzdevums 5. uzdevums 6. uzdevums" at bounding box center [268, 296] width 146 height 1055
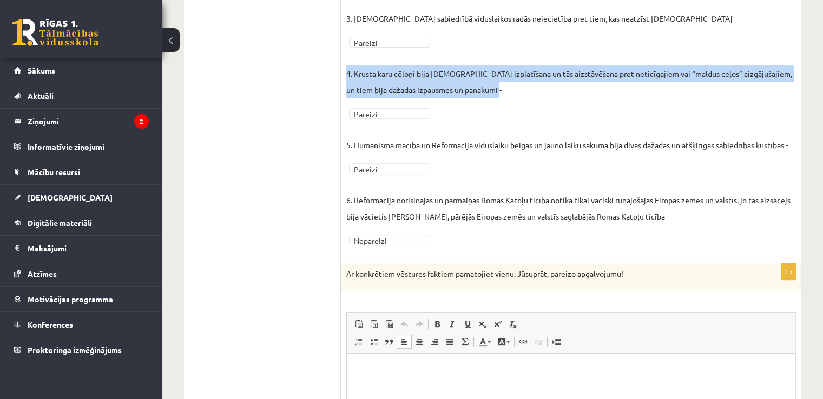
drag, startPoint x: 346, startPoint y: 59, endPoint x: 468, endPoint y: 83, distance: 123.5
click at [468, 83] on fieldset "1. Mēģinot izskaidrot sarežģīto apkārtējo pasauli, cilvēki jau ar savas attīstī…" at bounding box center [571, 73] width 450 height 347
click at [439, 67] on p "4. Krusta karu cēloņi bija kristīgās ticības izplatīšana un tās aizstāvēšana pr…" at bounding box center [571, 73] width 450 height 49
drag, startPoint x: 345, startPoint y: 52, endPoint x: 524, endPoint y: 67, distance: 180.2
click at [524, 67] on div "6p Atzīmējiet, kurš no apgalvojumiem ir pareizs un kurš nepareizs! Pieejamie vā…" at bounding box center [571, 25] width 461 height 456
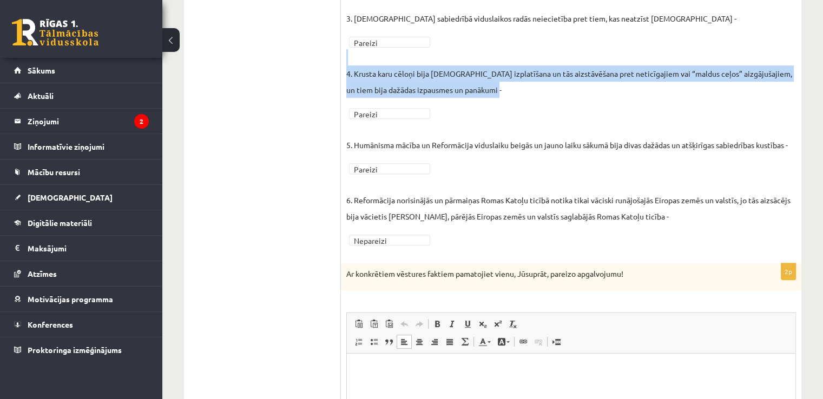
click at [448, 63] on p "4. Krusta karu cēloņi bija kristīgās ticības izplatīšana un tās aizstāvēšana pr…" at bounding box center [571, 73] width 450 height 49
drag, startPoint x: 346, startPoint y: 55, endPoint x: 508, endPoint y: 68, distance: 161.8
click at [508, 68] on p "4. Krusta karu cēloņi bija kristīgās ticības izplatīšana un tās aizstāvēšana pr…" at bounding box center [571, 73] width 450 height 49
click at [466, 68] on p "4. Krusta karu cēloņi bija kristīgās ticības izplatīšana un tās aizstāvēšana pr…" at bounding box center [571, 73] width 450 height 49
drag, startPoint x: 348, startPoint y: 57, endPoint x: 476, endPoint y: 74, distance: 128.9
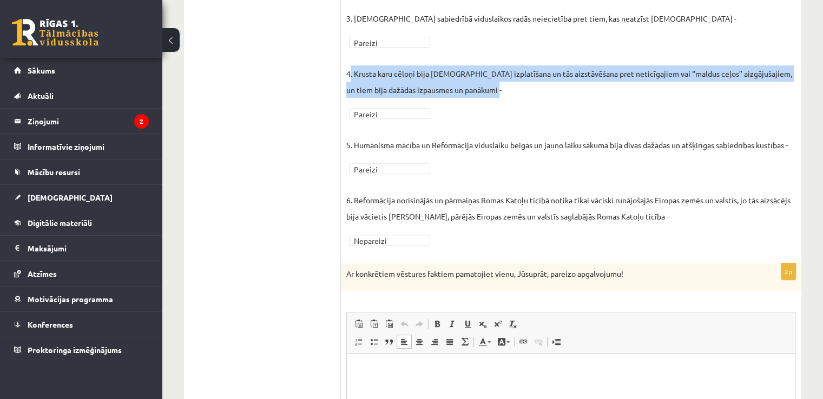
click at [476, 74] on p "4. Krusta karu cēloņi bija kristīgās ticības izplatīšana un tās aizstāvēšana pr…" at bounding box center [571, 73] width 450 height 49
click at [454, 71] on p "4. Krusta karu cēloņi bija kristīgās ticības izplatīšana un tās aizstāvēšana pr…" at bounding box center [571, 73] width 450 height 49
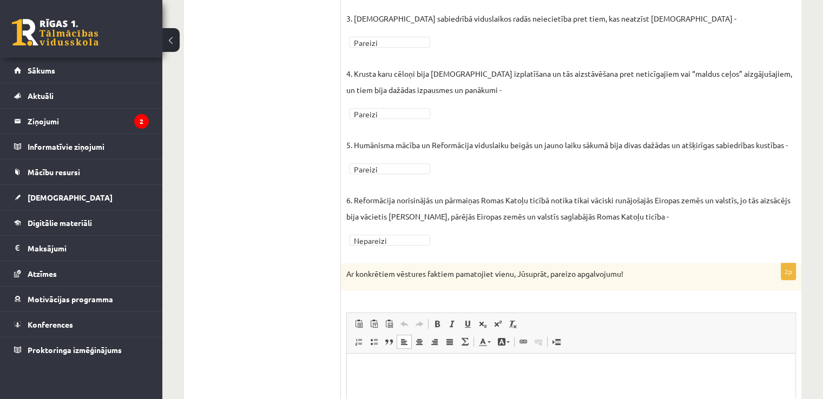
click at [454, 70] on p "4. Krusta karu cēloņi bija kristīgās ticības izplatīšana un tās aizstāvēšana pr…" at bounding box center [571, 73] width 450 height 49
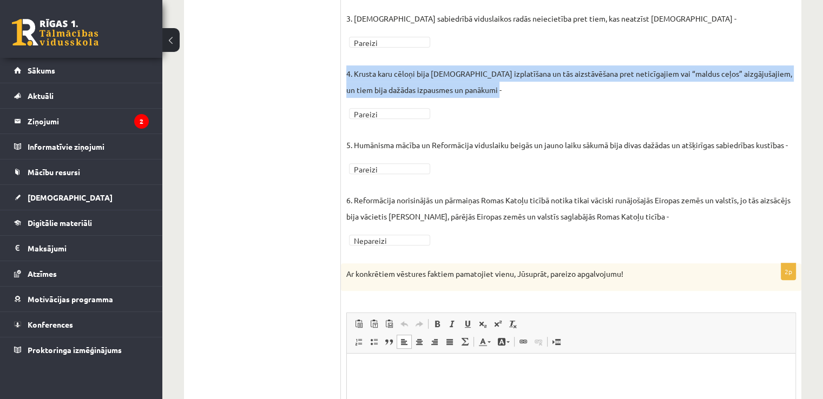
drag, startPoint x: 346, startPoint y: 55, endPoint x: 495, endPoint y: 67, distance: 149.3
click at [495, 67] on p "4. Krusta karu cēloņi bija kristīgās ticības izplatīšana un tās aizstāvēšana pr…" at bounding box center [571, 73] width 450 height 49
click at [438, 61] on p "4. Krusta karu cēloņi bija kristīgās ticības izplatīšana un tās aizstāvēšana pr…" at bounding box center [571, 73] width 450 height 49
drag, startPoint x: 348, startPoint y: 56, endPoint x: 500, endPoint y: 74, distance: 153.1
click at [500, 74] on p "4. Krusta karu cēloņi bija kristīgās ticības izplatīšana un tās aizstāvēšana pr…" at bounding box center [571, 73] width 450 height 49
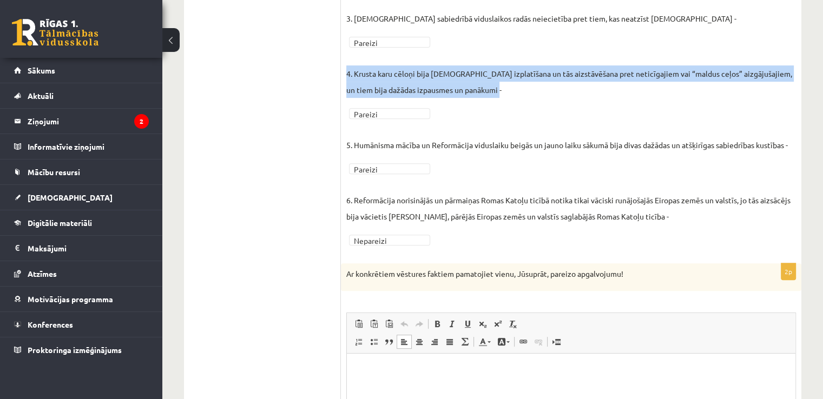
copy p "4. Krusta karu cēloņi bija kristīgās ticības izplatīšana un tās aizstāvēšana pr…"
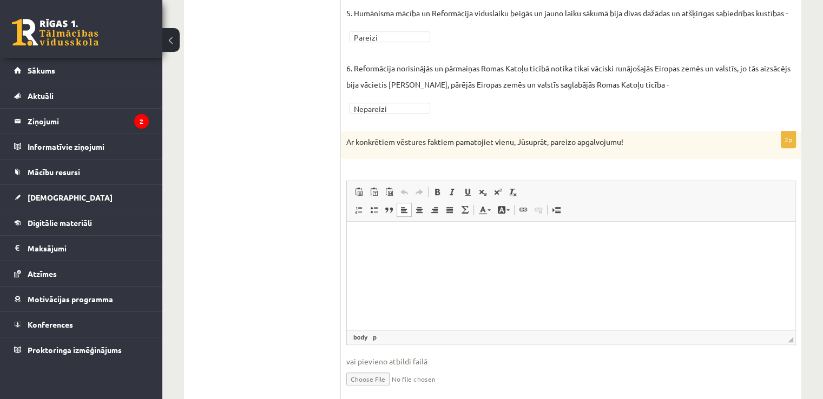
scroll to position [559, 0]
click at [427, 241] on p "Визуальный текстовый редактор, wiswyg-editor-user-answer-47433990253360" at bounding box center [571, 236] width 427 height 11
click at [452, 235] on span "Вставить" at bounding box center [459, 233] width 38 height 16
paste body "Визуальный текстовый редактор, wiswyg-editor-user-answer-47433990253360"
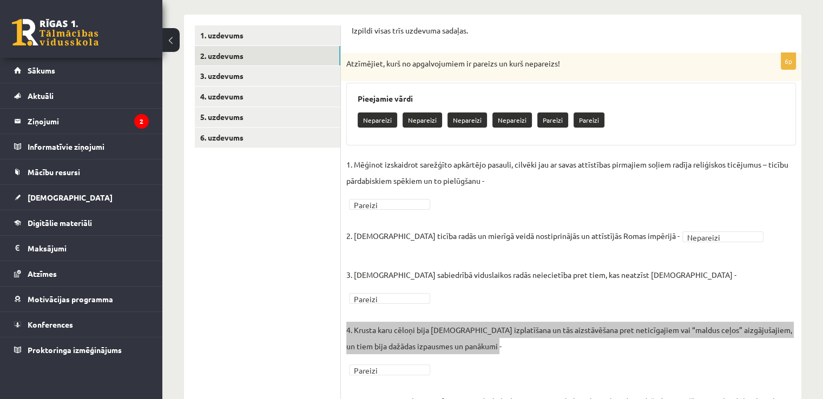
scroll to position [176, 0]
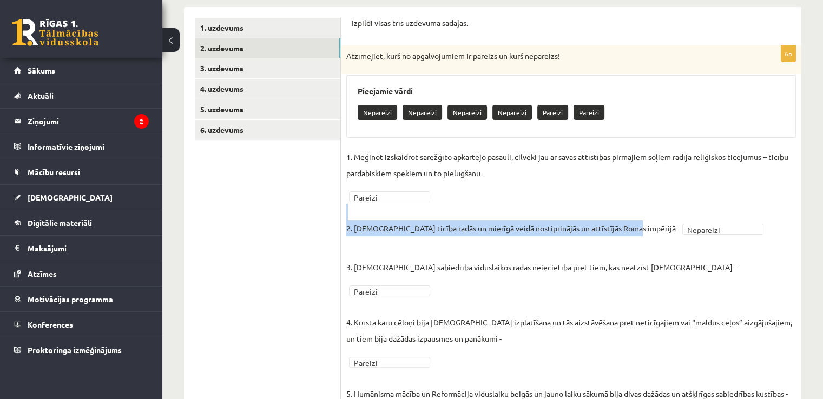
drag, startPoint x: 345, startPoint y: 228, endPoint x: 621, endPoint y: 227, distance: 276.0
click at [621, 227] on div "6p Atzīmējiet, kurš no apgalvojumiem ir pareizs un kurš nepareizs! Pieejamie vā…" at bounding box center [571, 273] width 461 height 456
copy p "2. Kristīgā ticība radās un mierīgā veidā nostiprinājās un attīstījās Romas imp…"
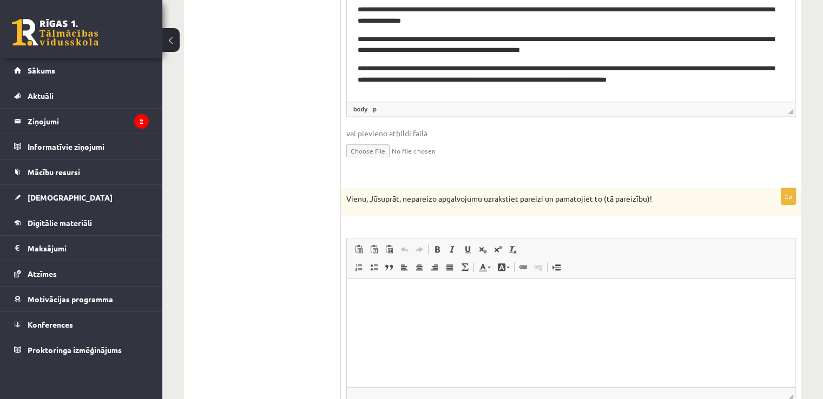
scroll to position [865, 0]
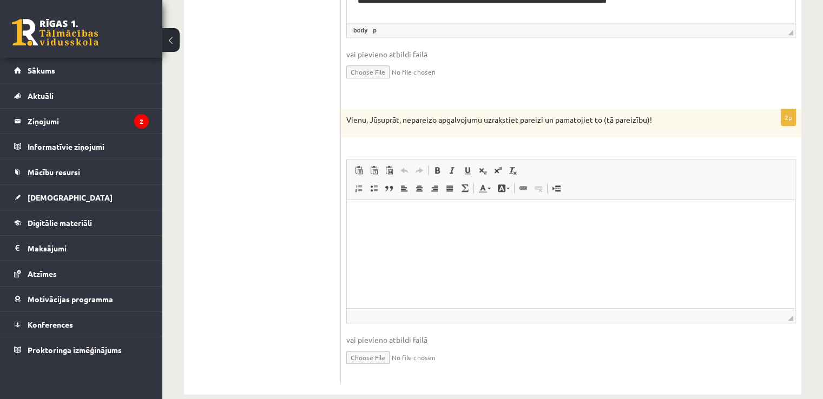
click at [422, 230] on html at bounding box center [571, 216] width 449 height 33
click at [422, 210] on span "Вставить" at bounding box center [437, 211] width 38 height 16
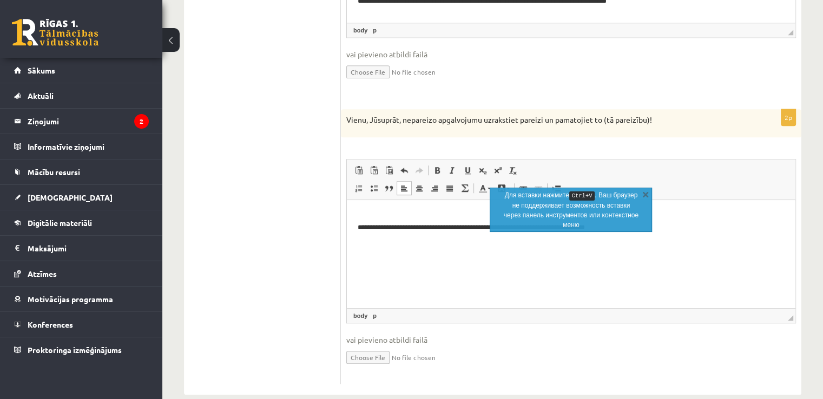
click at [442, 245] on html "**********" at bounding box center [571, 222] width 449 height 44
click at [646, 195] on link "X" at bounding box center [645, 194] width 11 height 11
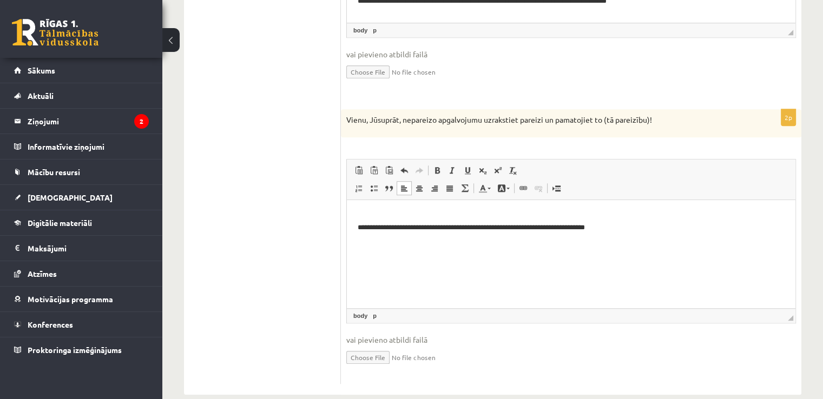
click at [631, 232] on p "**********" at bounding box center [571, 222] width 427 height 23
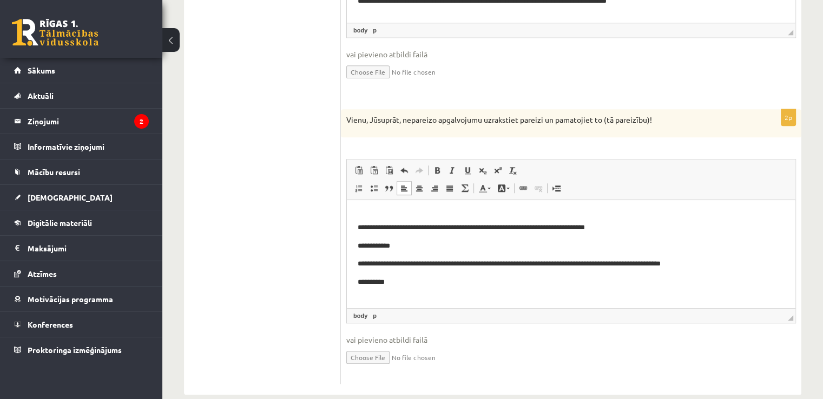
click at [360, 283] on p "**********" at bounding box center [571, 282] width 427 height 11
click at [401, 283] on p "**********" at bounding box center [571, 282] width 427 height 11
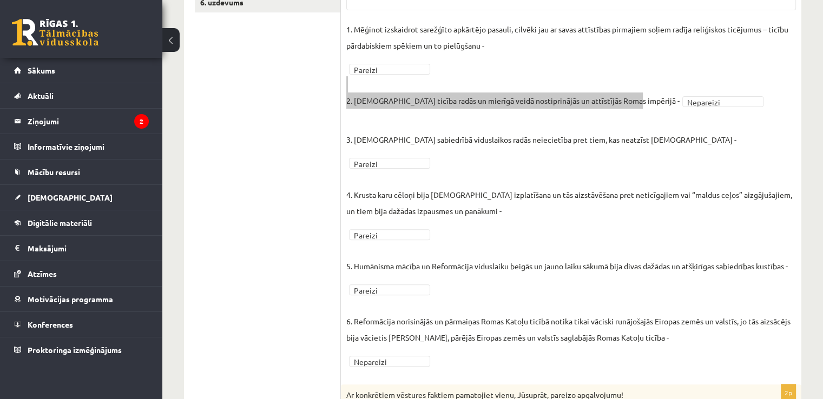
scroll to position [334, 0]
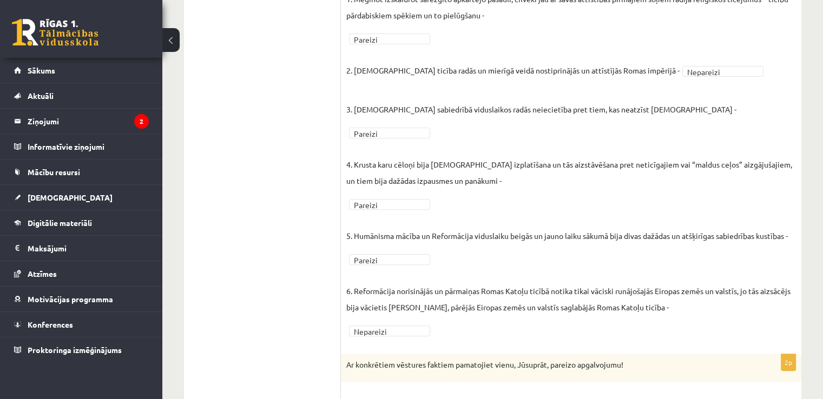
click at [279, 235] on ul "1. uzdevums 2. uzdevums 3. uzdevums 4. uzdevums 5. uzdevums 6. uzdevums" at bounding box center [268, 387] width 146 height 1055
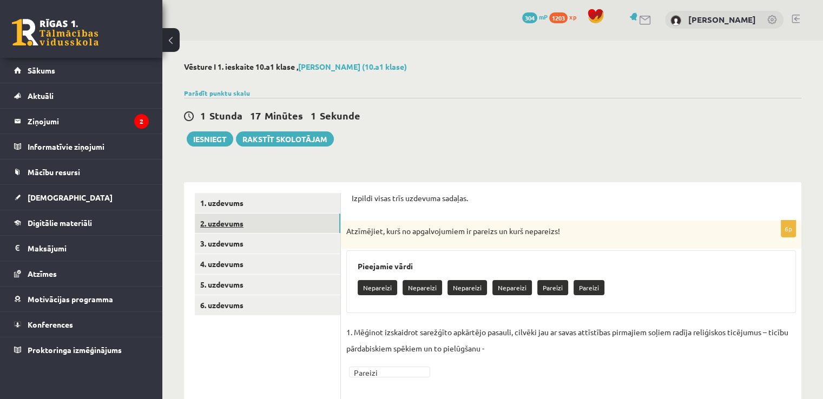
scroll to position [0, 0]
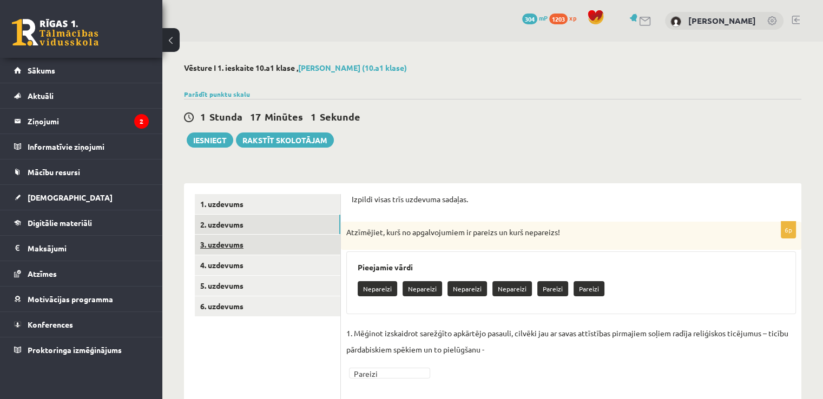
click at [237, 245] on link "3. uzdevums" at bounding box center [268, 245] width 146 height 20
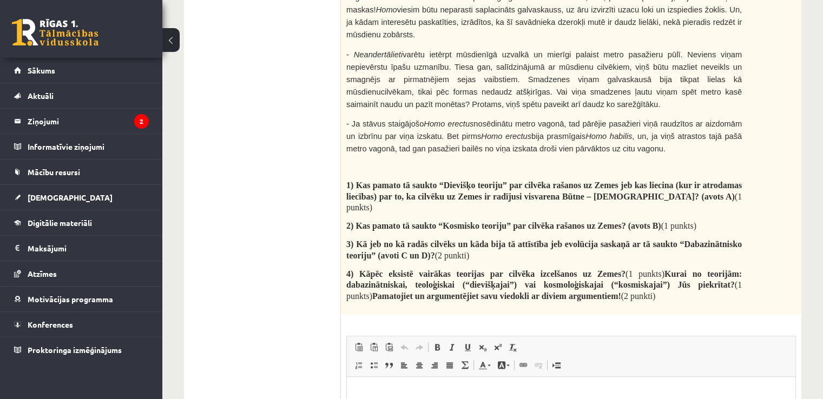
scroll to position [1256, 0]
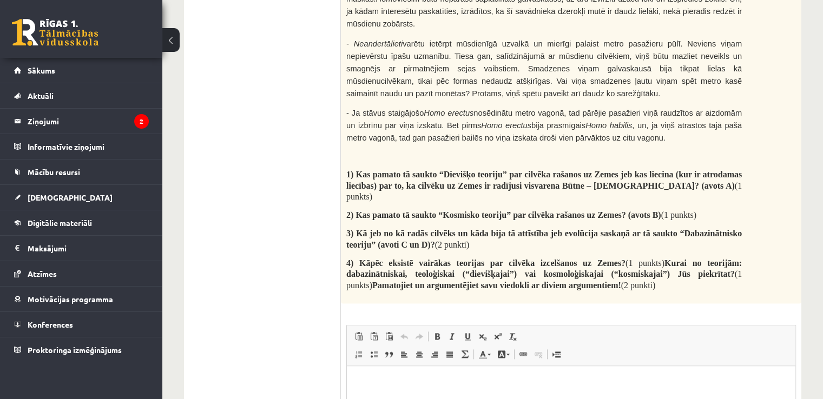
click at [496, 390] on html at bounding box center [571, 382] width 449 height 33
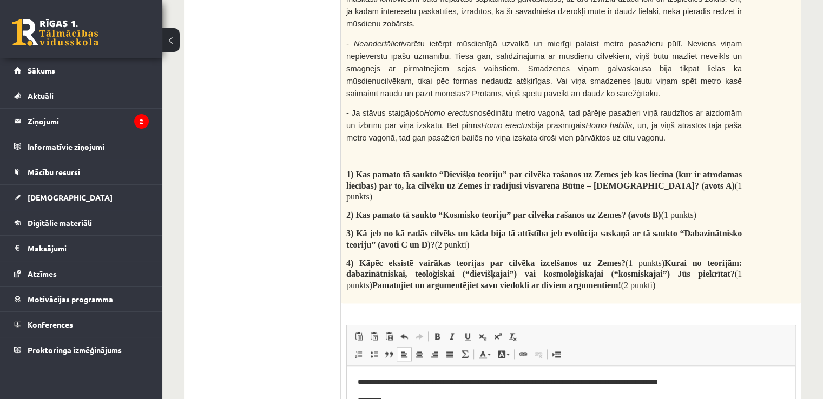
click at [366, 399] on p "*********" at bounding box center [571, 400] width 427 height 11
click at [410, 398] on p "*********" at bounding box center [571, 400] width 427 height 11
click at [512, 399] on p "**********" at bounding box center [571, 406] width 427 height 23
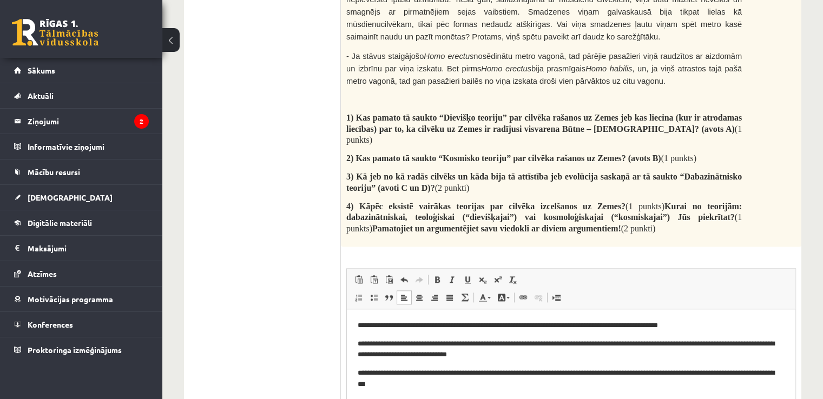
scroll to position [1314, 0]
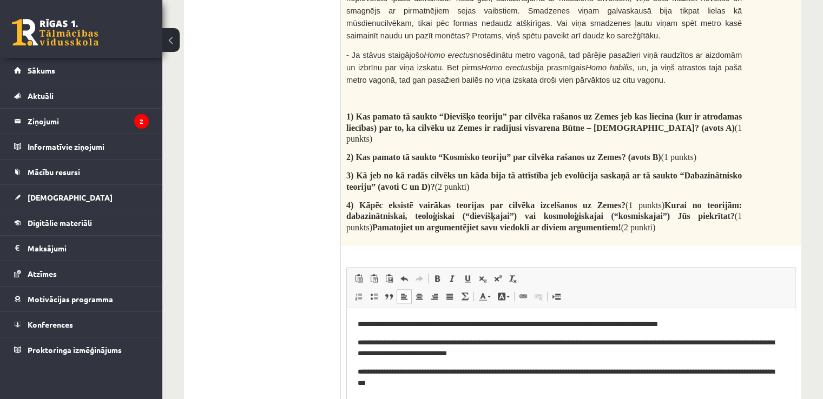
click at [462, 399] on p "**********" at bounding box center [567, 401] width 419 height 11
click at [473, 399] on p "**********" at bounding box center [567, 401] width 419 height 11
click at [488, 399] on p "**********" at bounding box center [567, 401] width 419 height 11
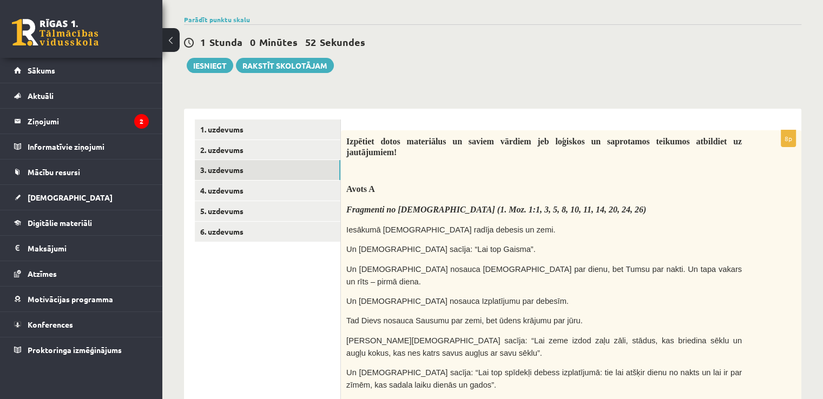
scroll to position [0, 0]
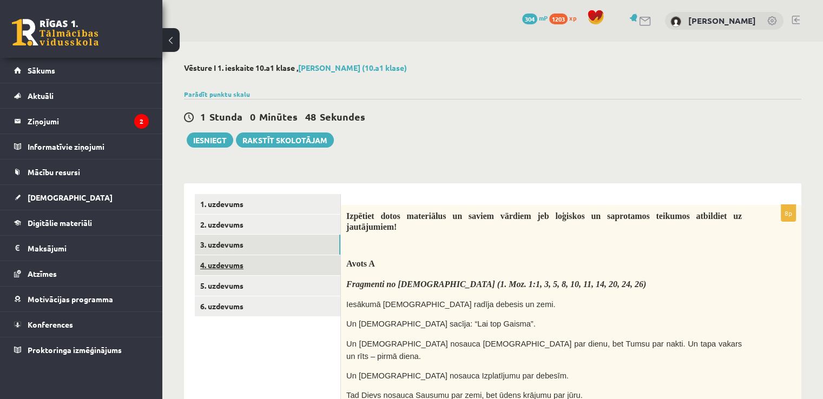
click at [236, 266] on link "4. uzdevums" at bounding box center [268, 265] width 146 height 20
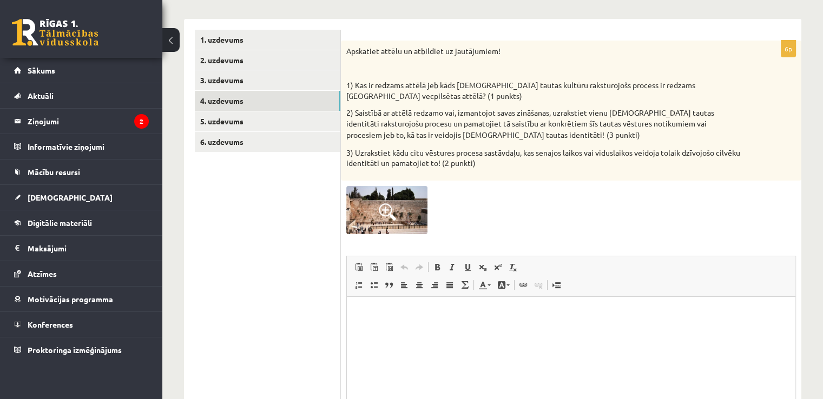
scroll to position [181, 0]
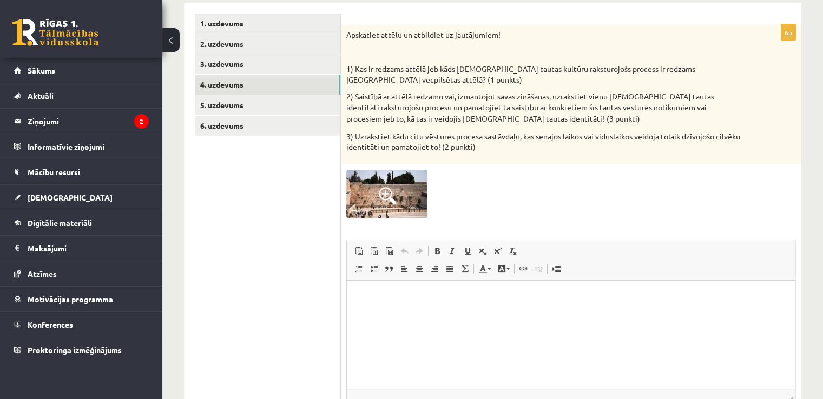
click at [390, 192] on span at bounding box center [387, 195] width 17 height 17
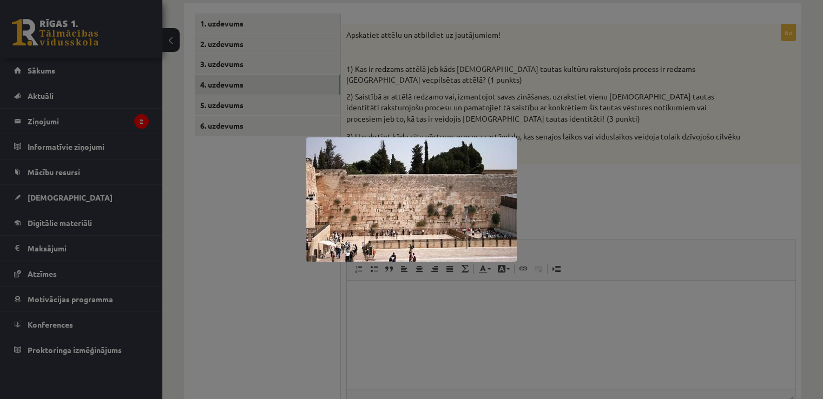
click at [654, 152] on div at bounding box center [411, 199] width 823 height 399
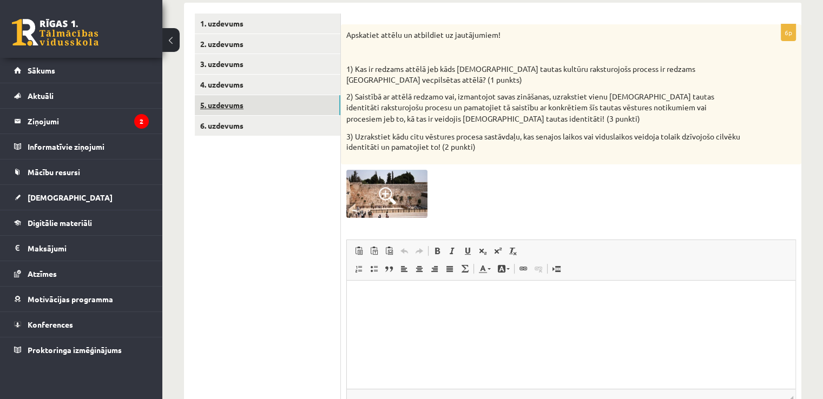
click at [241, 107] on link "5. uzdevums" at bounding box center [268, 105] width 146 height 20
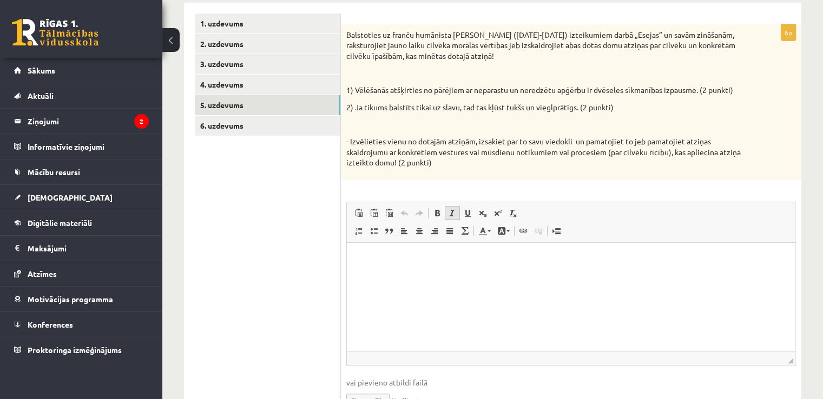
scroll to position [0, 0]
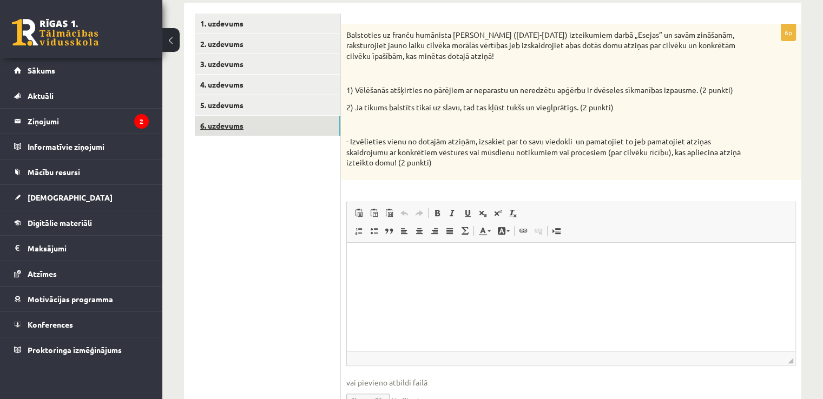
click at [237, 128] on link "6. uzdevums" at bounding box center [268, 126] width 146 height 20
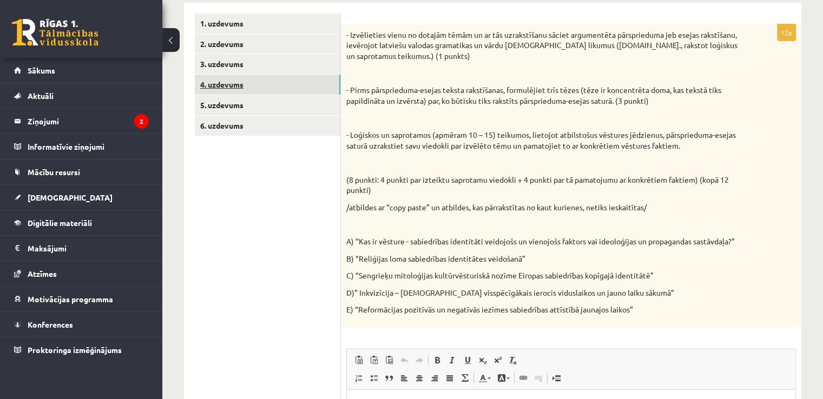
click at [233, 77] on link "4. uzdevums" at bounding box center [268, 85] width 146 height 20
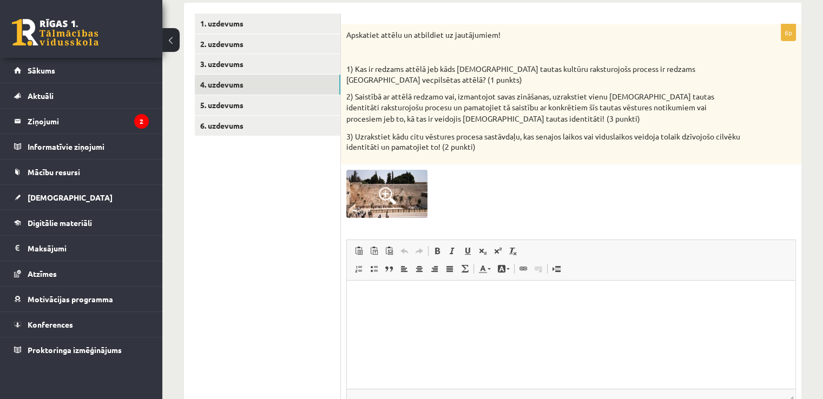
click at [474, 302] on html at bounding box center [571, 296] width 449 height 33
click at [420, 297] on p "**********" at bounding box center [571, 296] width 427 height 11
click at [418, 297] on p "**********" at bounding box center [571, 296] width 427 height 11
click at [466, 299] on p "**********" at bounding box center [571, 296] width 427 height 11
click at [491, 303] on html "**********" at bounding box center [571, 296] width 449 height 33
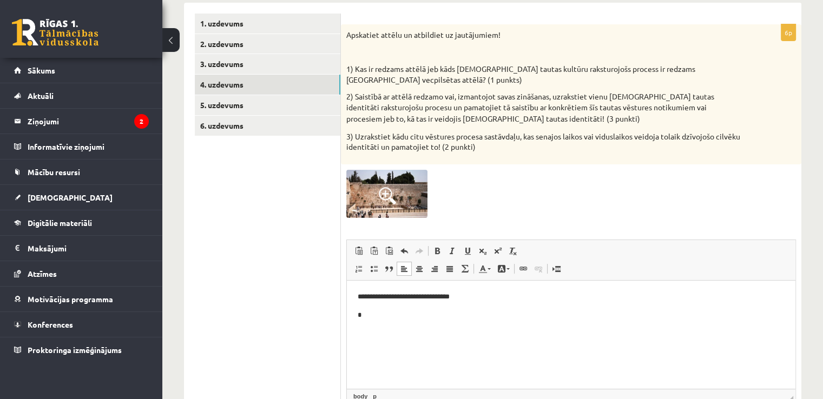
click at [501, 304] on body "**********" at bounding box center [571, 305] width 427 height 29
click at [492, 298] on p "**********" at bounding box center [571, 296] width 427 height 11
click at [450, 314] on p "*" at bounding box center [571, 315] width 427 height 11
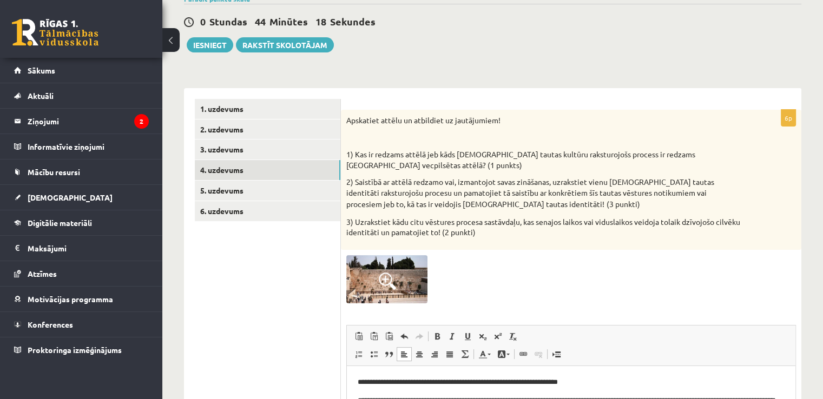
scroll to position [65, 0]
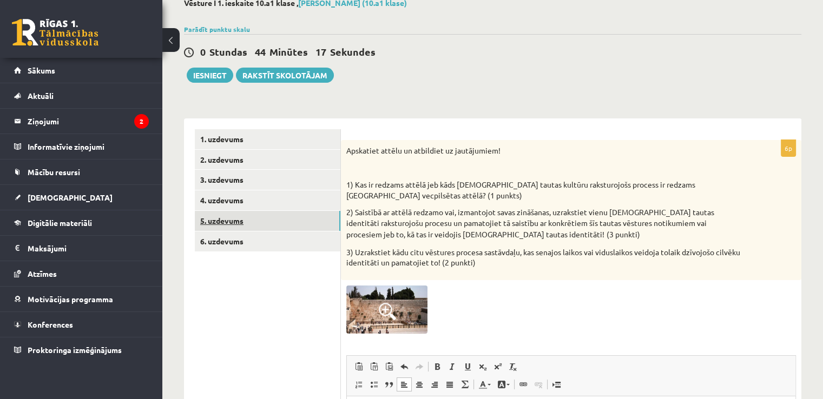
click at [247, 221] on link "5. uzdevums" at bounding box center [268, 221] width 146 height 20
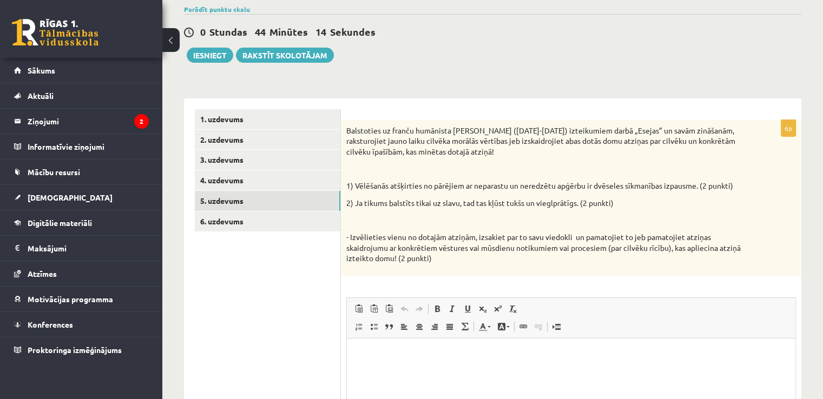
scroll to position [0, 0]
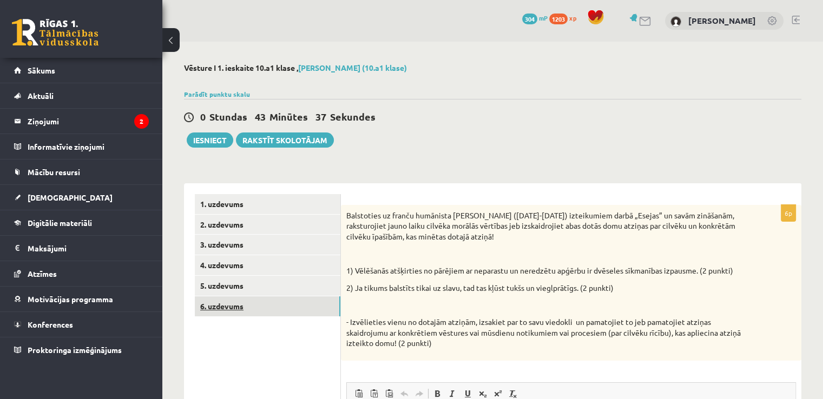
click at [241, 307] on link "6. uzdevums" at bounding box center [268, 307] width 146 height 20
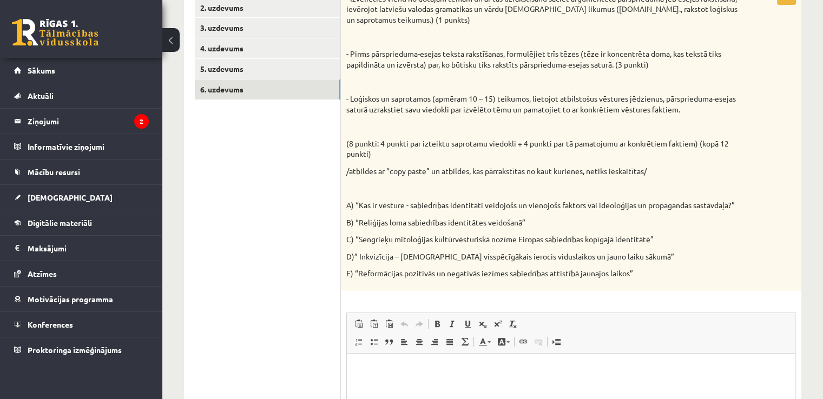
scroll to position [219, 0]
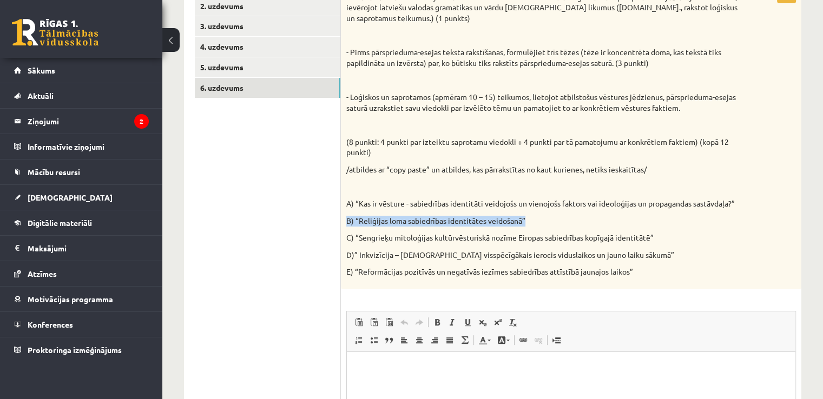
drag, startPoint x: 346, startPoint y: 220, endPoint x: 551, endPoint y: 218, distance: 205.1
click at [551, 218] on div "- Izvēlieties vienu no dotajām tēmām un ar tās uzrakstīšanu sāciet argumentēta …" at bounding box center [571, 137] width 461 height 303
copy p "B) “Reliģijas loma sabiedrības identitātes veidošanā”"
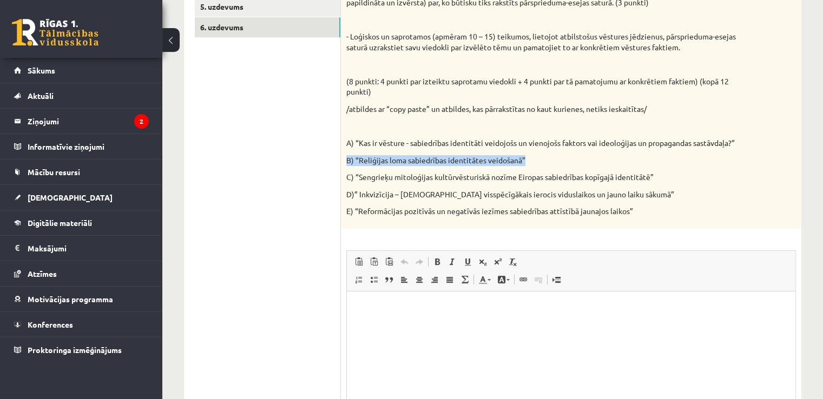
scroll to position [388, 0]
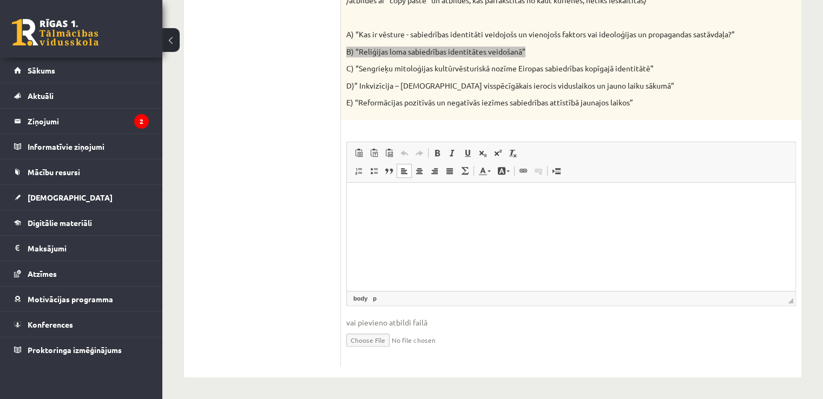
click at [491, 190] on html at bounding box center [571, 199] width 449 height 33
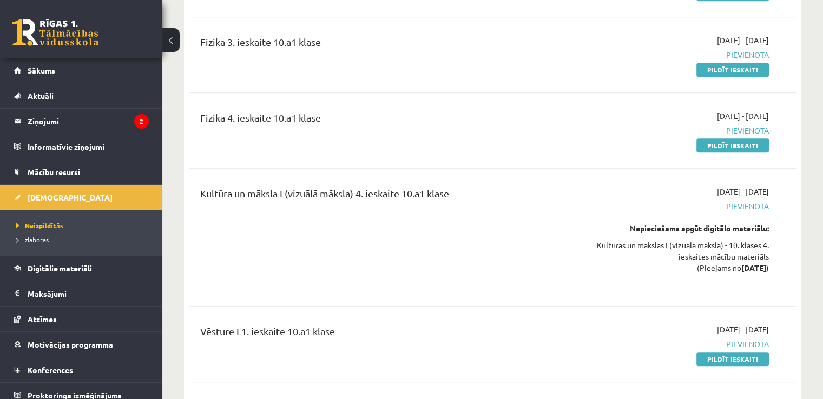
scroll to position [711, 0]
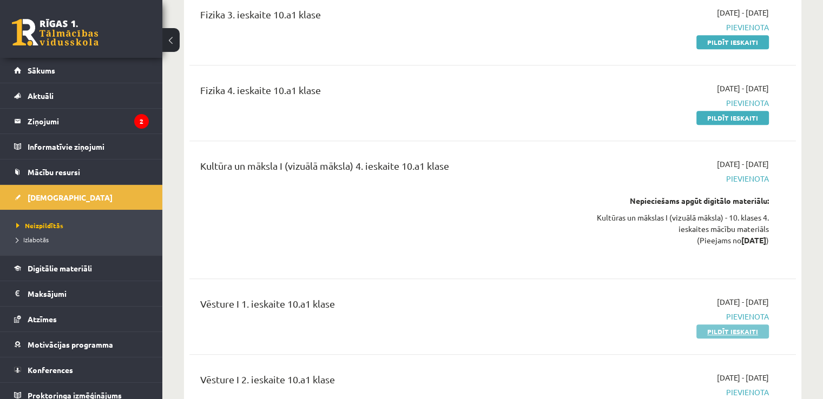
click at [724, 325] on link "Pildīt ieskaiti" at bounding box center [732, 332] width 73 height 14
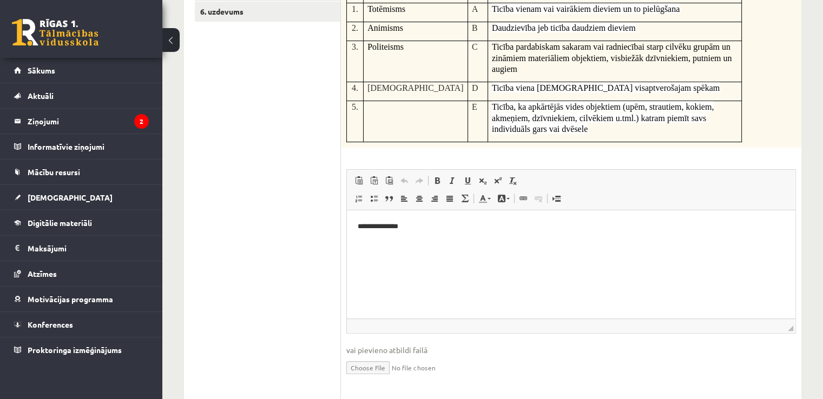
scroll to position [89, 0]
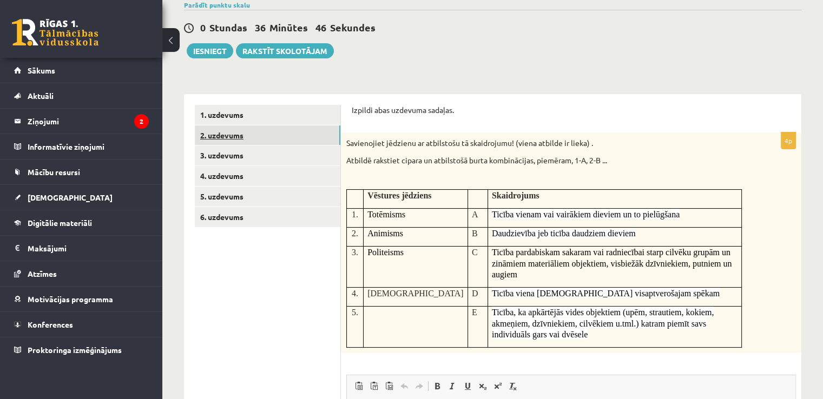
click at [233, 142] on link "2. uzdevums" at bounding box center [268, 136] width 146 height 20
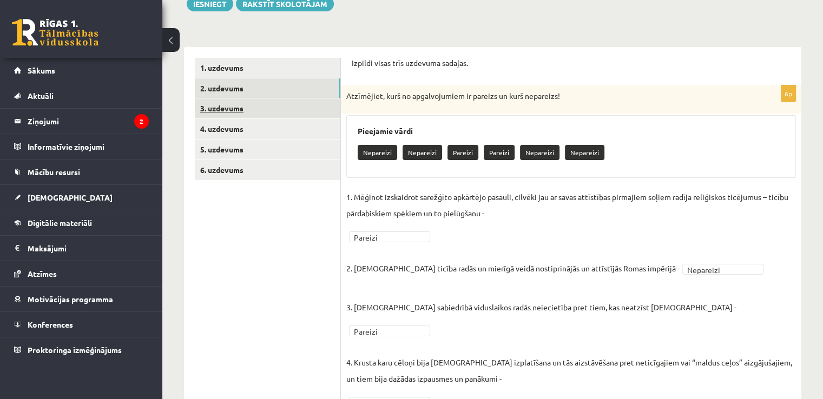
scroll to position [111, 0]
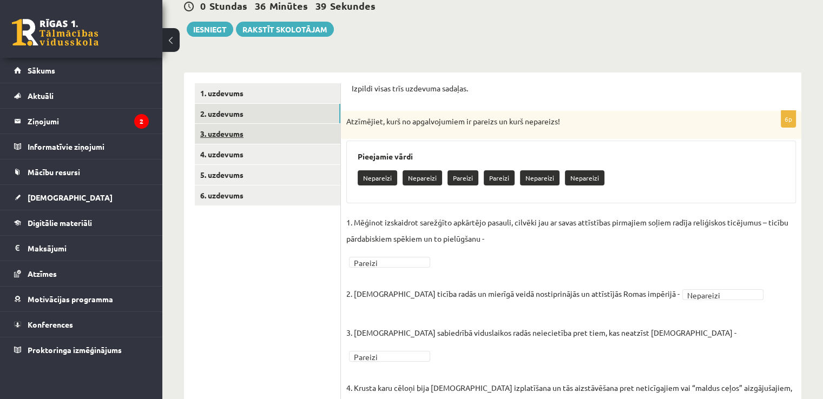
click at [268, 135] on link "3. uzdevums" at bounding box center [268, 134] width 146 height 20
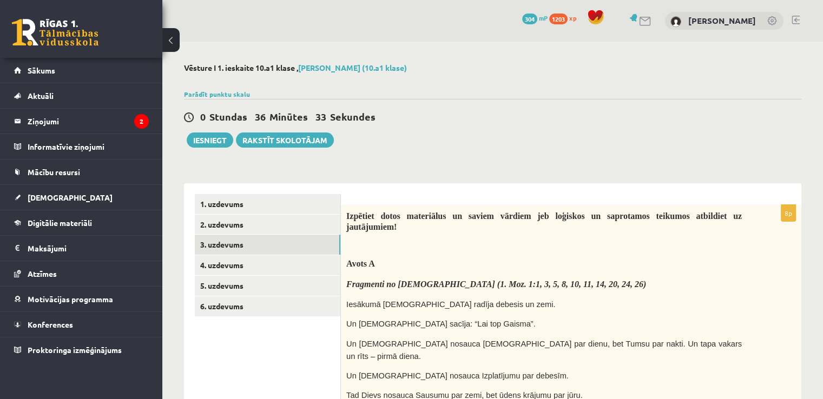
scroll to position [0, 0]
click at [227, 263] on link "4. uzdevums" at bounding box center [268, 265] width 146 height 20
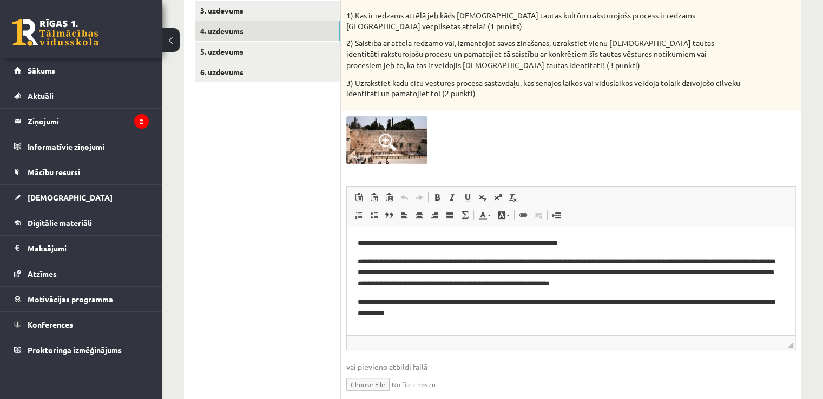
scroll to position [244, 0]
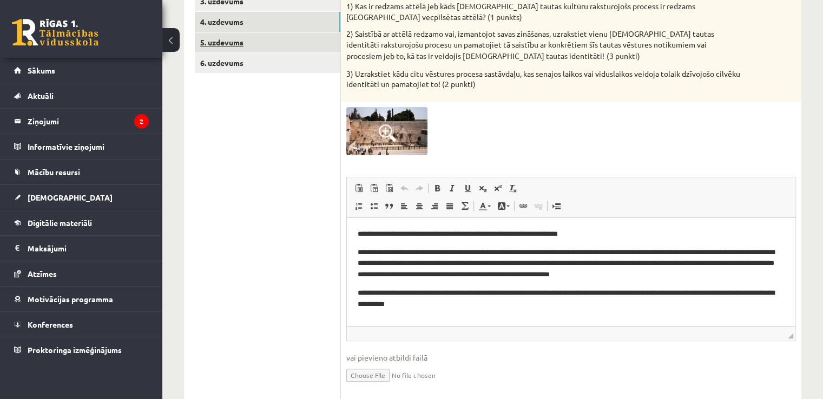
click at [231, 49] on link "5. uzdevums" at bounding box center [268, 42] width 146 height 20
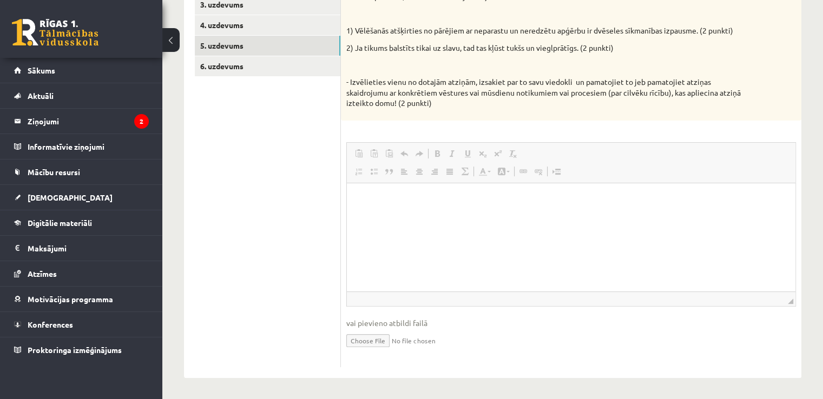
scroll to position [0, 0]
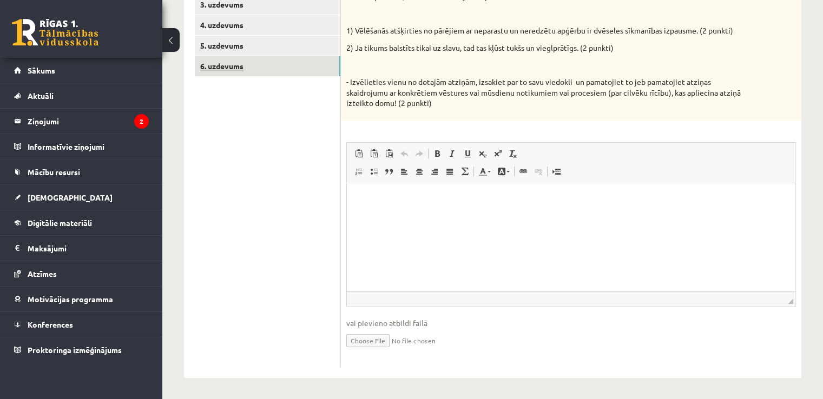
click at [224, 70] on link "6. uzdevums" at bounding box center [268, 66] width 146 height 20
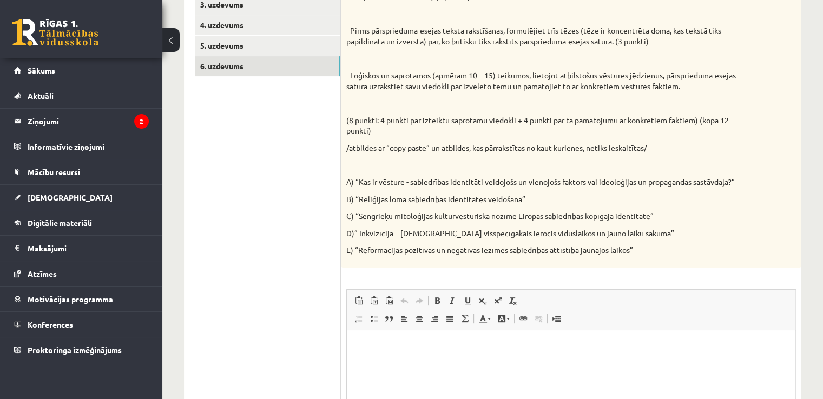
click at [426, 300] on link "Повторить Комбинация клавиш Ctrl+Y" at bounding box center [419, 301] width 15 height 14
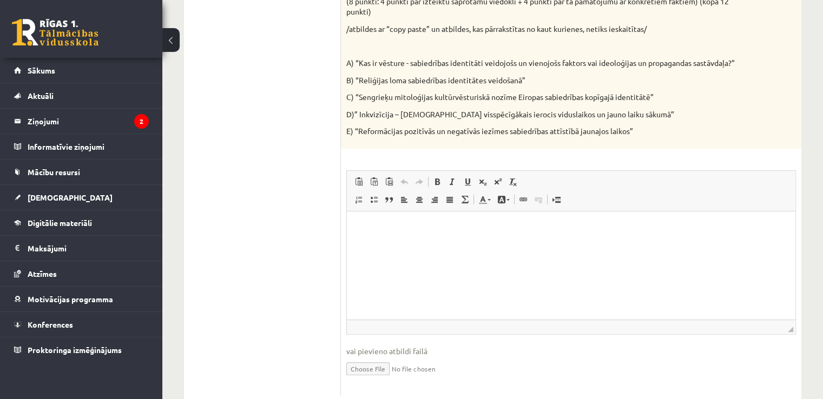
scroll to position [359, 0]
drag, startPoint x: 346, startPoint y: 80, endPoint x: 537, endPoint y: 83, distance: 191.0
click at [537, 83] on p "B) “Reliģijas loma sabiedrības identitātes veidošanā”" at bounding box center [544, 80] width 396 height 11
copy p "B) “Reliģijas loma sabiedrības identitātes veidošanā”"
click at [457, 234] on html at bounding box center [571, 228] width 449 height 33
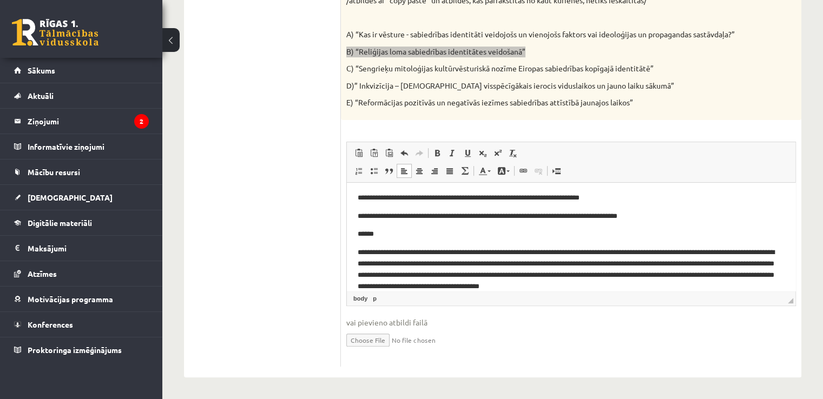
scroll to position [67, 0]
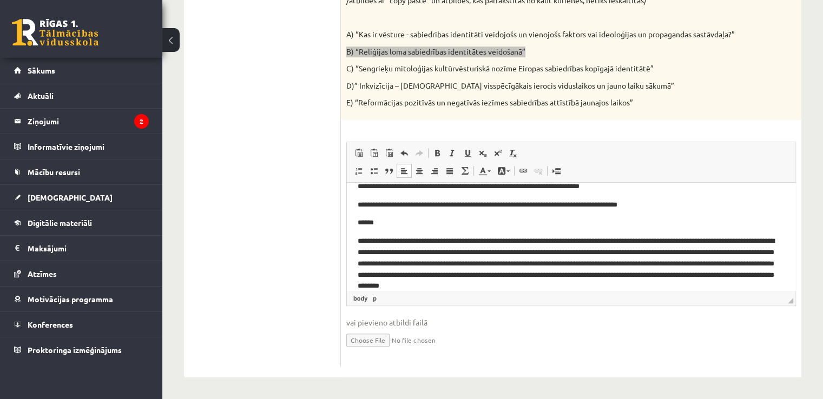
click at [681, 286] on p "**********" at bounding box center [567, 264] width 419 height 56
click at [712, 288] on p "**********" at bounding box center [567, 264] width 419 height 56
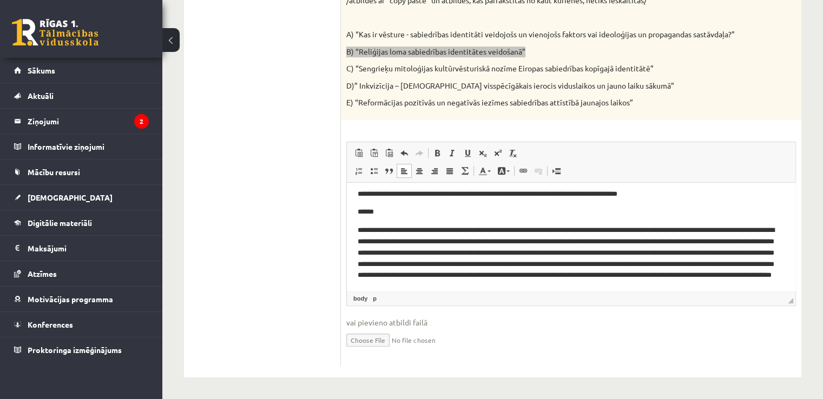
click at [740, 288] on p "**********" at bounding box center [567, 259] width 419 height 68
click at [764, 290] on p "**********" at bounding box center [567, 259] width 419 height 68
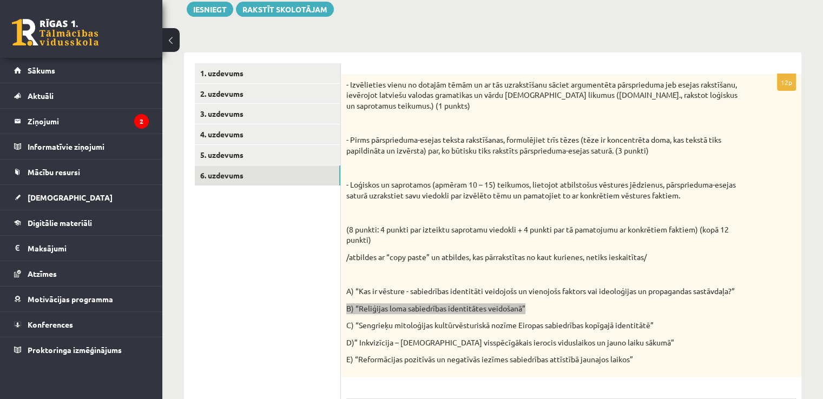
scroll to position [110, 0]
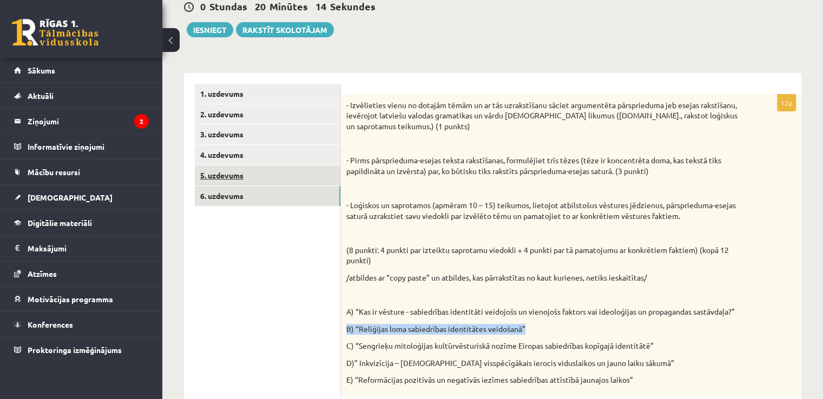
click at [235, 180] on link "5. uzdevums" at bounding box center [268, 176] width 146 height 20
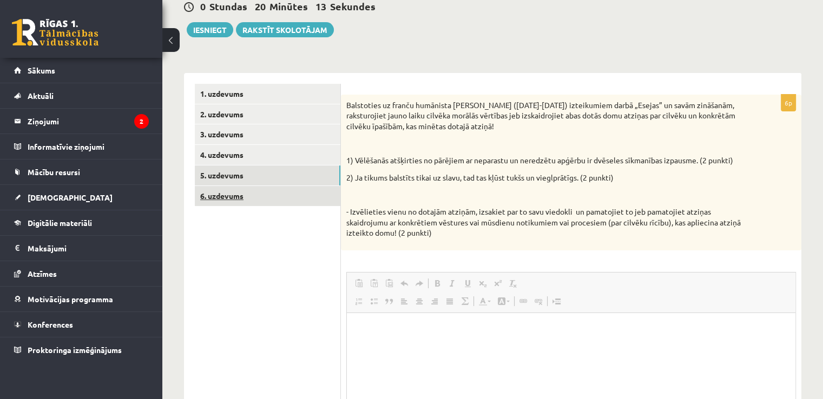
scroll to position [0, 0]
click at [228, 201] on link "6. uzdevums" at bounding box center [268, 196] width 146 height 20
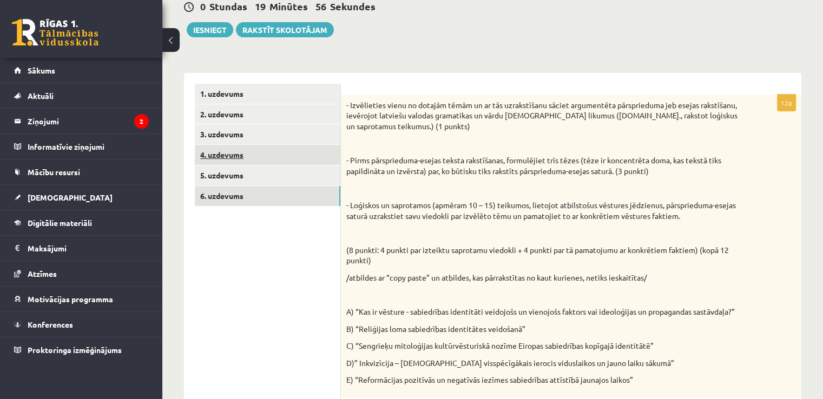
click at [236, 156] on link "4. uzdevums" at bounding box center [268, 155] width 146 height 20
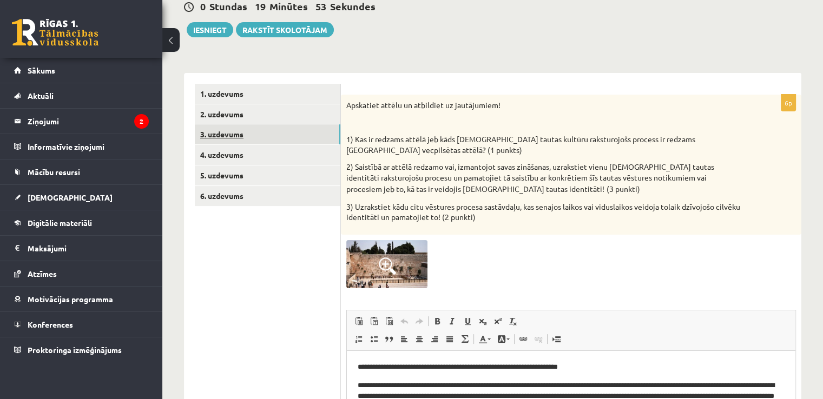
click at [240, 137] on link "3. uzdevums" at bounding box center [268, 134] width 146 height 20
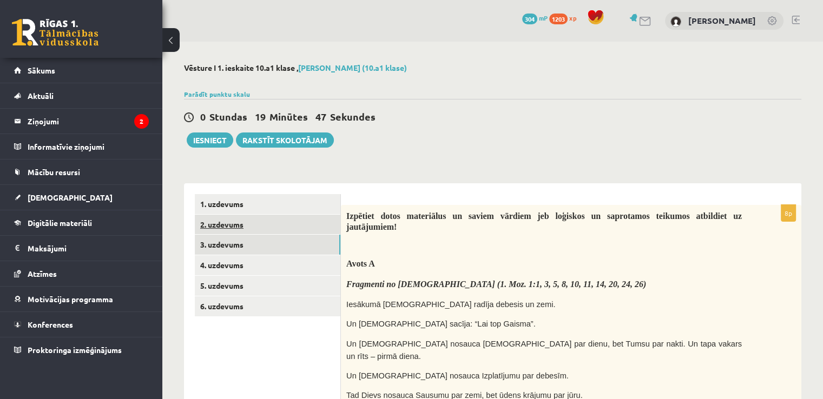
click at [238, 227] on link "2. uzdevums" at bounding box center [268, 225] width 146 height 20
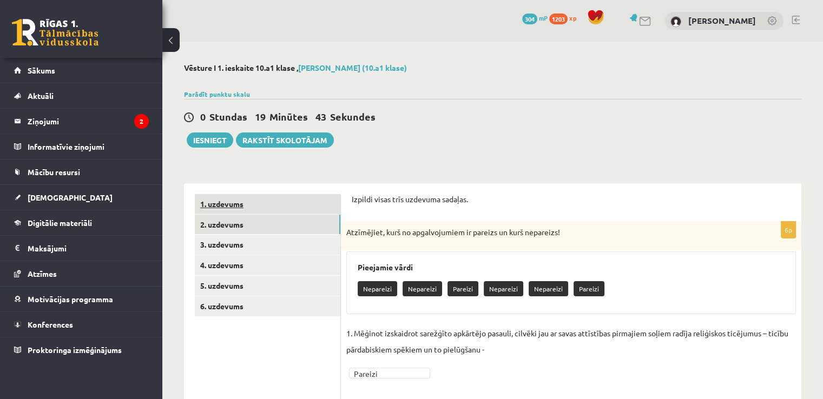
click at [255, 209] on link "1. uzdevums" at bounding box center [268, 204] width 146 height 20
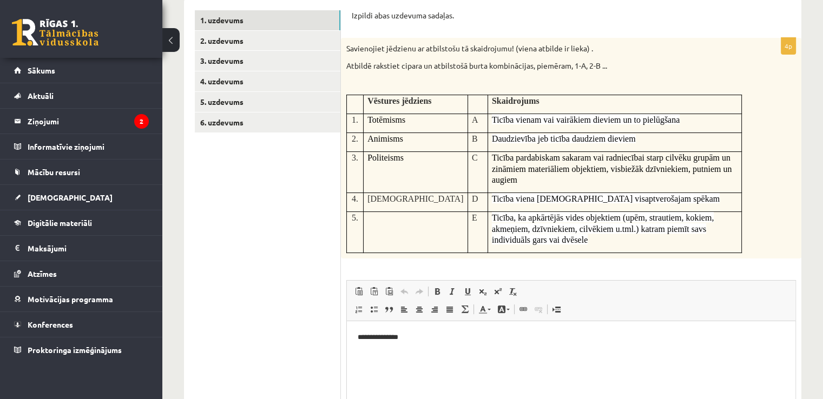
scroll to position [180, 0]
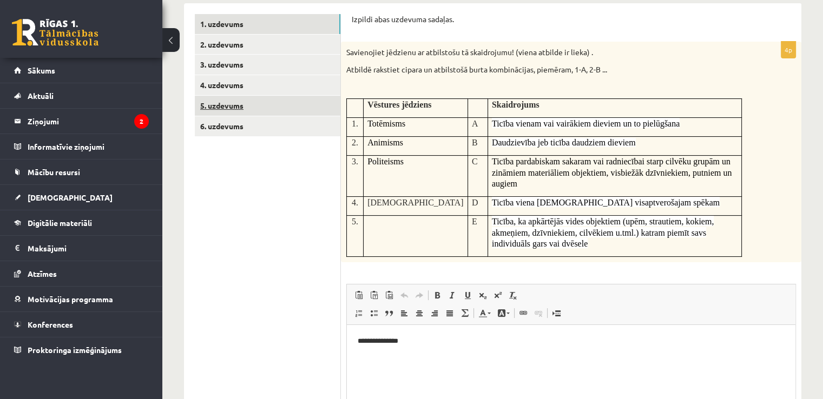
click at [239, 106] on link "5. uzdevums" at bounding box center [268, 106] width 146 height 20
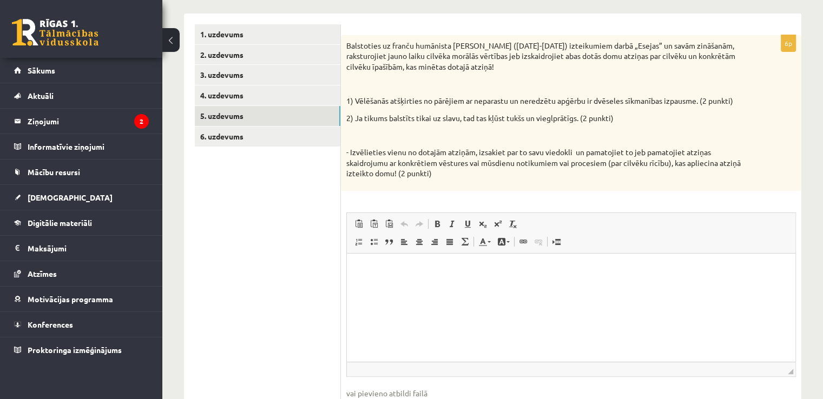
scroll to position [173, 0]
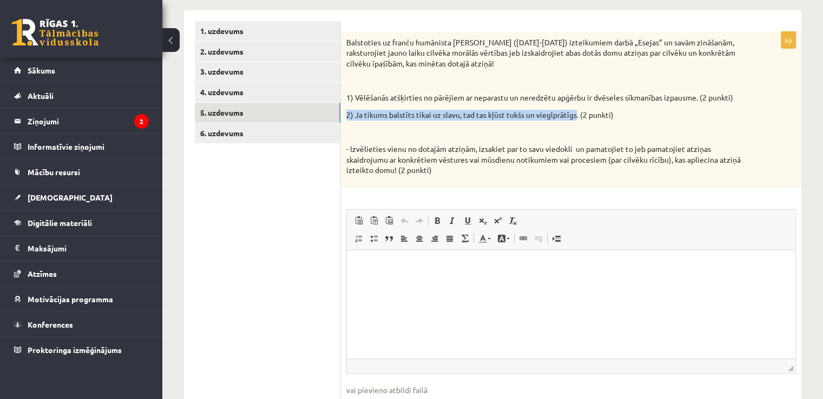
drag, startPoint x: 347, startPoint y: 114, endPoint x: 577, endPoint y: 116, distance: 230.5
click at [577, 116] on p "2) Ja tikums balstīts tikai uz slavu, tad tas kļūst tukšs un vieglprātīgs. (2 p…" at bounding box center [544, 115] width 396 height 11
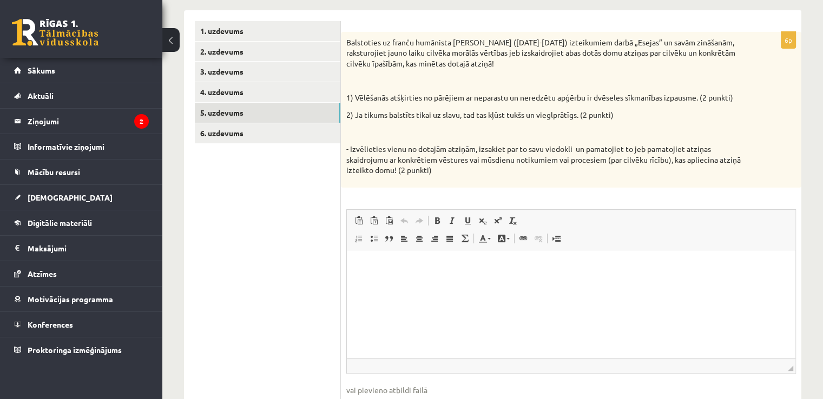
drag, startPoint x: 613, startPoint y: 126, endPoint x: 511, endPoint y: 155, distance: 105.8
click at [511, 155] on p "- Izvēlieties vienu no dotajām atziņām, izsakiet par to savu viedokli un pamato…" at bounding box center [544, 160] width 396 height 32
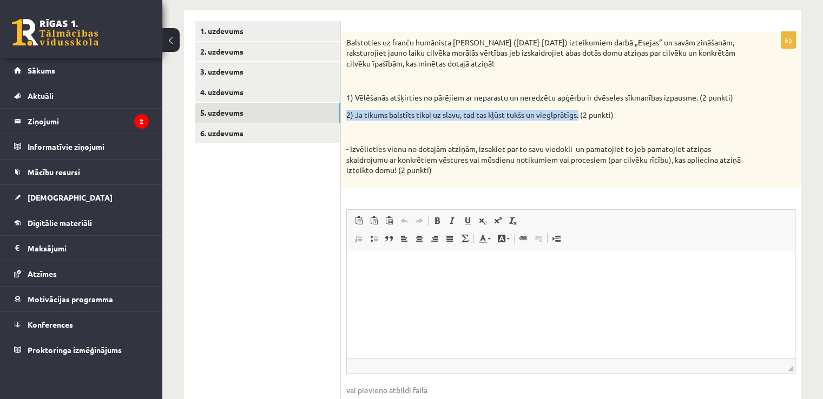
drag, startPoint x: 346, startPoint y: 116, endPoint x: 579, endPoint y: 115, distance: 232.7
click at [579, 115] on p "2) Ja tikums balstīts tikai uz slavu, tad tas kļūst tukšs un vieglprātīgs. (2 p…" at bounding box center [544, 115] width 396 height 11
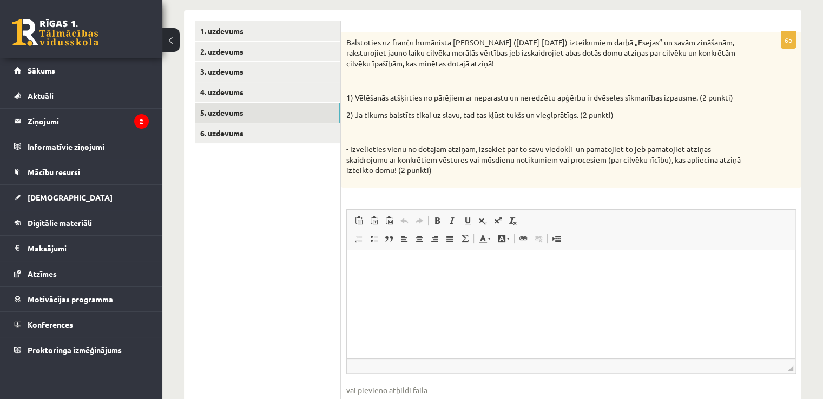
click at [537, 121] on div "Balstoties uz franču humānista Mišela de Monteņa (1533-1592) izteikumiem darbā …" at bounding box center [571, 110] width 461 height 156
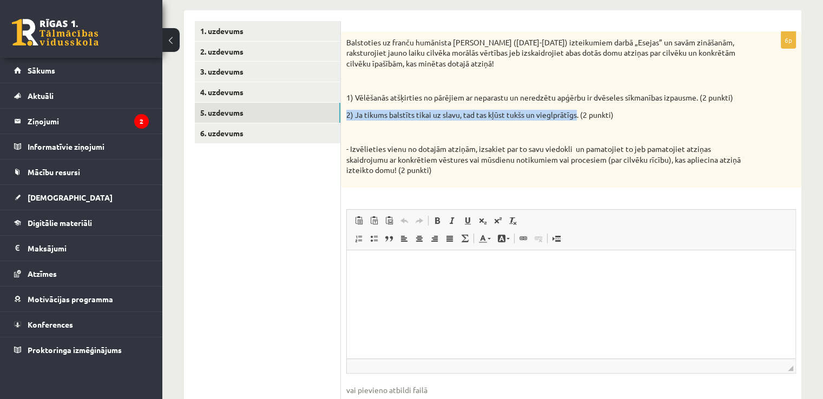
drag, startPoint x: 347, startPoint y: 113, endPoint x: 578, endPoint y: 109, distance: 231.1
click at [578, 109] on div "Balstoties uz franču humānista Mišela de Monteņa (1533-1592) izteikumiem darbā …" at bounding box center [571, 110] width 461 height 156
copy p "2) Ja tikums balstīts tikai uz slavu, tad tas kļūst tukšs un vieglprātīgs"
click at [462, 256] on html at bounding box center [571, 266] width 449 height 33
paste body "Визуальный текстовый редактор, wiswyg-editor-user-answer-47433753452880"
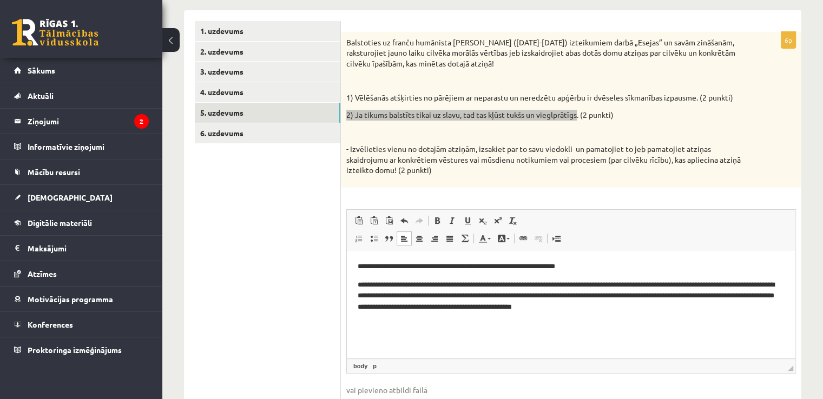
click at [628, 309] on p "**********" at bounding box center [571, 296] width 427 height 34
click at [657, 308] on p "**********" at bounding box center [571, 296] width 427 height 34
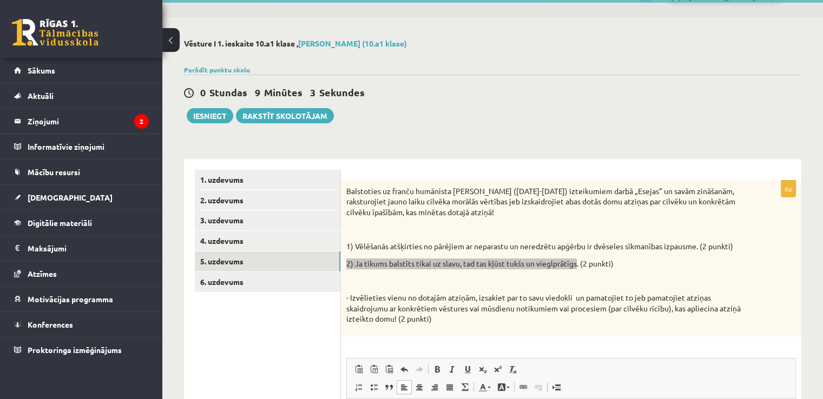
scroll to position [0, 0]
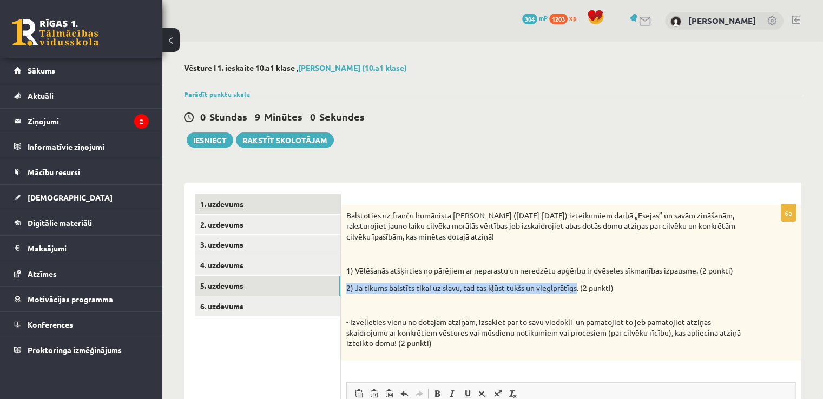
click at [249, 202] on link "1. uzdevums" at bounding box center [268, 204] width 146 height 20
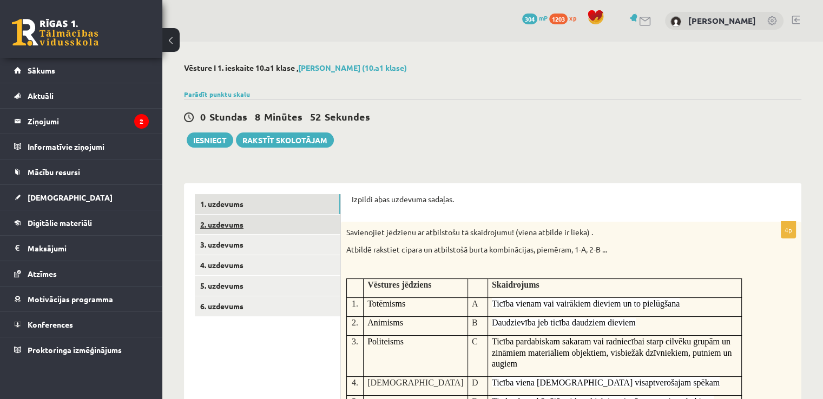
click at [240, 220] on link "2. uzdevums" at bounding box center [268, 225] width 146 height 20
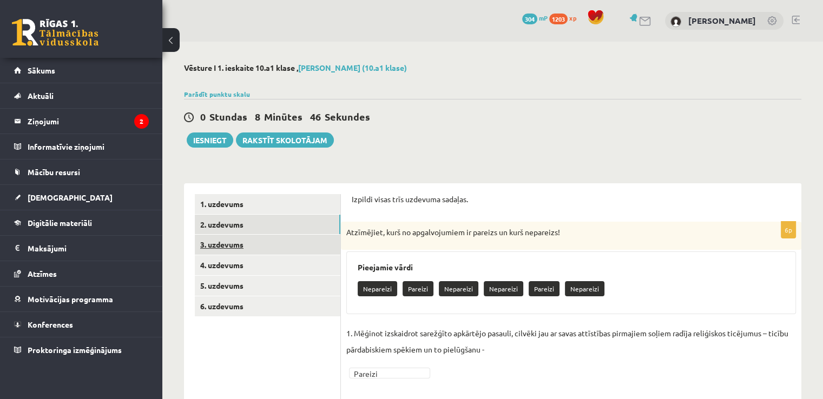
click at [262, 248] on link "3. uzdevums" at bounding box center [268, 245] width 146 height 20
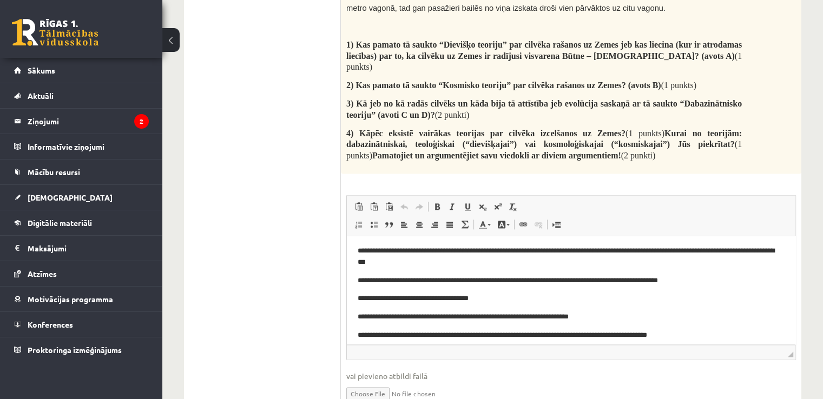
scroll to position [57, 0]
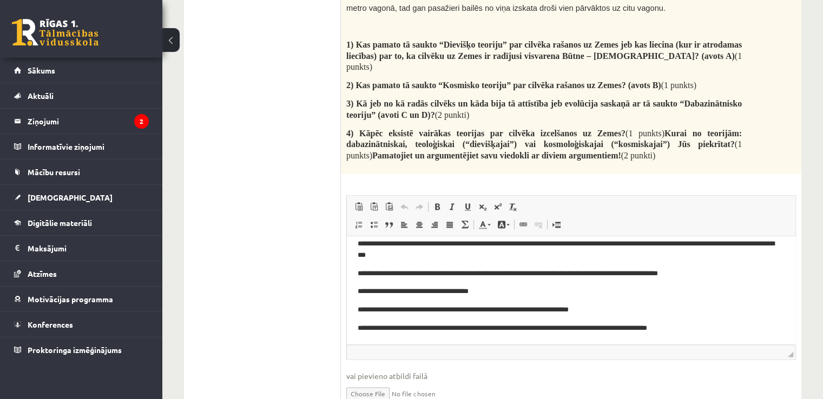
click at [504, 330] on fieldset "**********" at bounding box center [571, 305] width 450 height 220
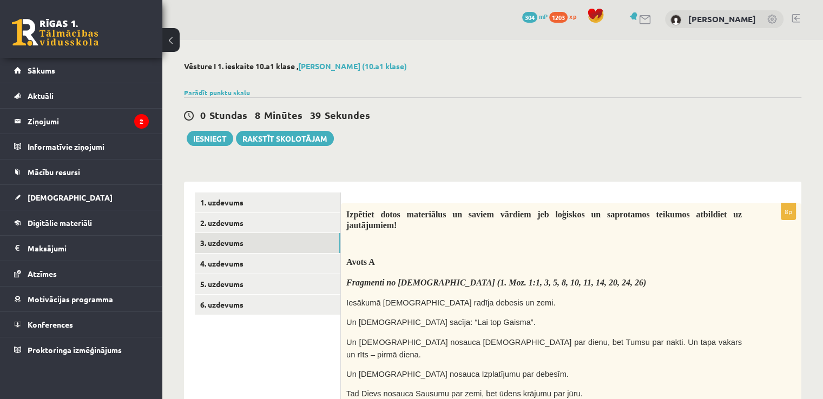
scroll to position [0, 0]
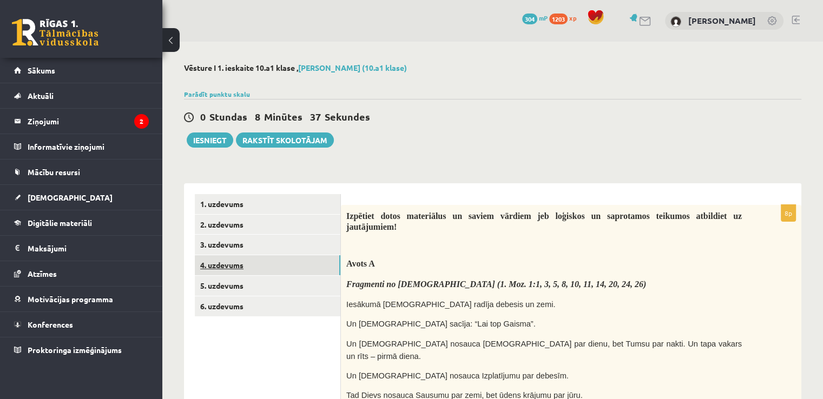
click at [242, 269] on link "4. uzdevums" at bounding box center [268, 265] width 146 height 20
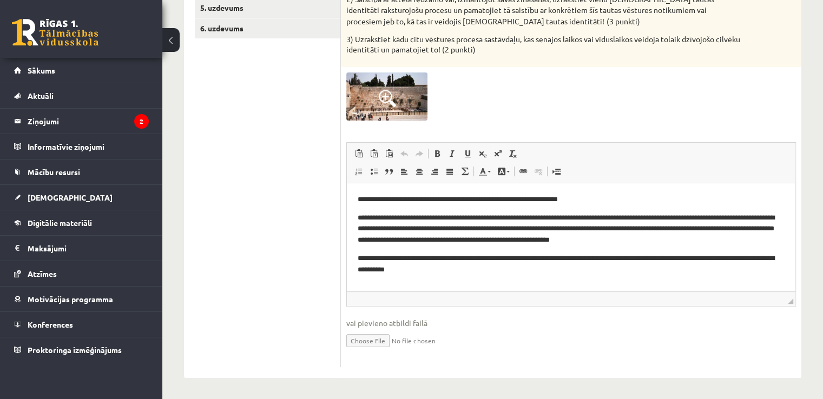
scroll to position [73, 0]
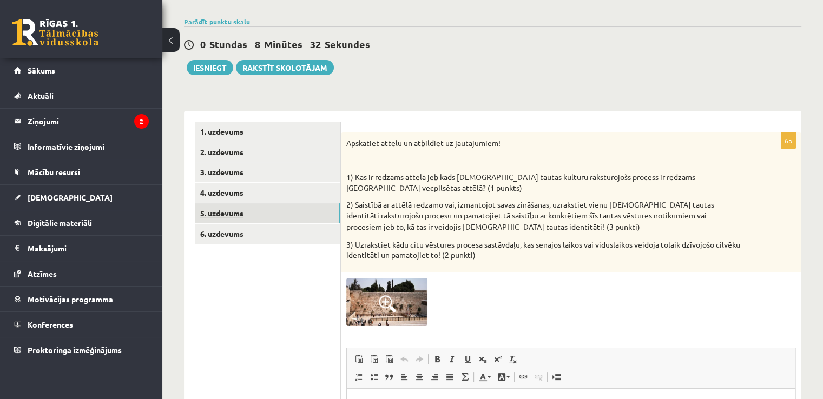
click at [241, 208] on link "5. uzdevums" at bounding box center [268, 213] width 146 height 20
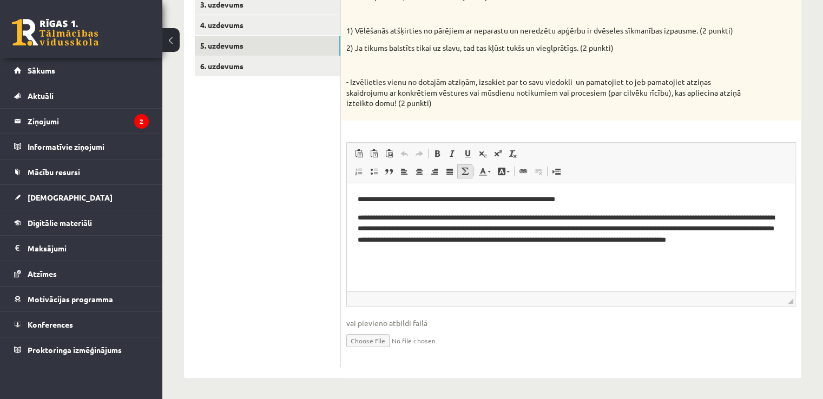
scroll to position [240, 0]
click at [236, 63] on link "6. uzdevums" at bounding box center [268, 66] width 146 height 20
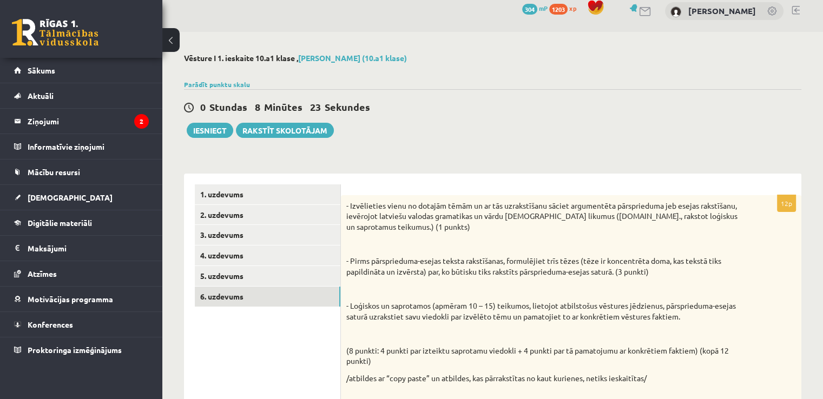
scroll to position [0, 0]
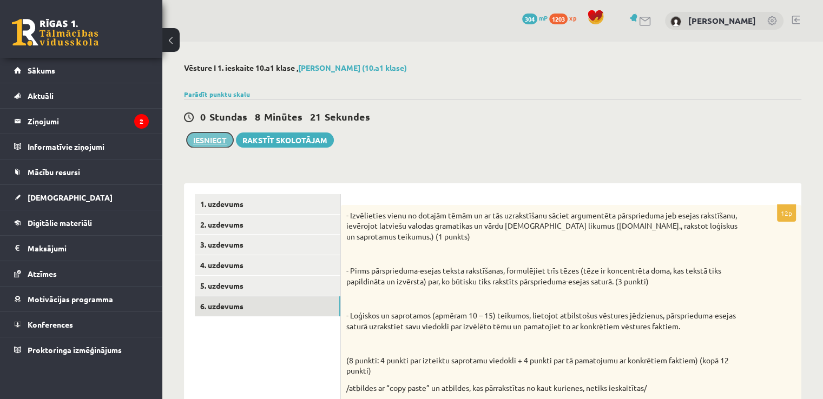
click at [216, 138] on button "Iesniegt" at bounding box center [210, 140] width 47 height 15
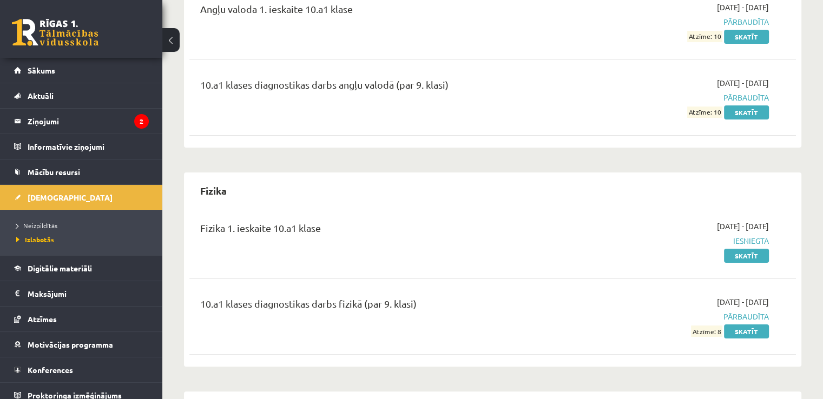
scroll to position [152, 0]
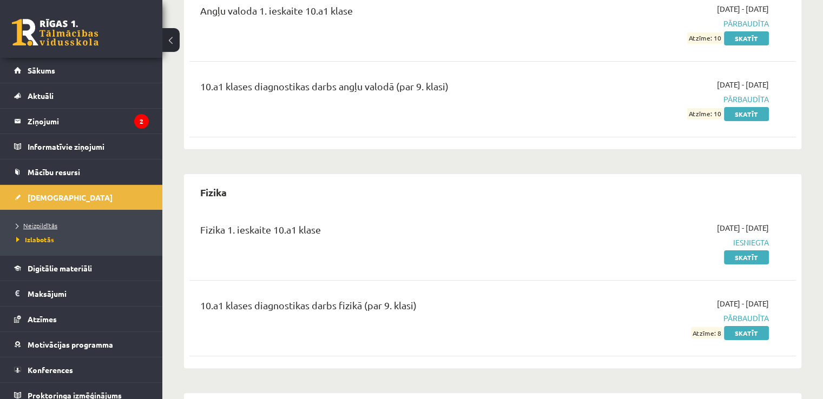
click at [52, 225] on span "Neizpildītās" at bounding box center [36, 225] width 41 height 9
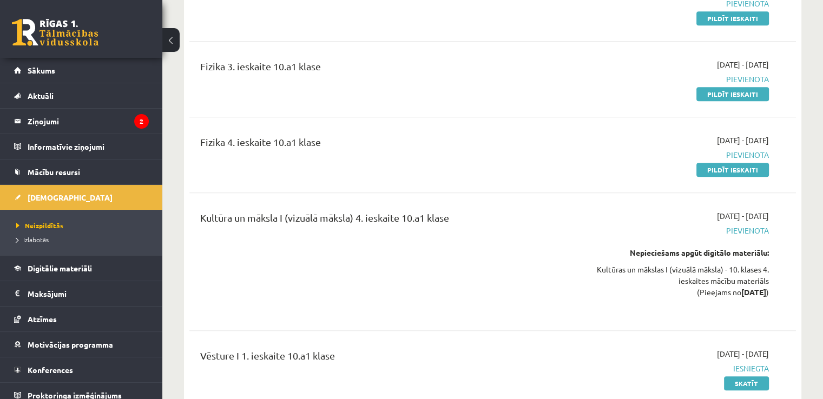
scroll to position [732, 0]
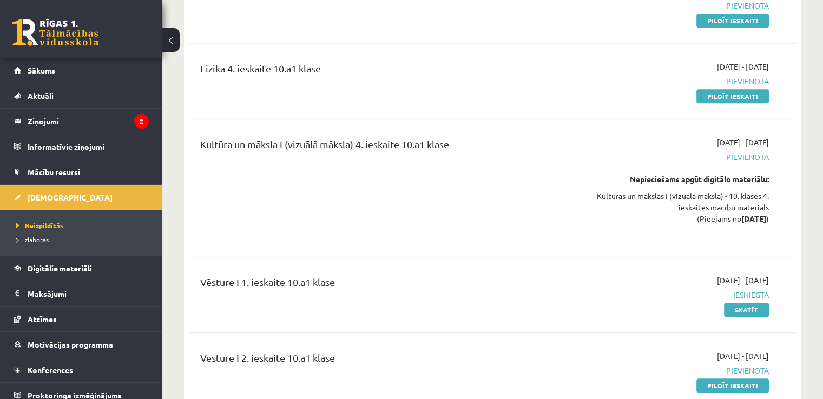
click at [53, 24] on link at bounding box center [55, 32] width 87 height 27
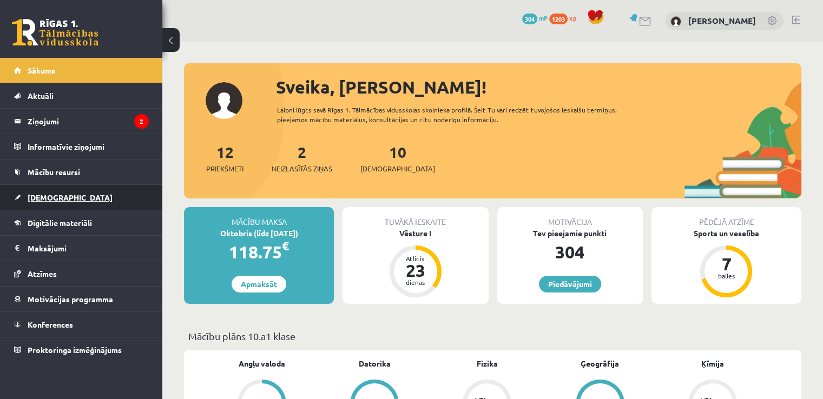
click at [58, 198] on span "[DEMOGRAPHIC_DATA]" at bounding box center [70, 198] width 85 height 10
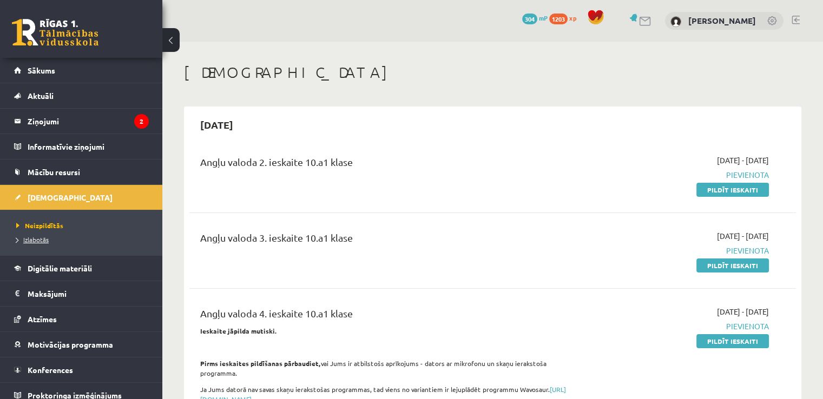
click at [47, 236] on span "Izlabotās" at bounding box center [32, 239] width 32 height 9
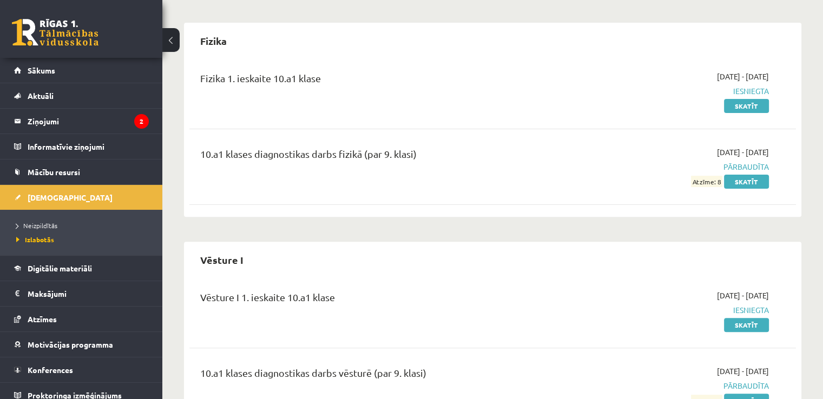
scroll to position [318, 0]
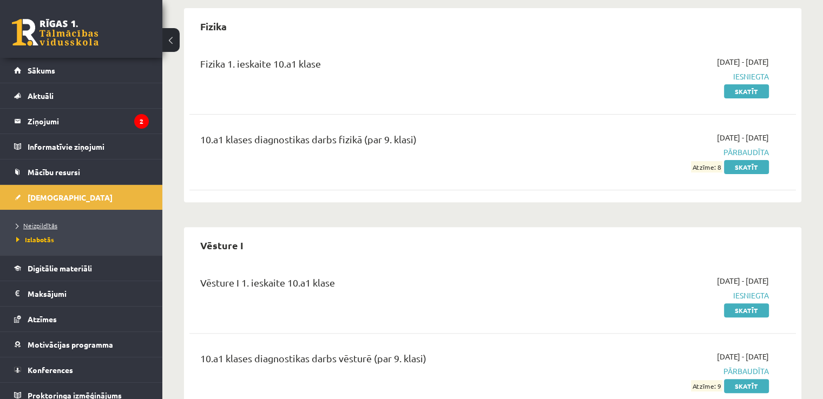
click at [53, 226] on span "Neizpildītās" at bounding box center [36, 225] width 41 height 9
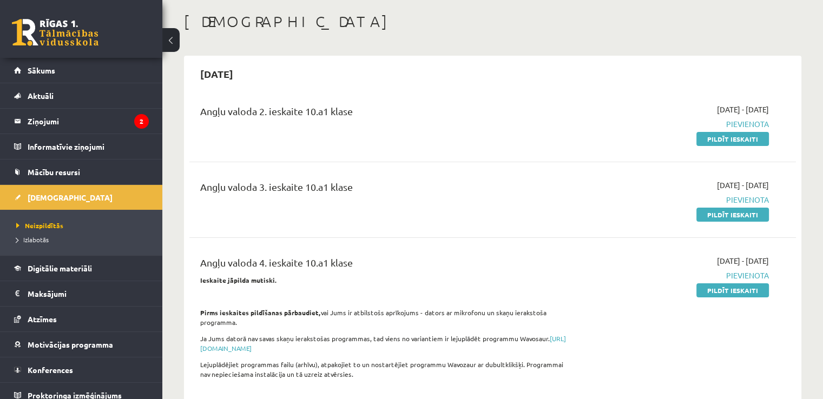
scroll to position [50, 0]
